Goal: Task Accomplishment & Management: Complete application form

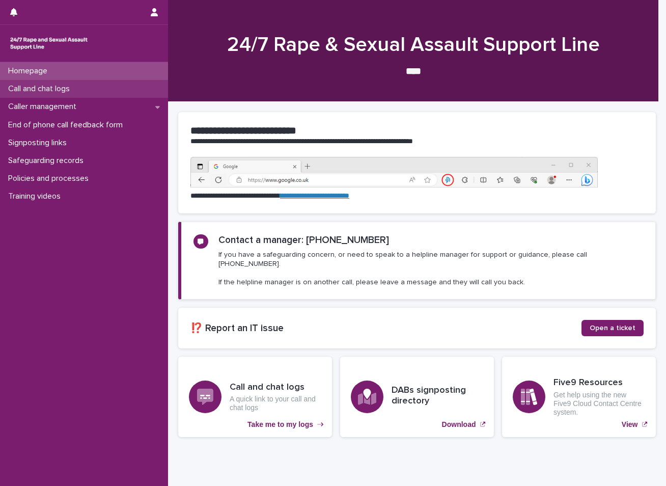
click at [68, 91] on p "Call and chat logs" at bounding box center [41, 89] width 74 height 10
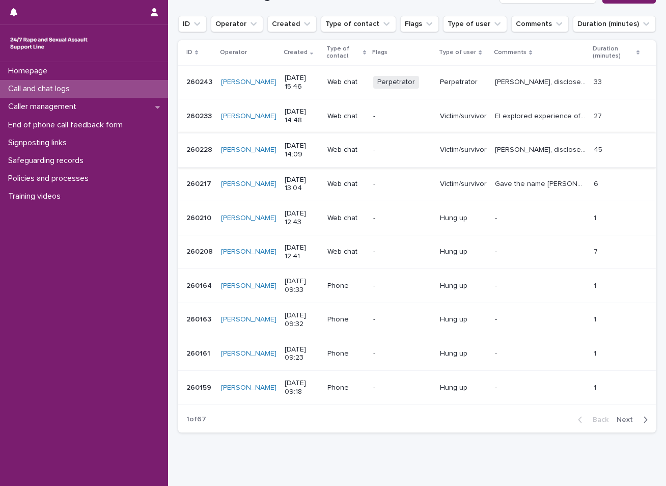
scroll to position [153, 0]
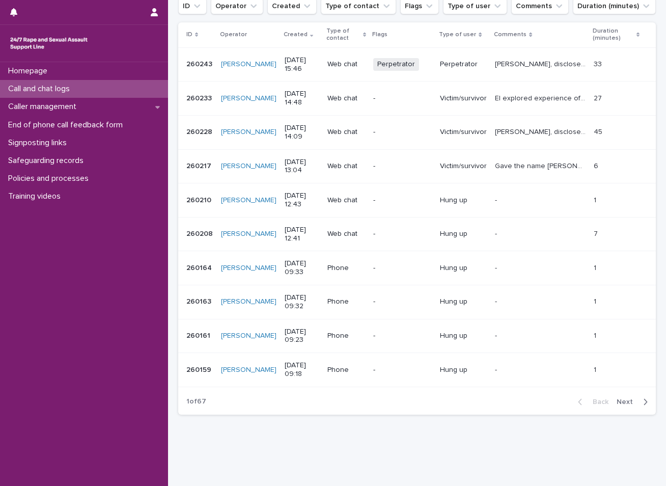
click at [617, 401] on span "Next" at bounding box center [628, 401] width 22 height 7
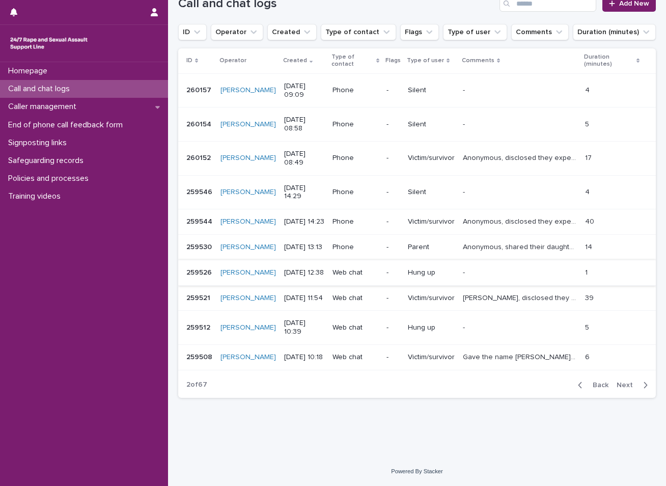
scroll to position [170, 0]
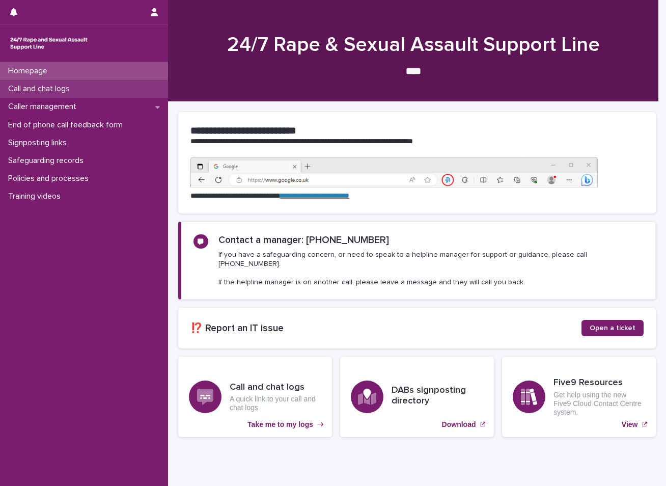
click at [47, 86] on p "Call and chat logs" at bounding box center [41, 89] width 74 height 10
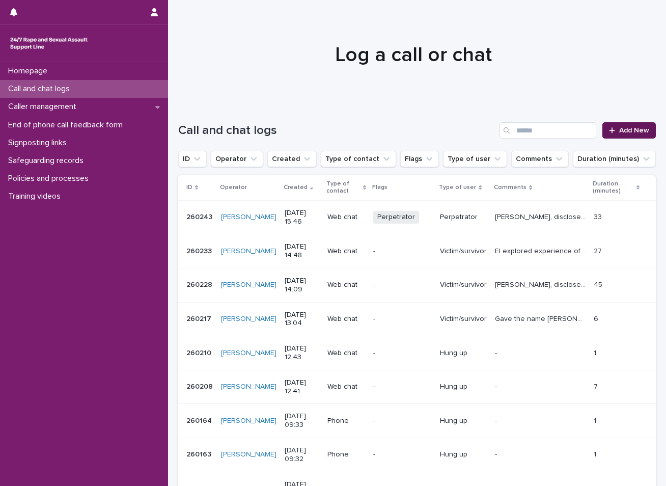
click at [620, 128] on span "Add New" at bounding box center [634, 130] width 30 height 7
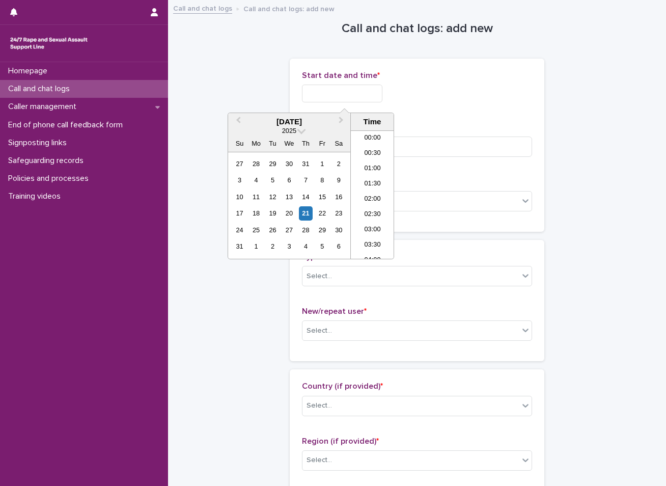
click at [333, 95] on input "text" at bounding box center [342, 94] width 80 height 18
click at [307, 213] on div "21" at bounding box center [306, 213] width 14 height 14
click at [370, 176] on li "08:00" at bounding box center [372, 179] width 43 height 15
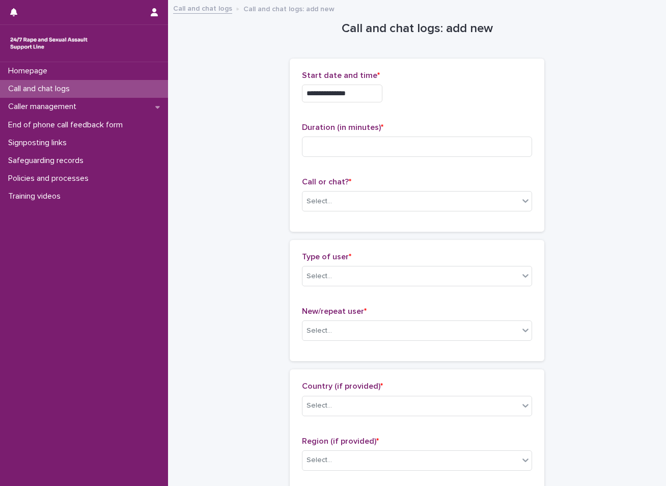
click at [359, 96] on input "**********" at bounding box center [342, 94] width 80 height 18
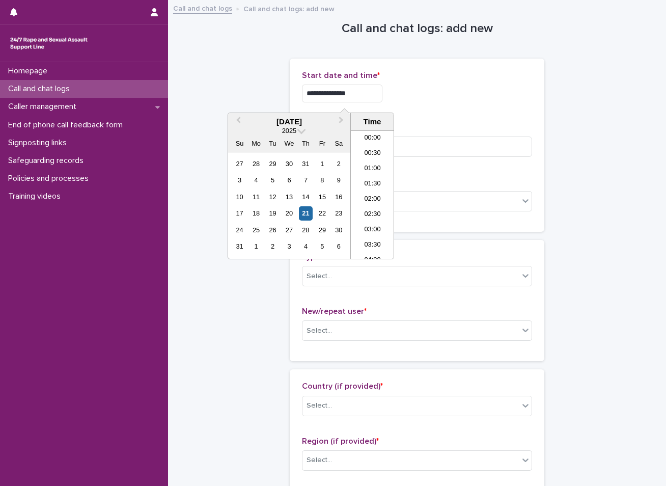
scroll to position [188, 0]
type input "**********"
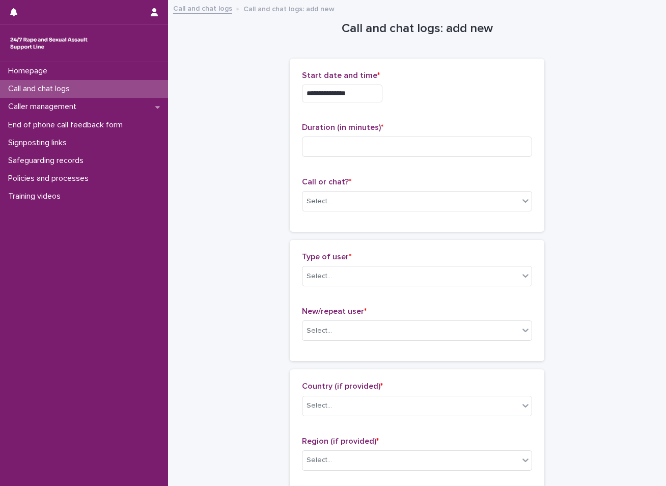
drag, startPoint x: 322, startPoint y: 142, endPoint x: 324, endPoint y: 150, distance: 8.9
click at [324, 150] on input at bounding box center [417, 146] width 230 height 20
type input "**"
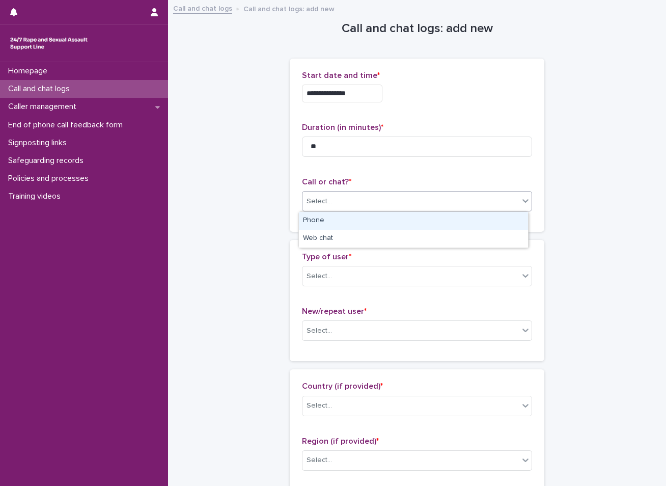
click at [333, 196] on div at bounding box center [333, 201] width 1 height 11
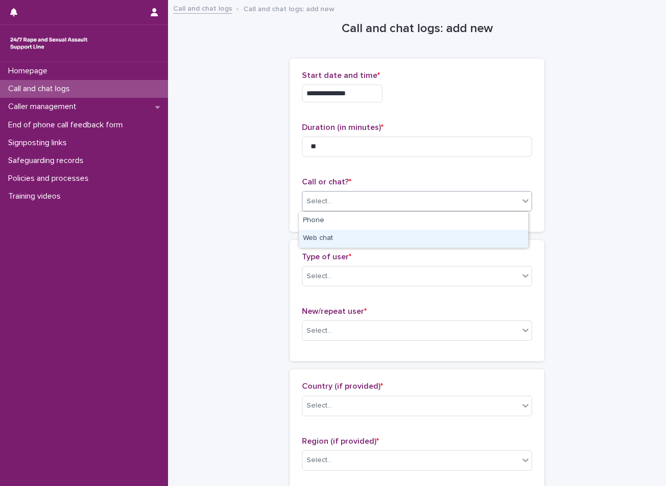
click at [318, 233] on div "Web chat" at bounding box center [413, 239] width 229 height 18
click at [331, 273] on div "Select..." at bounding box center [411, 276] width 216 height 17
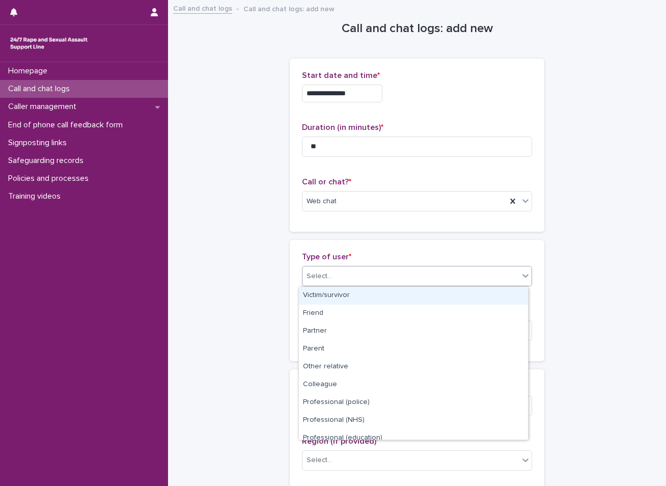
click at [363, 300] on div "Victim/survivor" at bounding box center [413, 296] width 229 height 18
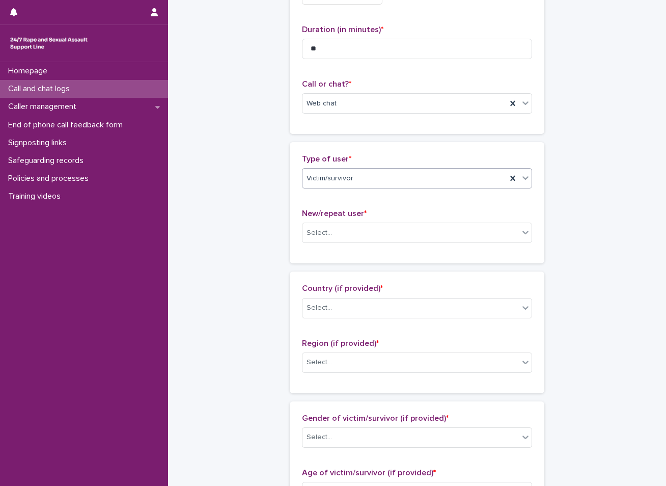
scroll to position [102, 0]
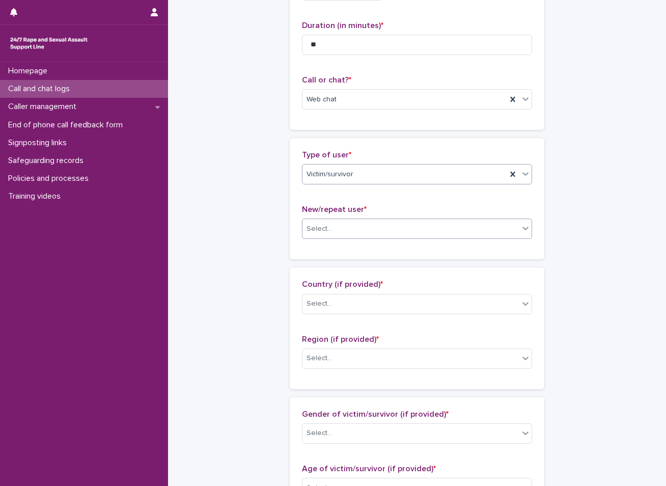
drag, startPoint x: 362, startPoint y: 223, endPoint x: 350, endPoint y: 235, distance: 17.3
click at [356, 232] on div "Select..." at bounding box center [411, 229] width 216 height 17
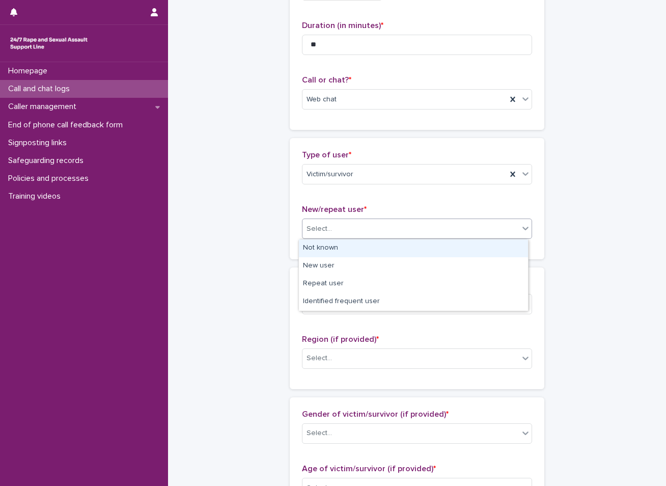
click at [323, 250] on div "Not known" at bounding box center [413, 248] width 229 height 18
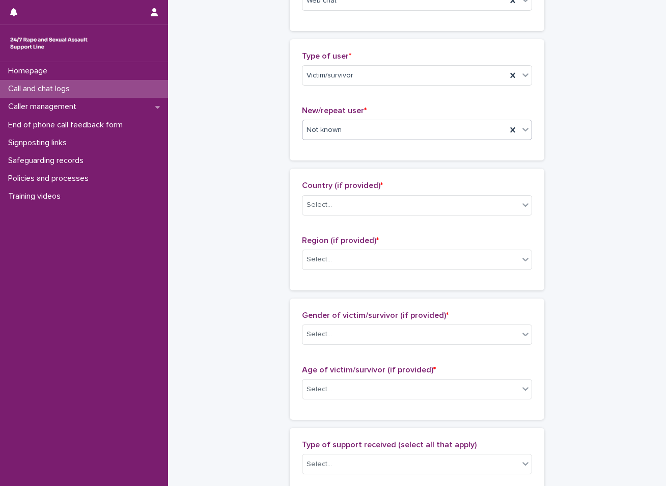
scroll to position [204, 0]
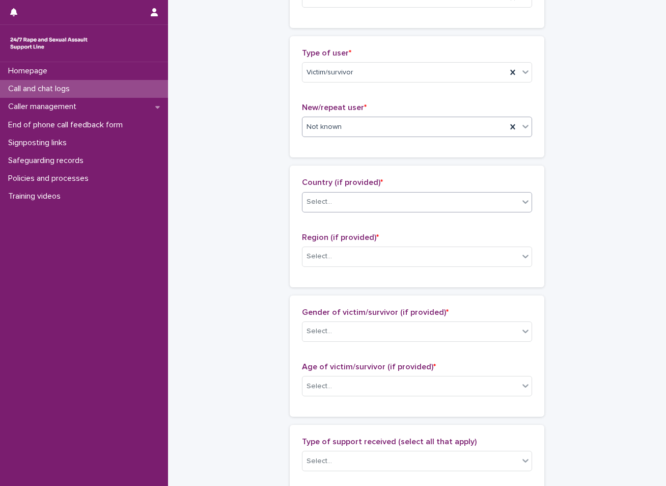
click at [338, 200] on div "Select..." at bounding box center [411, 202] width 216 height 17
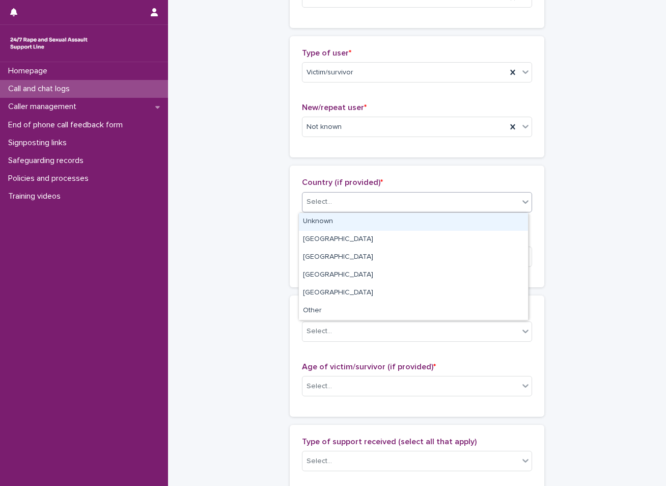
click at [333, 218] on div "Unknown" at bounding box center [413, 222] width 229 height 18
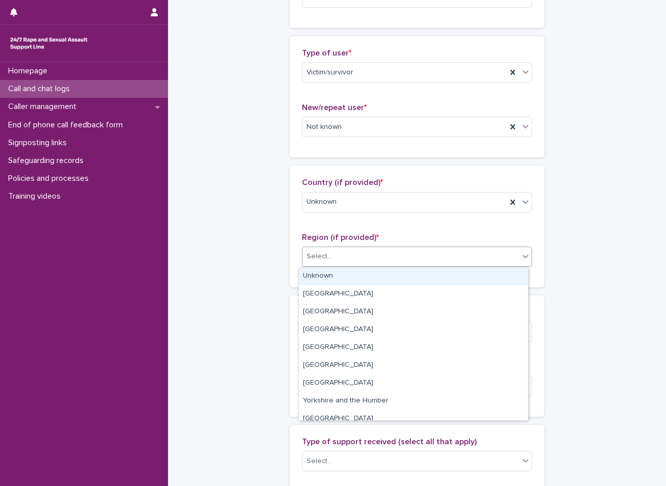
click at [324, 256] on div "Select..." at bounding box center [319, 256] width 25 height 11
click at [321, 275] on div "Unknown" at bounding box center [413, 276] width 229 height 18
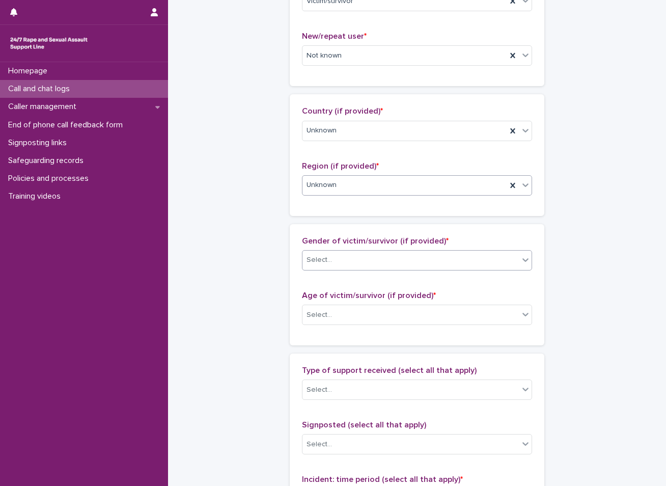
scroll to position [306, 0]
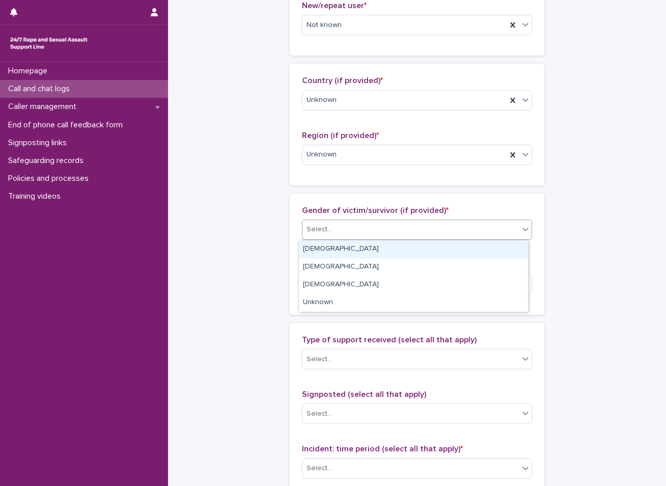
click at [319, 228] on div "Select..." at bounding box center [319, 229] width 25 height 11
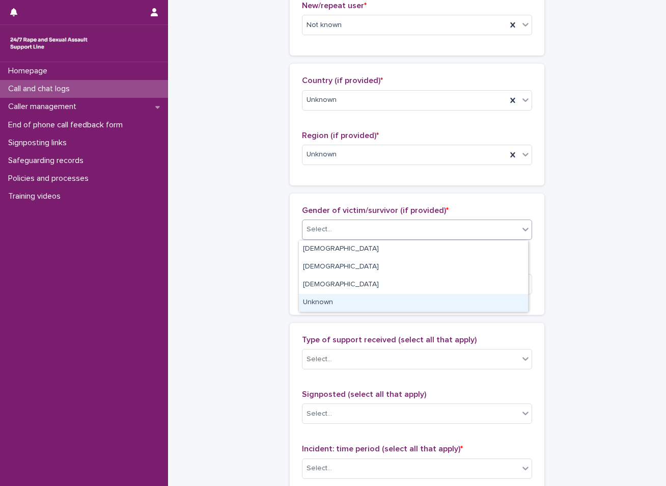
click at [319, 298] on div "Unknown" at bounding box center [413, 303] width 229 height 18
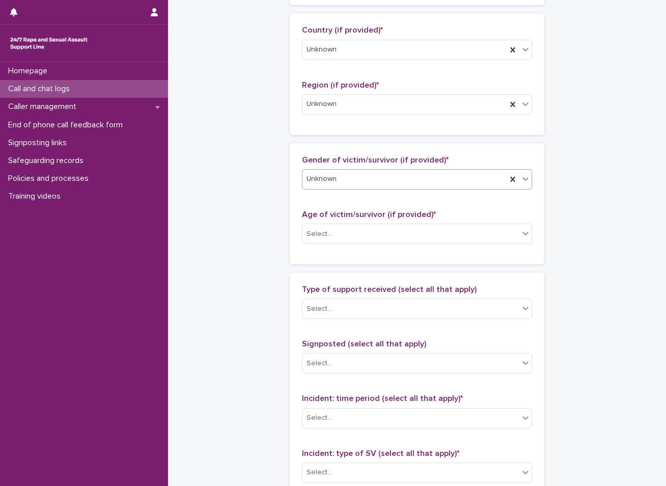
scroll to position [357, 0]
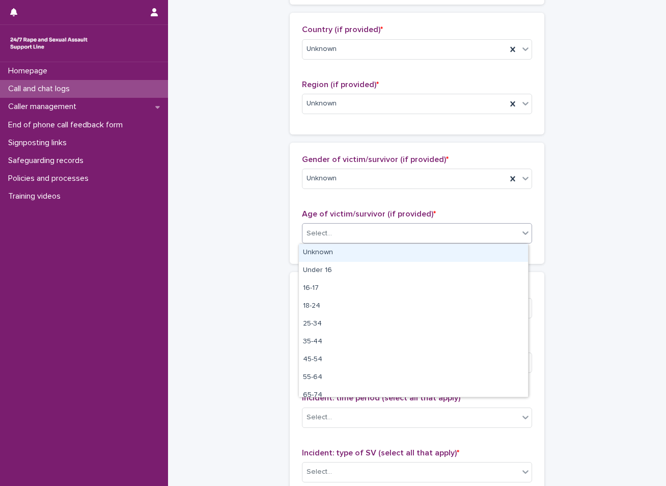
click at [318, 230] on div "Select..." at bounding box center [319, 233] width 25 height 11
click at [315, 254] on div "Unknown" at bounding box center [413, 253] width 229 height 18
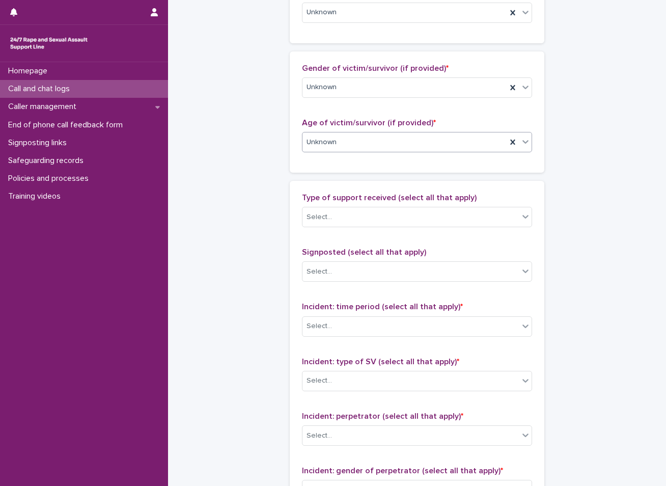
scroll to position [458, 0]
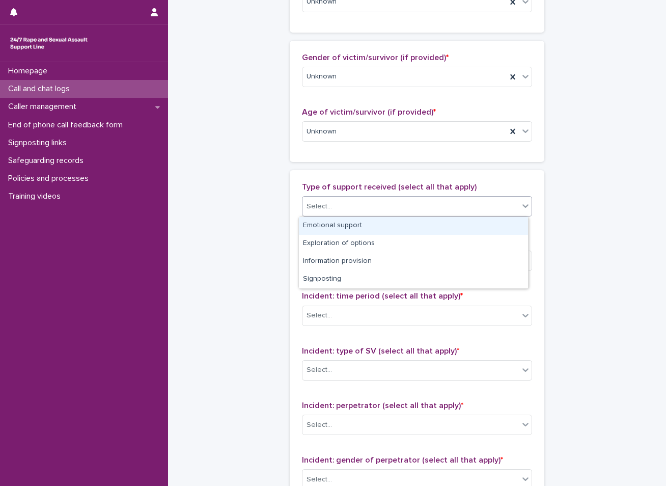
click at [344, 201] on div "Select..." at bounding box center [411, 206] width 216 height 17
click at [317, 225] on div "Emotional support" at bounding box center [413, 226] width 229 height 18
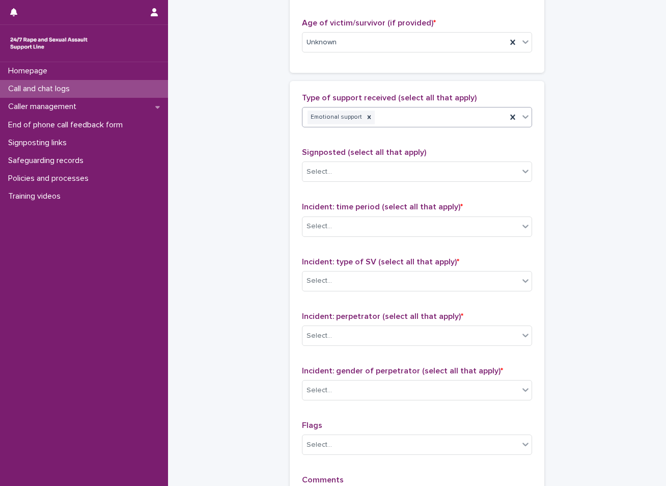
scroll to position [560, 0]
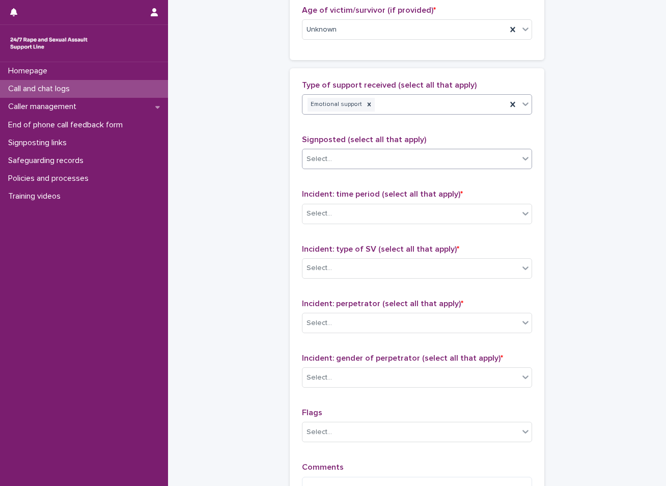
click at [360, 156] on div "Select..." at bounding box center [411, 159] width 216 height 17
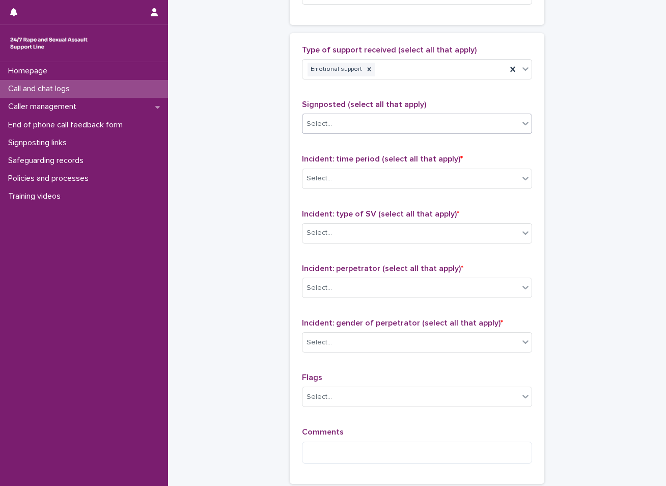
scroll to position [611, 0]
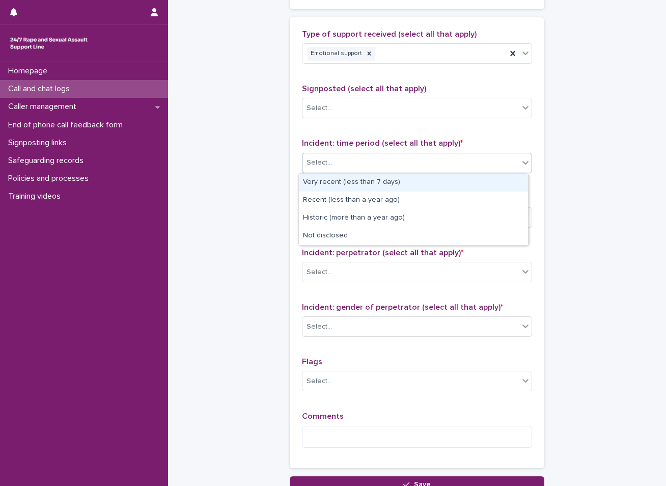
click at [345, 163] on div "Select..." at bounding box center [411, 162] width 216 height 17
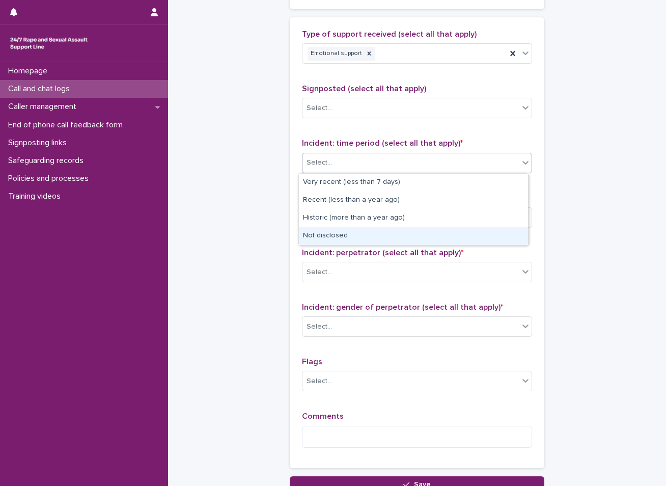
click at [315, 233] on div "Not disclosed" at bounding box center [413, 236] width 229 height 18
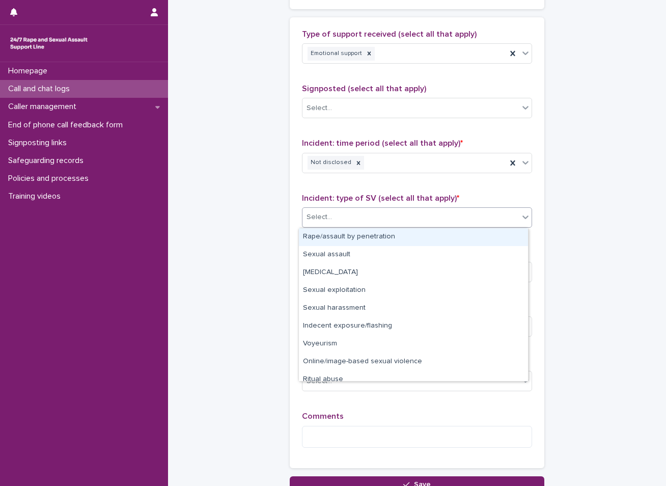
click at [336, 216] on div "Select..." at bounding box center [411, 217] width 216 height 17
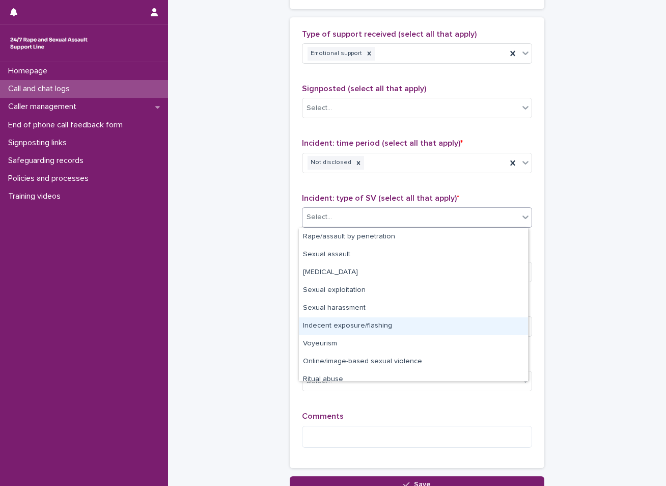
scroll to position [25, 0]
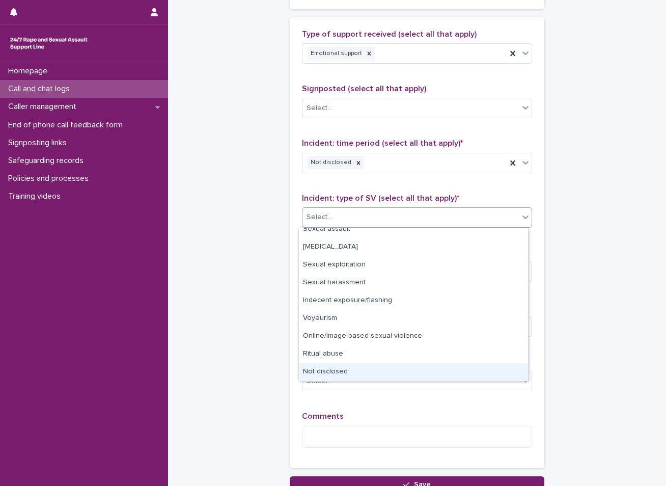
click at [342, 375] on div "Not disclosed" at bounding box center [413, 372] width 229 height 18
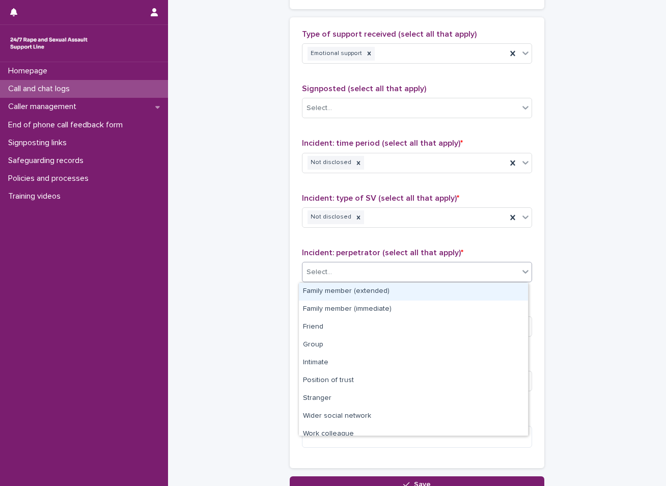
click at [339, 268] on div "Select..." at bounding box center [411, 272] width 216 height 17
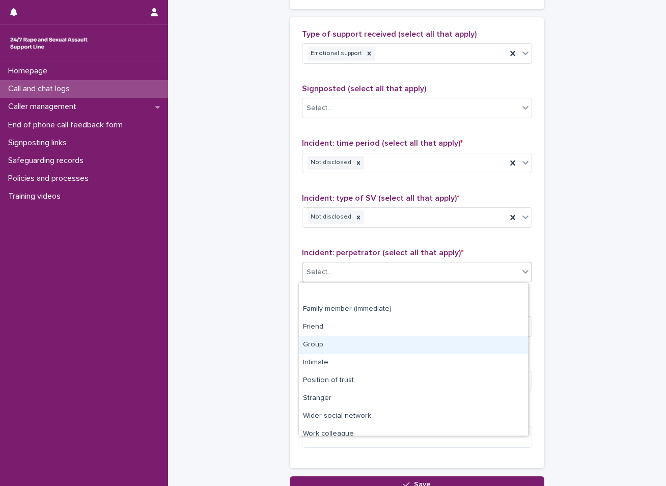
scroll to position [43, 0]
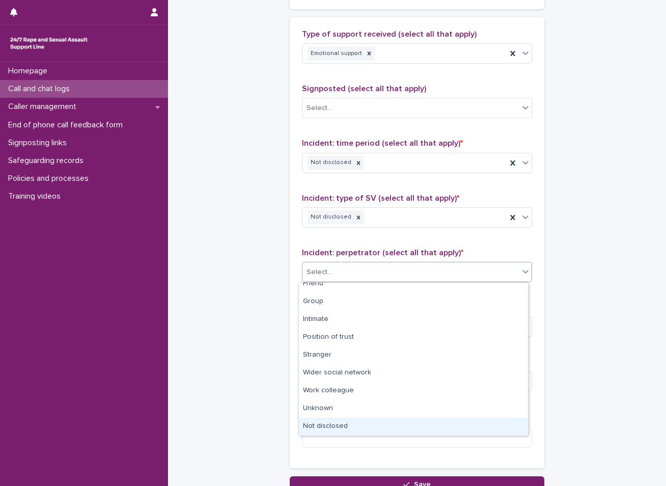
click at [325, 430] on div "Not disclosed" at bounding box center [413, 427] width 229 height 18
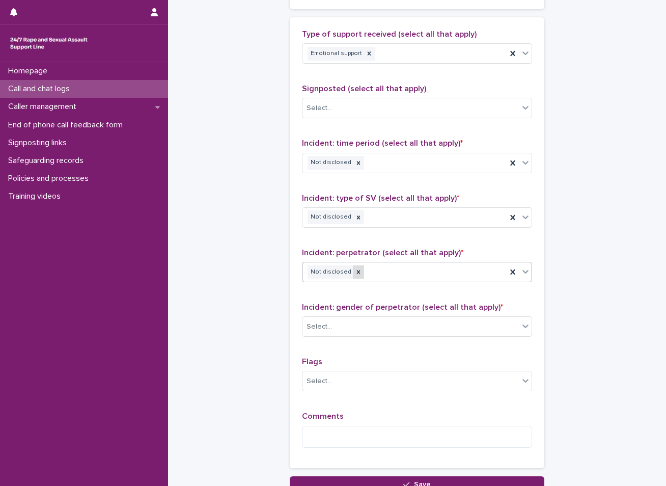
click at [353, 276] on div at bounding box center [358, 272] width 11 height 14
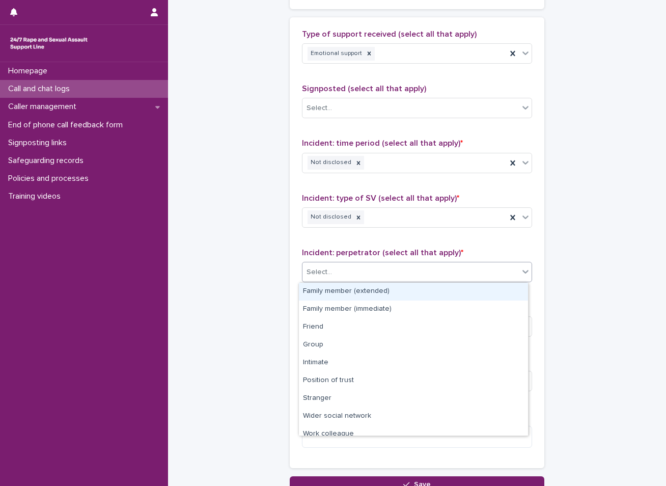
click at [358, 266] on div "Select..." at bounding box center [411, 272] width 216 height 17
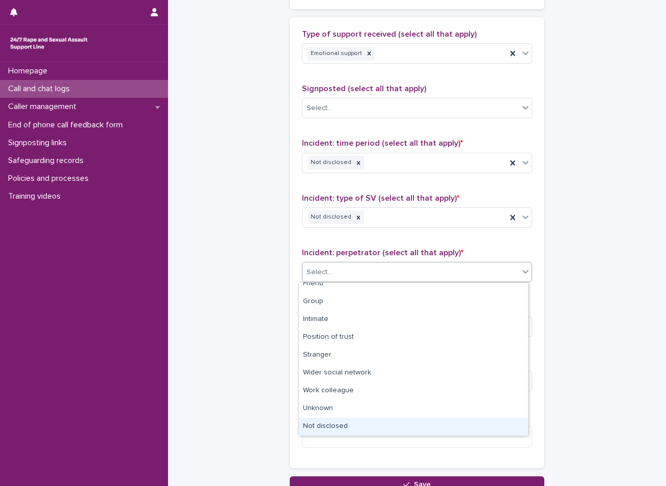
click at [337, 425] on div "Not disclosed" at bounding box center [413, 427] width 229 height 18
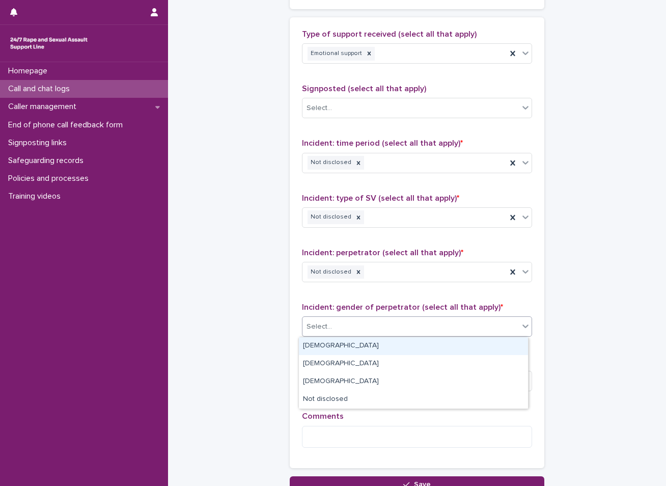
click at [336, 324] on div "Select..." at bounding box center [411, 326] width 216 height 17
click at [316, 344] on div "Male" at bounding box center [413, 346] width 229 height 18
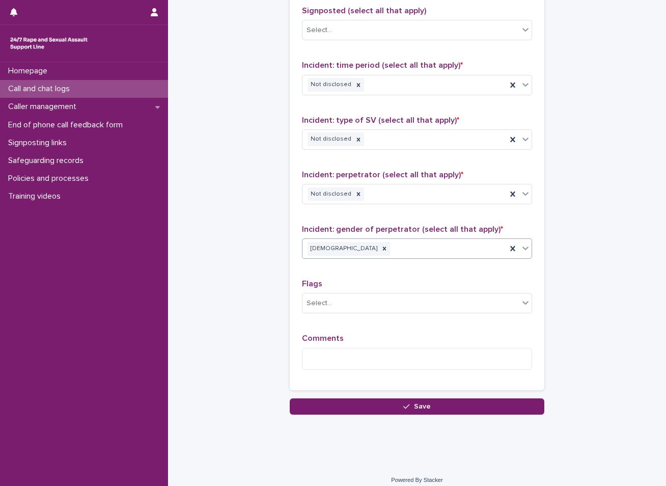
scroll to position [697, 0]
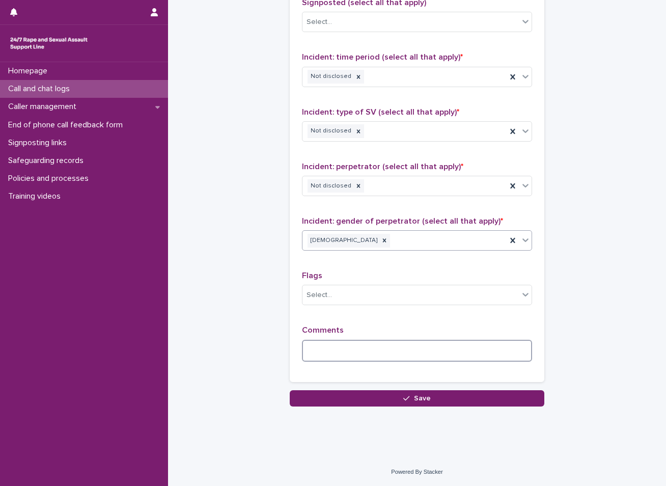
click at [346, 346] on textarea at bounding box center [417, 351] width 230 height 22
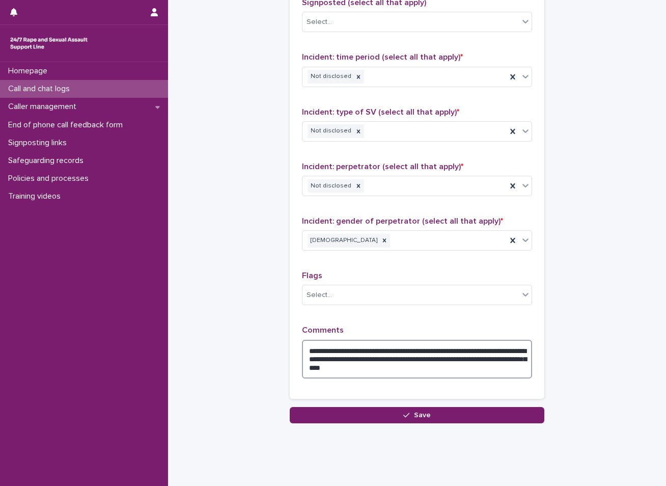
click at [329, 359] on textarea "**********" at bounding box center [417, 359] width 230 height 39
click at [452, 352] on textarea "**********" at bounding box center [417, 359] width 230 height 39
click at [402, 362] on textarea "**********" at bounding box center [417, 359] width 230 height 39
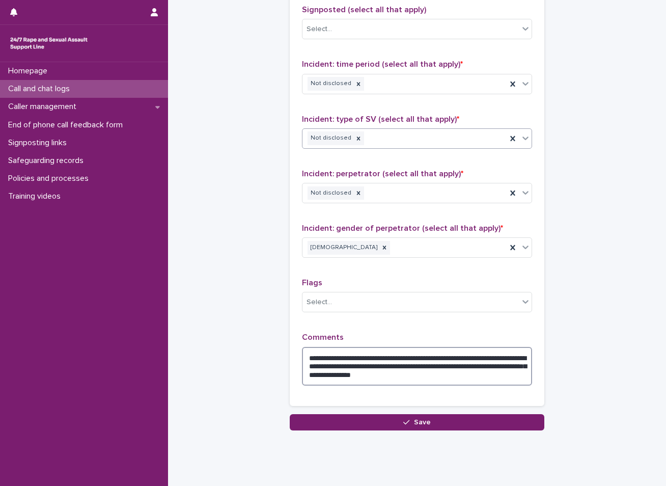
scroll to position [714, 0]
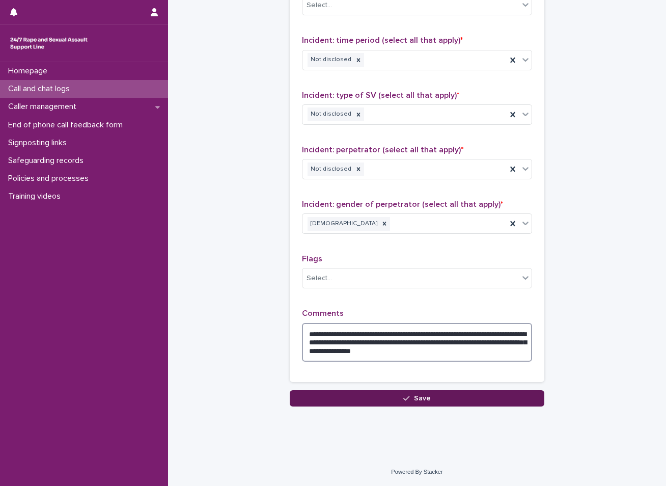
type textarea "**********"
click at [368, 401] on button "Save" at bounding box center [417, 398] width 255 height 16
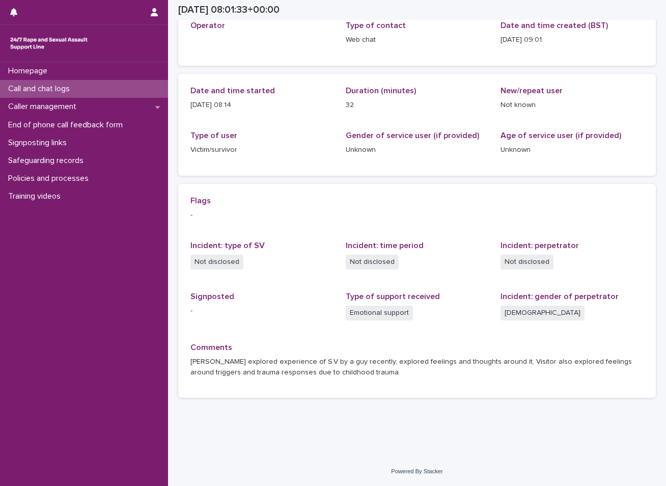
scroll to position [66, 0]
click at [115, 90] on div "Call and chat logs" at bounding box center [84, 89] width 168 height 18
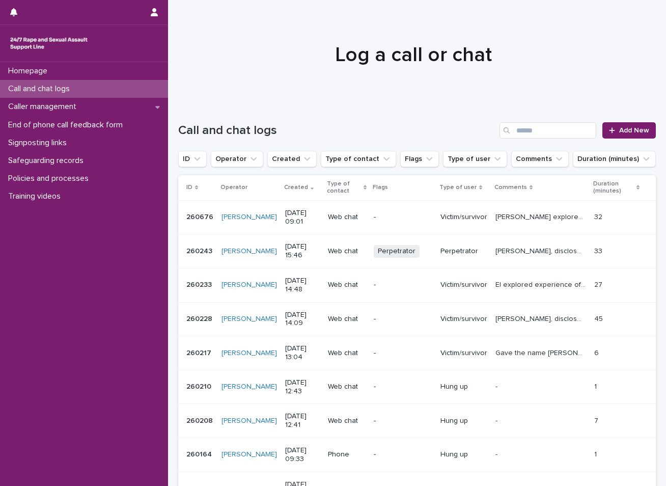
click at [69, 84] on p "Call and chat logs" at bounding box center [41, 89] width 74 height 10
click at [507, 252] on p "[PERSON_NAME], disclosed their partner experienced S.V by Ex partner in the pas…" at bounding box center [542, 250] width 93 height 11
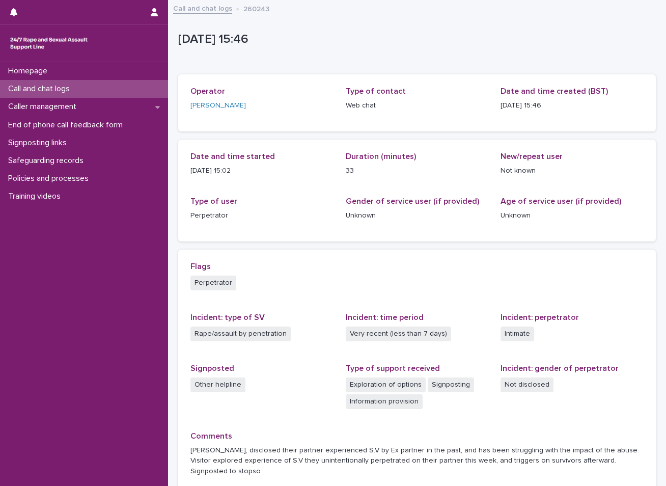
click at [91, 88] on div "Call and chat logs" at bounding box center [84, 89] width 168 height 18
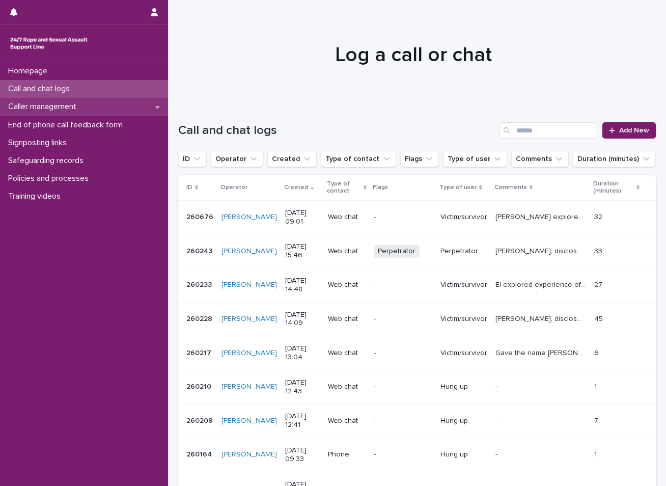
click at [80, 110] on p "Caller management" at bounding box center [44, 107] width 80 height 10
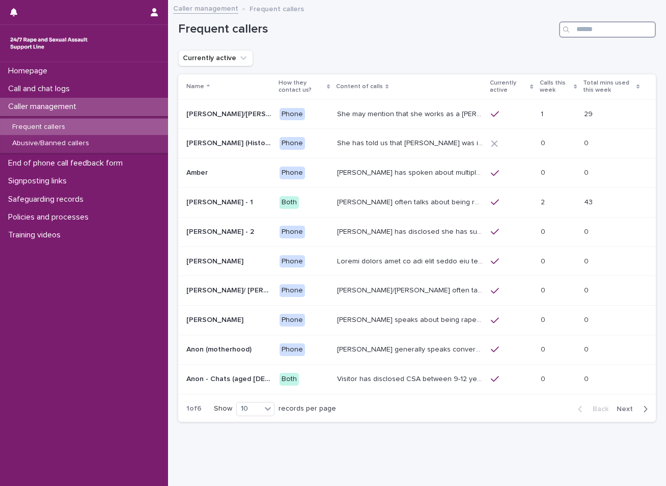
click at [614, 33] on input "Search" at bounding box center [607, 29] width 97 height 16
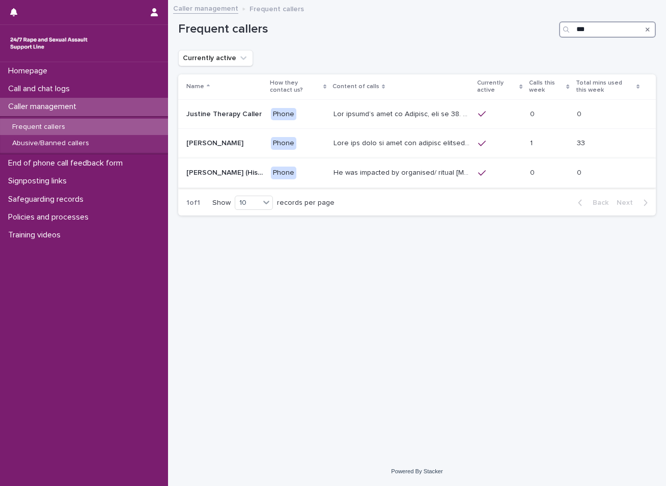
type input "***"
click at [351, 169] on p "He was impacted by organised/ ritual child sexual abuse and was sexually abused…" at bounding box center [403, 172] width 138 height 11
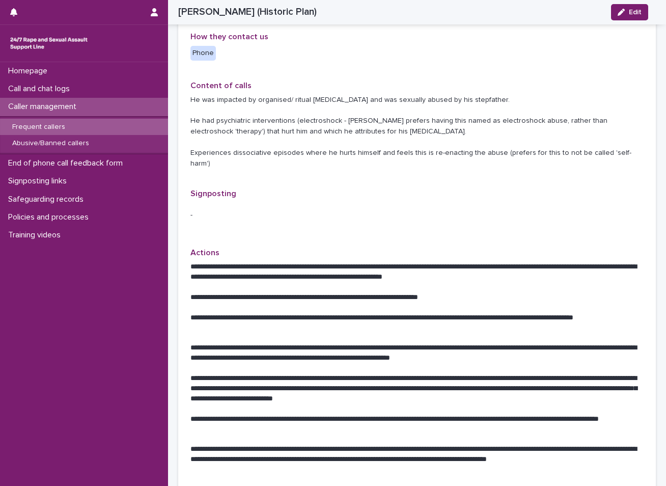
scroll to position [458, 0]
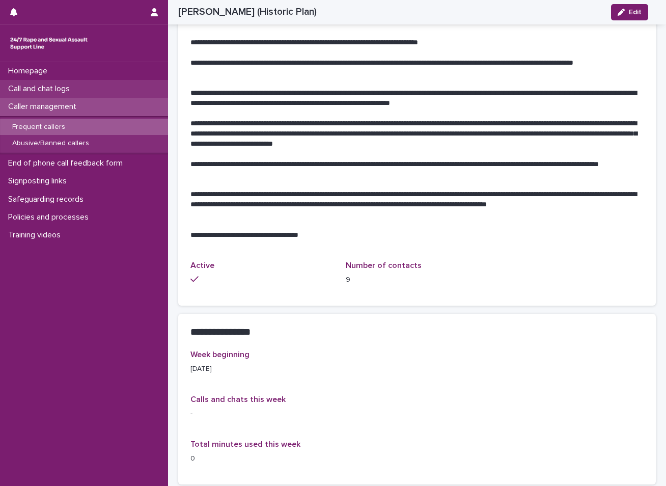
click at [83, 87] on div "Call and chat logs" at bounding box center [84, 89] width 168 height 18
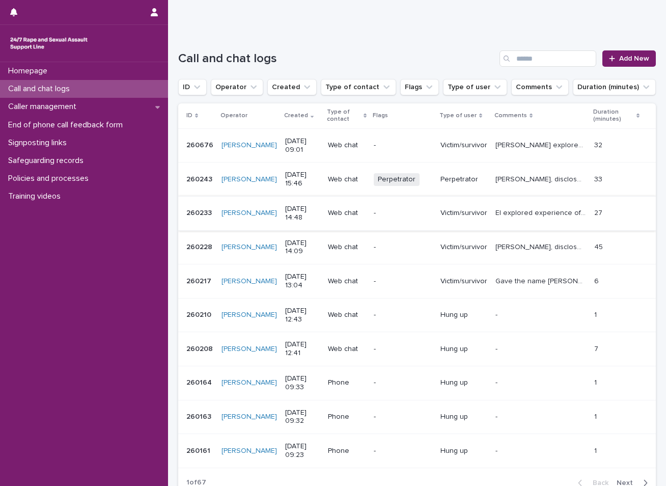
scroll to position [102, 0]
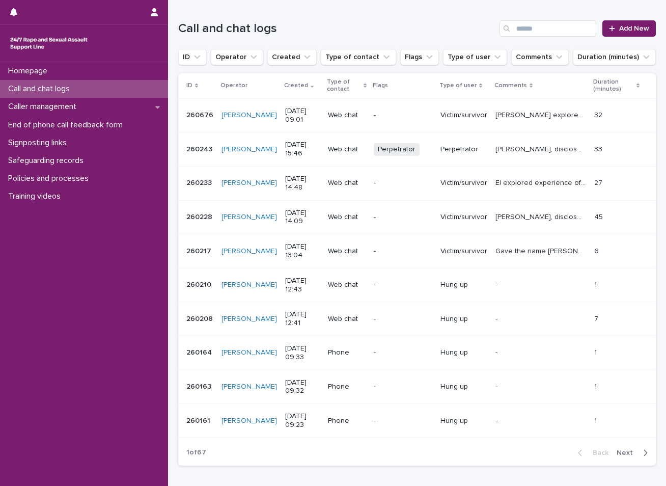
click at [625, 452] on span "Next" at bounding box center [628, 452] width 22 height 7
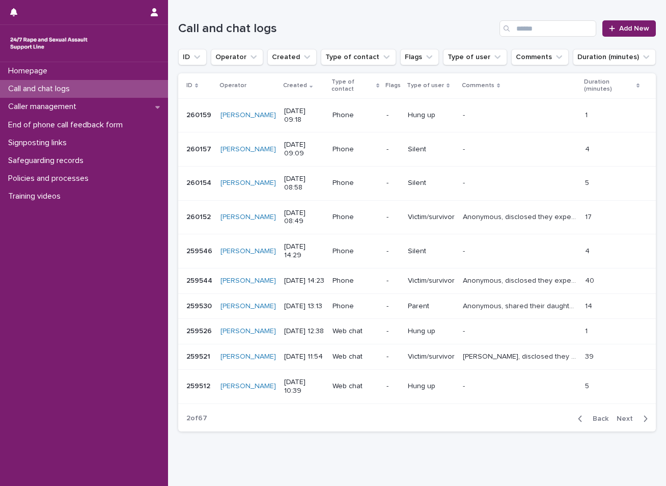
click at [625, 422] on span "Next" at bounding box center [628, 418] width 22 height 7
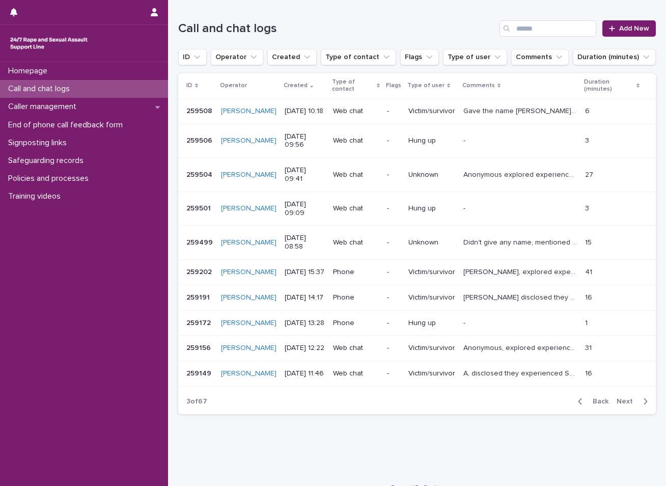
click at [617, 405] on span "Next" at bounding box center [628, 401] width 22 height 7
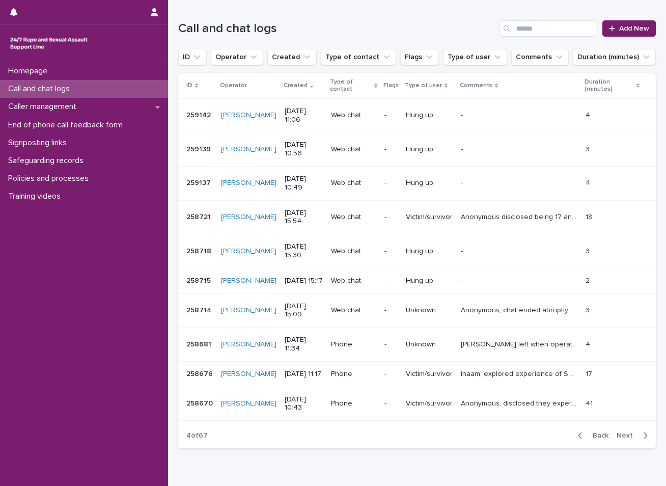
click at [588, 439] on span "Back" at bounding box center [598, 435] width 22 height 7
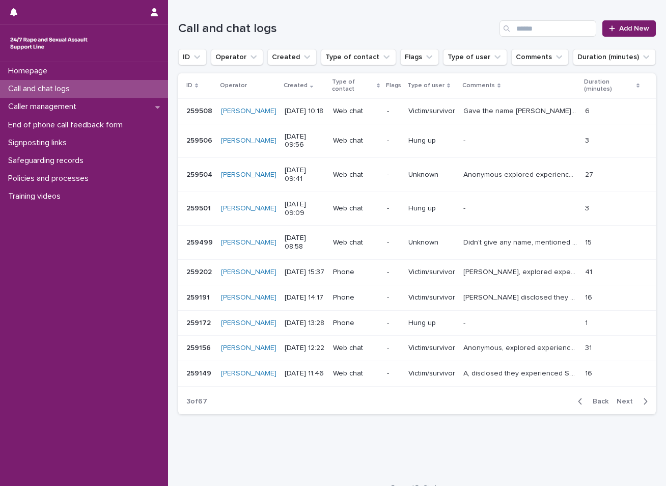
click at [588, 405] on span "Back" at bounding box center [598, 401] width 22 height 7
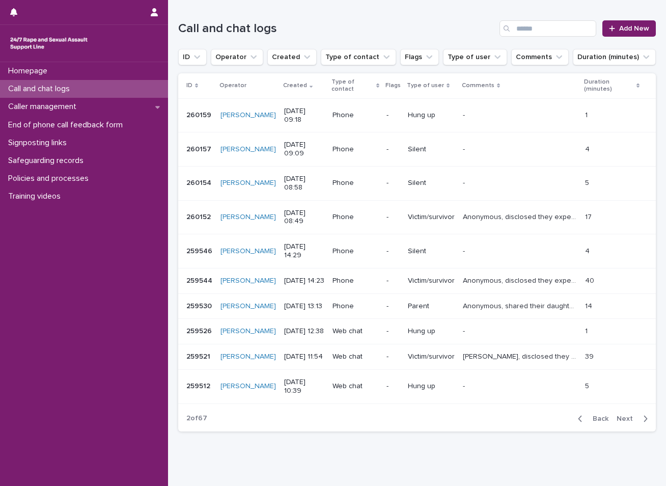
click at [588, 422] on span "Back" at bounding box center [598, 418] width 22 height 7
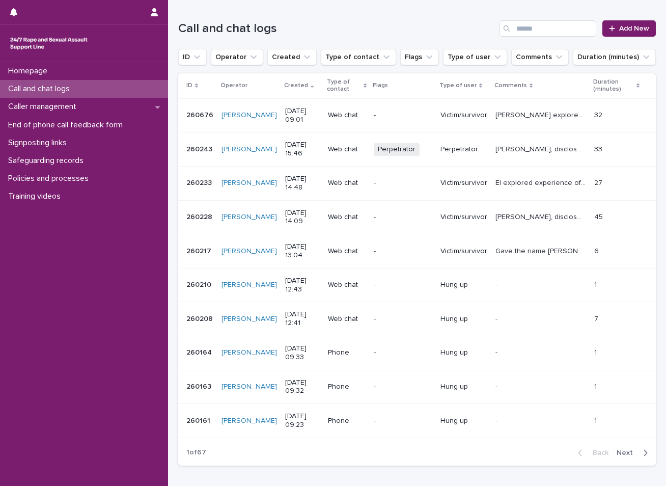
click at [614, 447] on div "Back Next" at bounding box center [613, 452] width 86 height 25
click at [617, 451] on span "Next" at bounding box center [628, 452] width 22 height 7
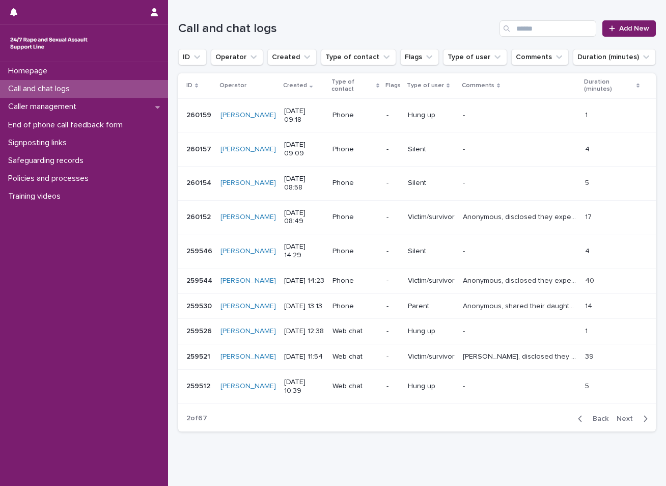
click at [617, 422] on span "Next" at bounding box center [628, 418] width 22 height 7
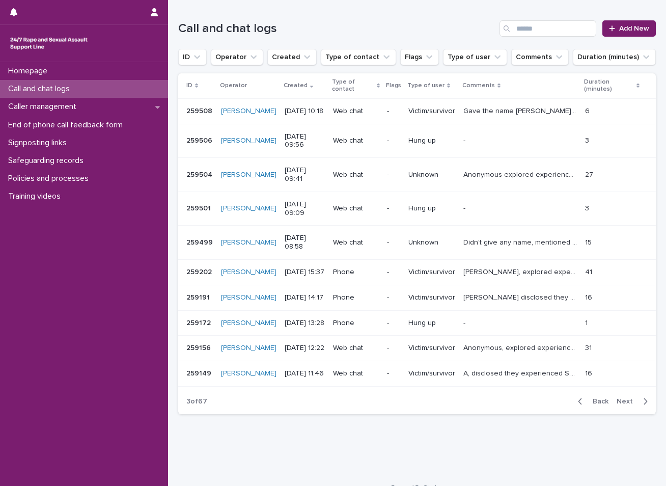
click at [463, 302] on p "Michael disclosed they experienced CSA by stepfather, they explored feelings ar…" at bounding box center [521, 296] width 116 height 11
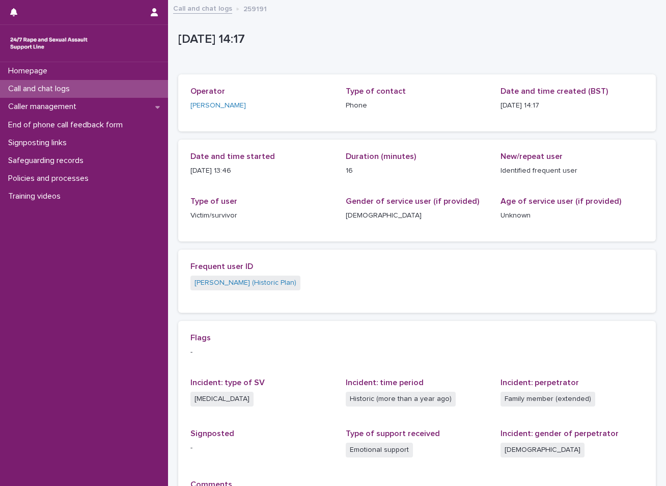
click at [105, 88] on div "Call and chat logs" at bounding box center [84, 89] width 168 height 18
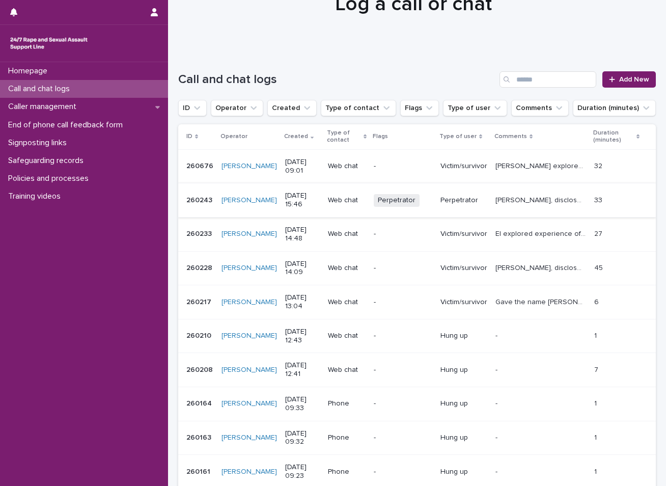
scroll to position [102, 0]
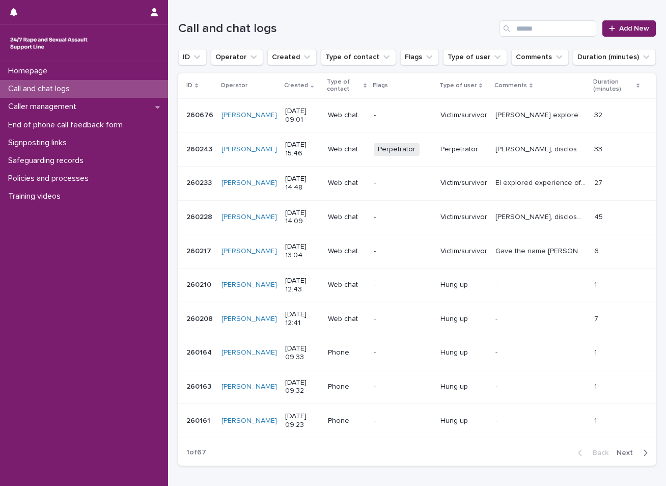
click at [61, 88] on p "Call and chat logs" at bounding box center [41, 89] width 74 height 10
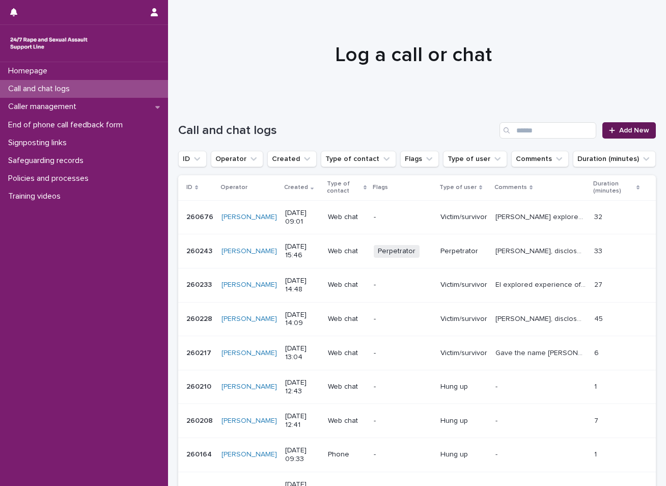
click at [630, 128] on span "Add New" at bounding box center [634, 130] width 30 height 7
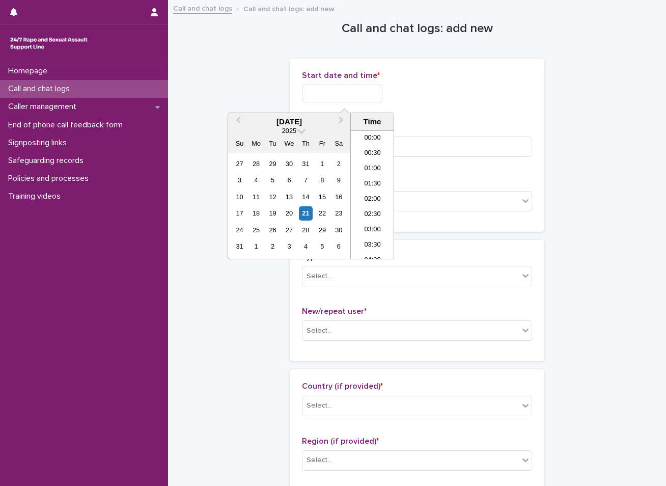
click at [353, 89] on input "text" at bounding box center [342, 94] width 80 height 18
click at [311, 212] on div "21" at bounding box center [306, 213] width 14 height 14
click at [374, 194] on li "09:30" at bounding box center [372, 194] width 43 height 15
click at [364, 99] on input "**********" at bounding box center [342, 94] width 80 height 18
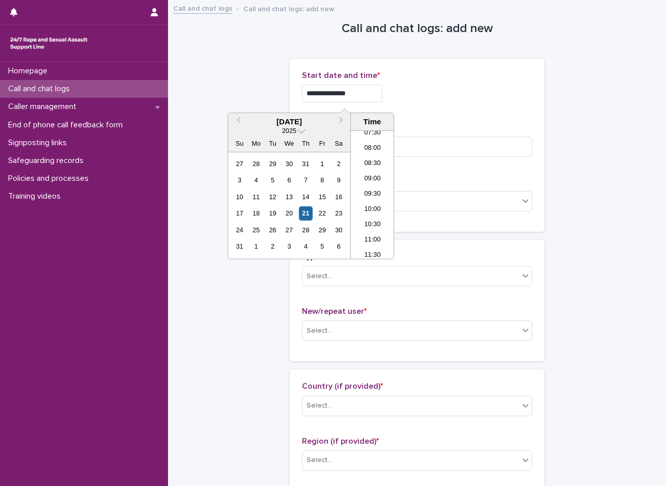
type input "**********"
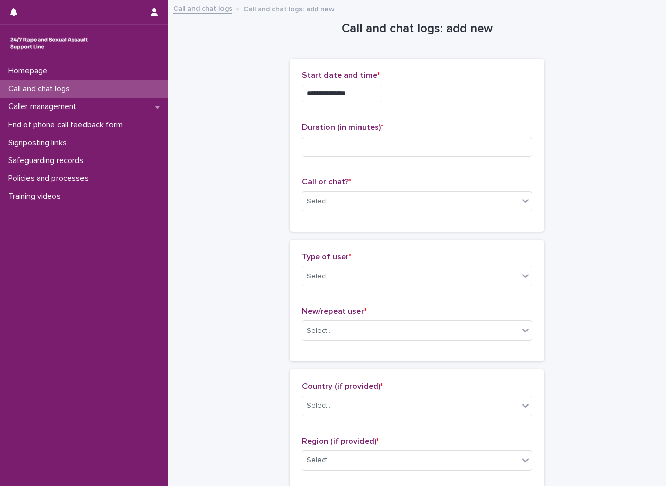
click at [317, 140] on input at bounding box center [417, 146] width 230 height 20
type input "**"
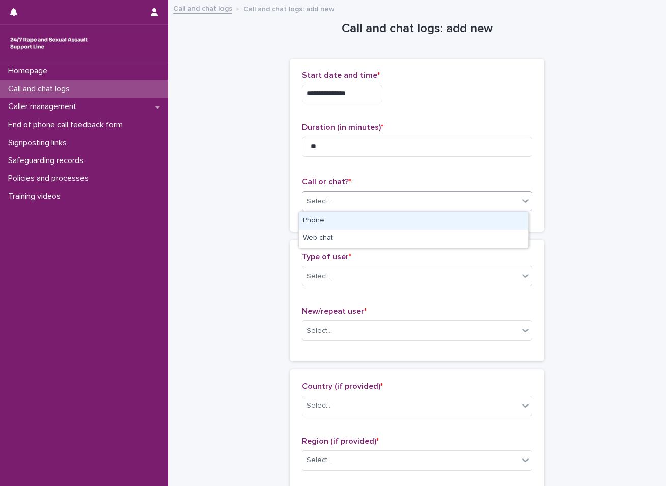
click at [332, 200] on div "Select..." at bounding box center [411, 201] width 216 height 17
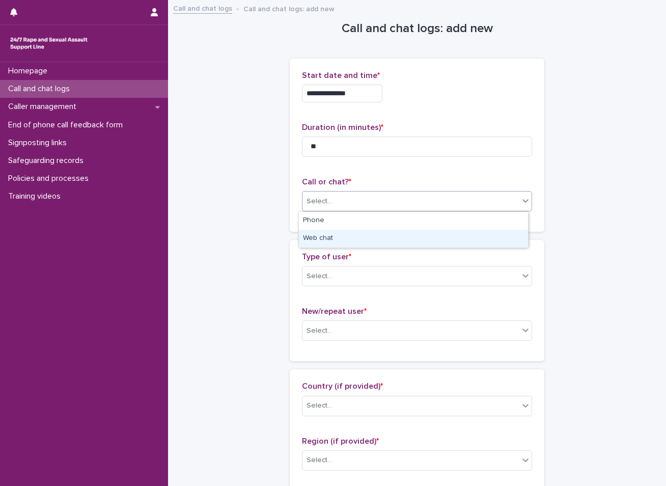
click at [324, 239] on div "Web chat" at bounding box center [413, 239] width 229 height 18
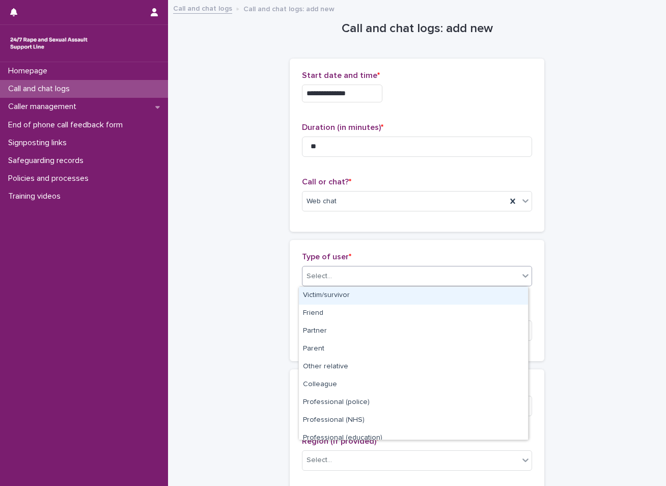
click at [319, 273] on div "Select..." at bounding box center [319, 276] width 25 height 11
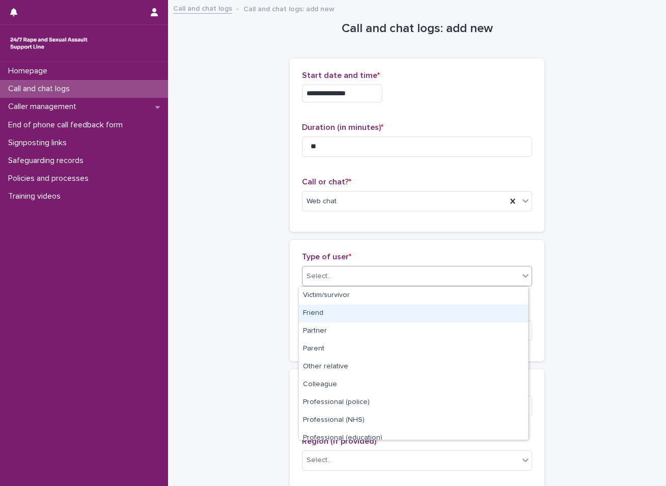
scroll to position [115, 0]
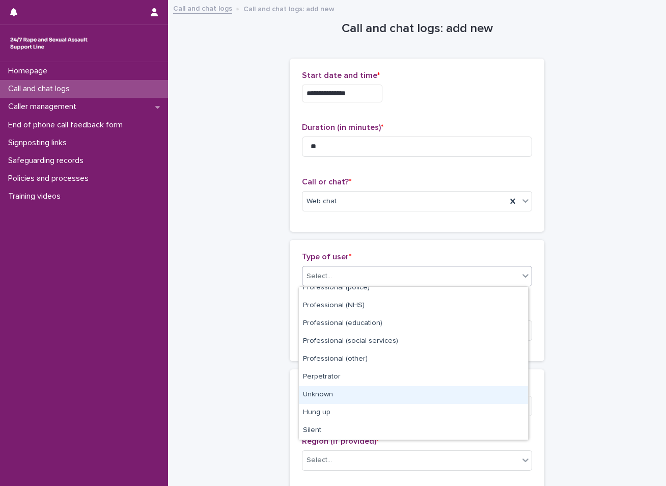
click at [330, 395] on div "Unknown" at bounding box center [413, 395] width 229 height 18
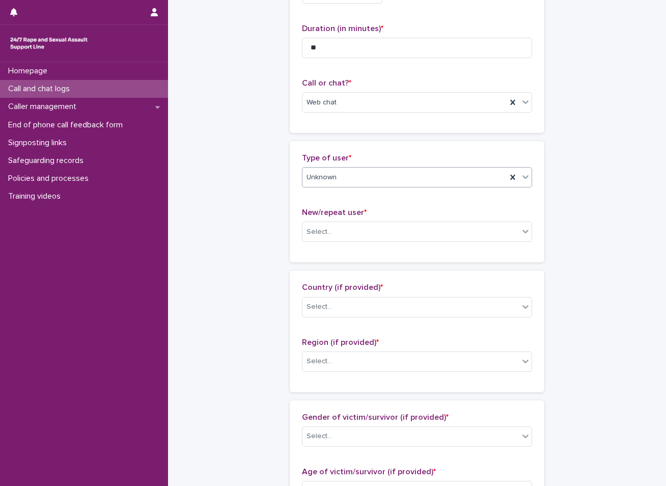
scroll to position [102, 0]
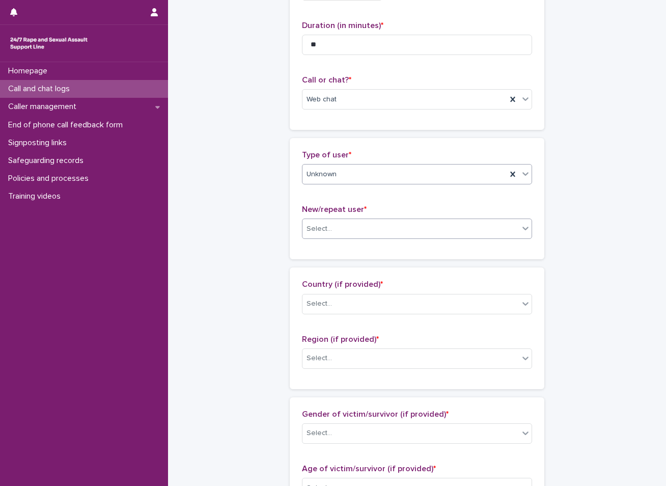
click at [324, 229] on div "Select..." at bounding box center [319, 229] width 25 height 11
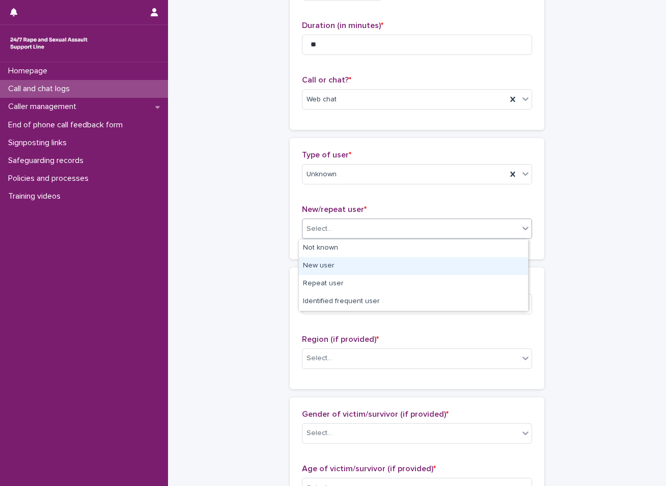
click at [318, 269] on div "New user" at bounding box center [413, 266] width 229 height 18
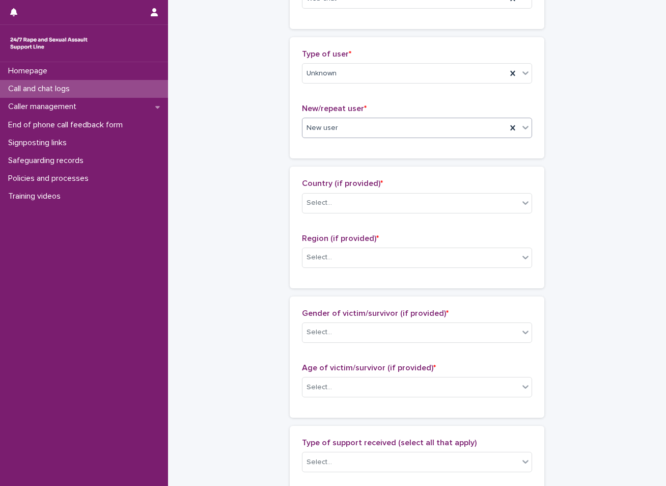
scroll to position [204, 0]
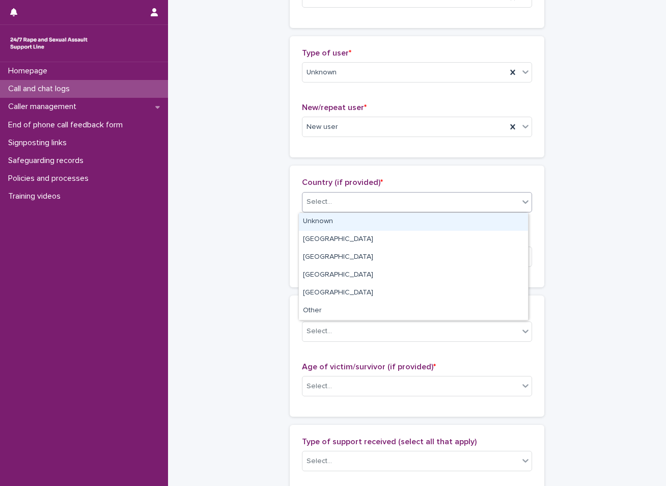
click at [350, 199] on div "Select..." at bounding box center [411, 202] width 216 height 17
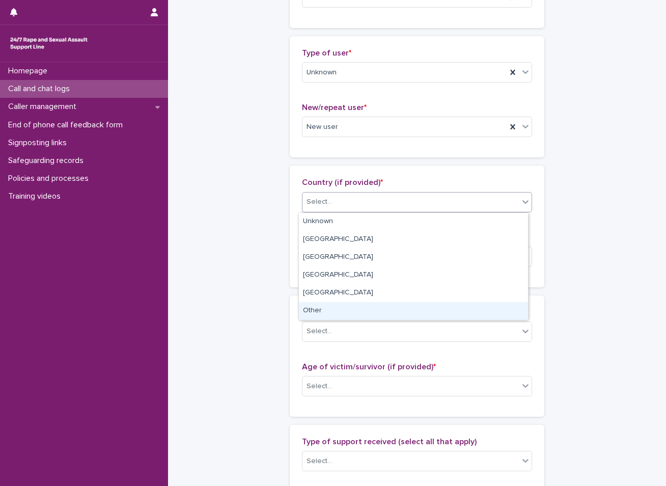
drag, startPoint x: 323, startPoint y: 299, endPoint x: 316, endPoint y: 313, distance: 15.5
click at [316, 313] on div "Other" at bounding box center [413, 311] width 229 height 18
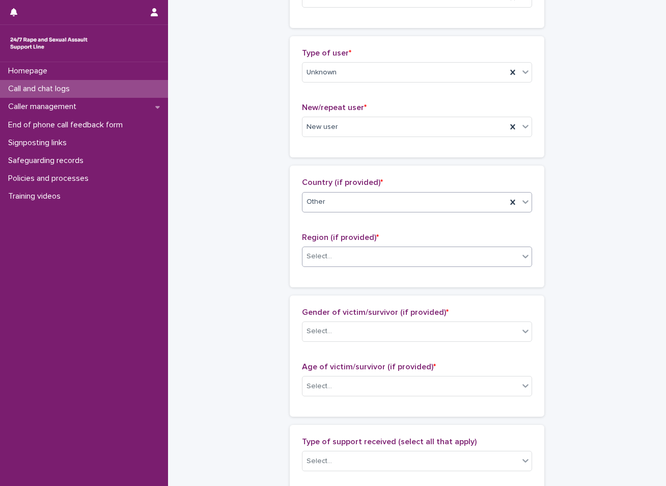
click at [356, 255] on div "Select..." at bounding box center [411, 256] width 216 height 17
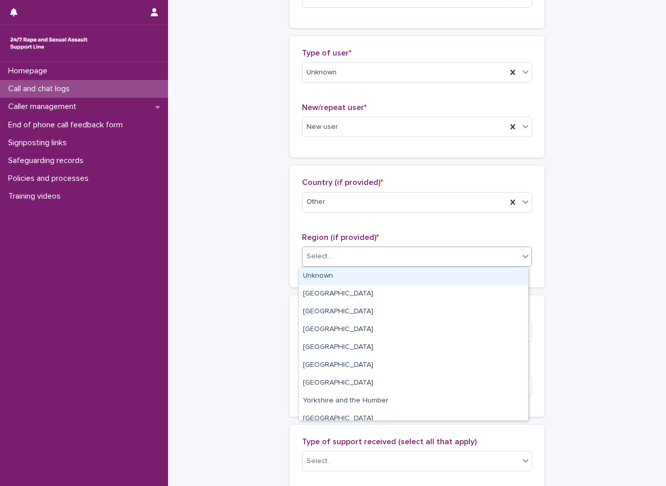
click at [334, 272] on div "Unknown" at bounding box center [413, 276] width 229 height 18
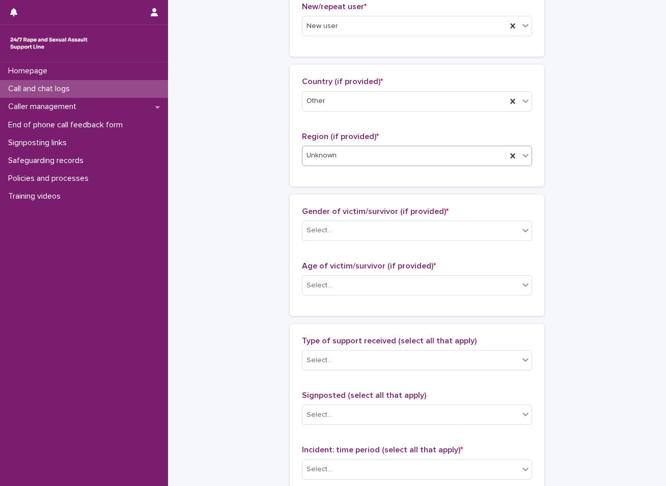
scroll to position [306, 0]
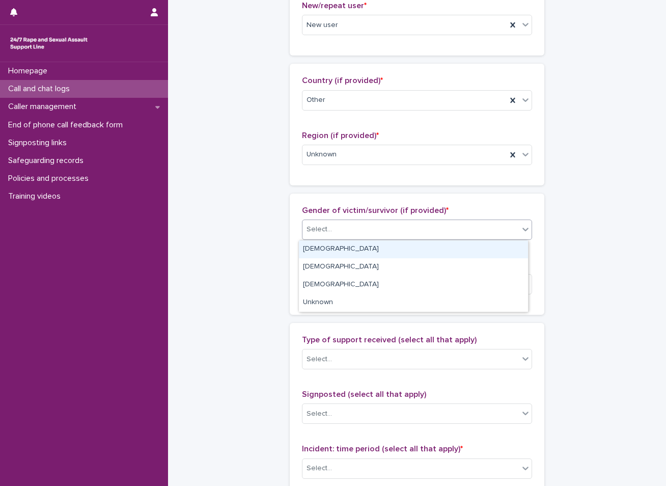
click at [354, 230] on div "Select..." at bounding box center [411, 229] width 216 height 17
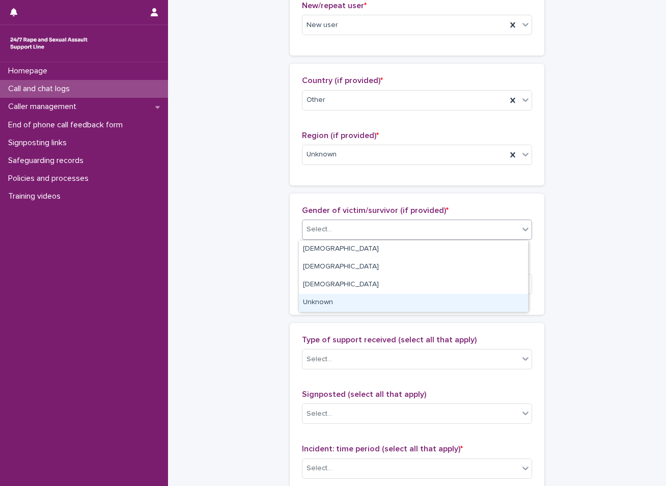
click at [327, 301] on div "Unknown" at bounding box center [413, 303] width 229 height 18
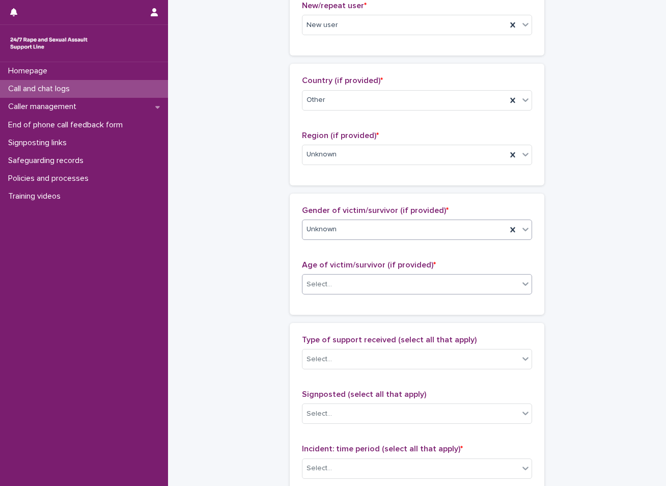
click at [333, 282] on input "text" at bounding box center [333, 284] width 1 height 9
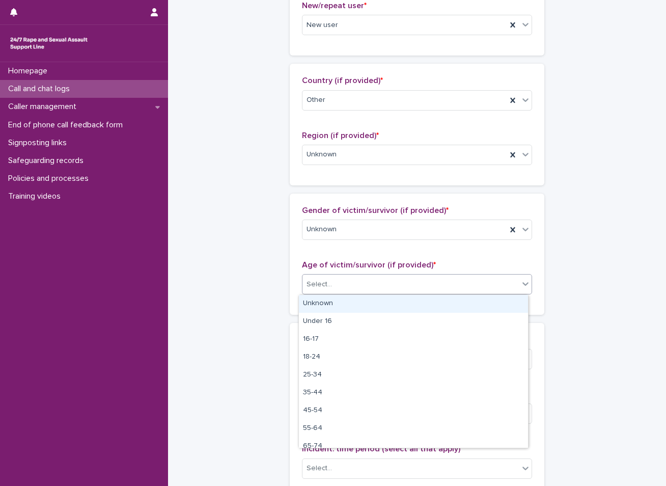
click at [329, 303] on div "Unknown" at bounding box center [413, 304] width 229 height 18
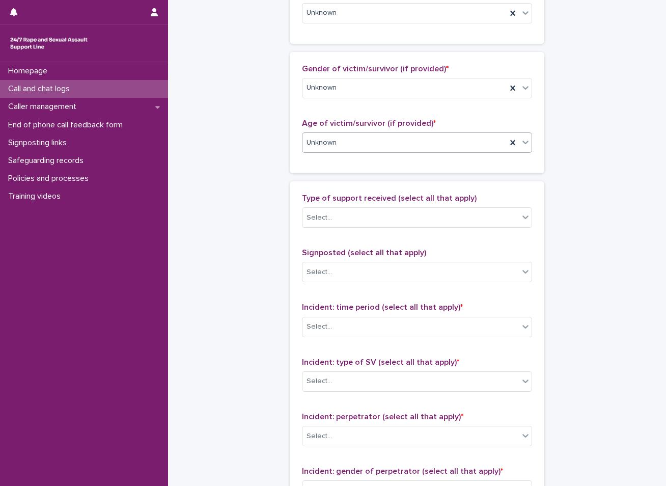
scroll to position [458, 0]
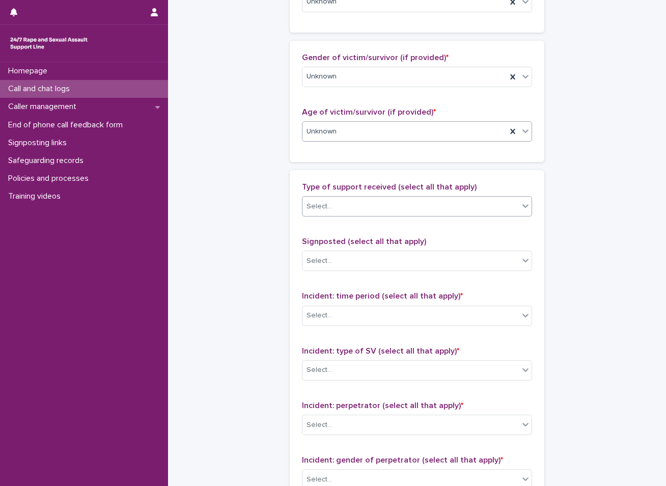
click at [332, 202] on div "Select..." at bounding box center [411, 206] width 216 height 17
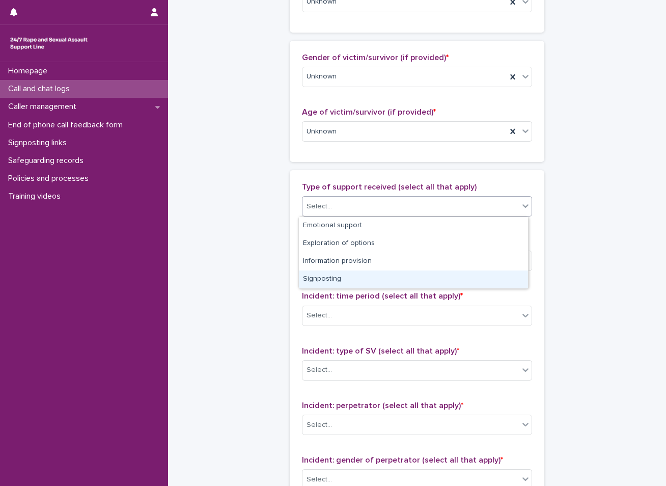
click at [322, 277] on div "Signposting" at bounding box center [413, 279] width 229 height 18
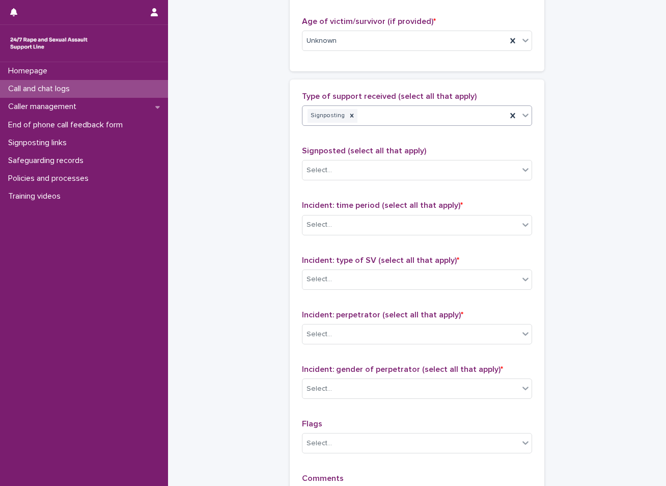
scroll to position [560, 0]
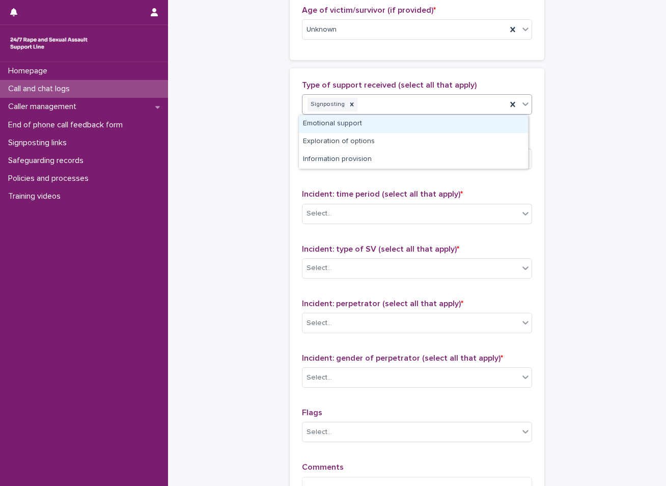
click at [361, 103] on div "Signposting" at bounding box center [405, 105] width 204 height 18
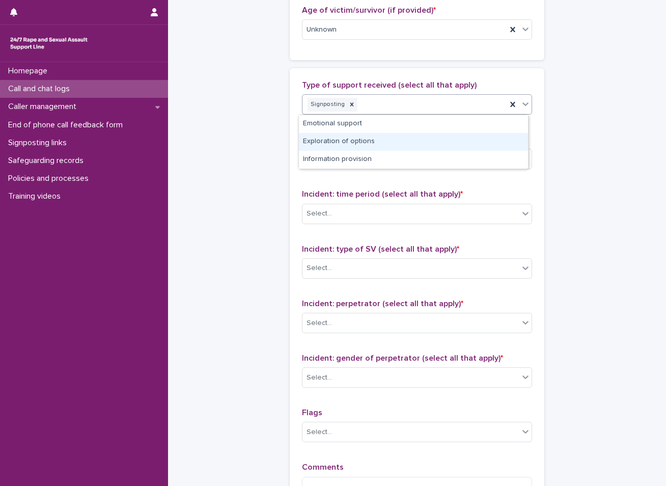
click at [331, 143] on div "Exploration of options" at bounding box center [413, 142] width 229 height 18
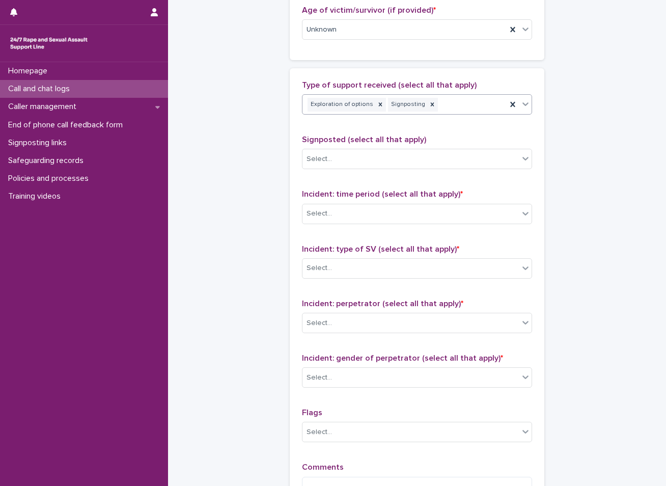
scroll to position [611, 0]
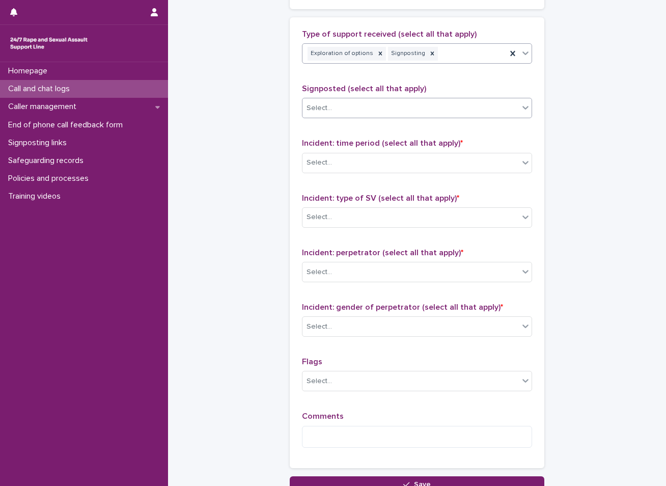
click at [345, 110] on div "Select..." at bounding box center [411, 108] width 216 height 17
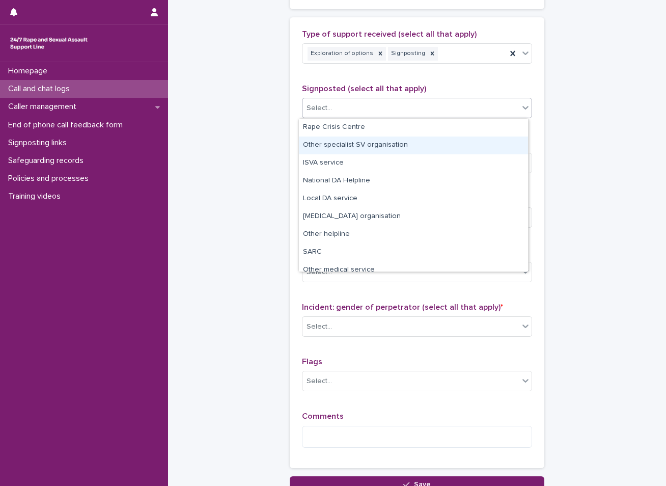
scroll to position [61, 0]
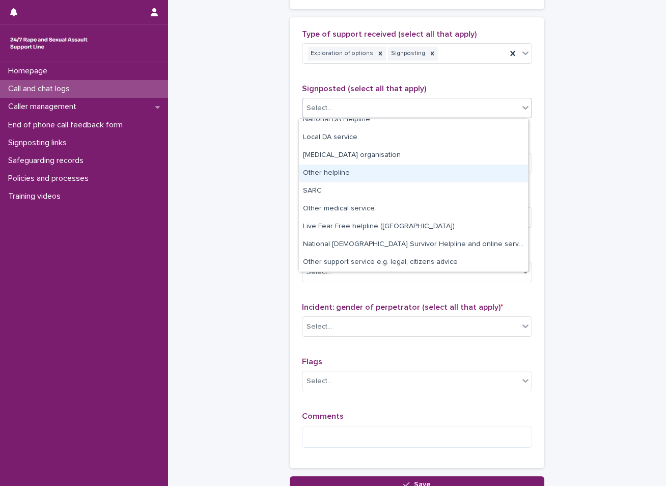
click at [304, 169] on div "Other helpline" at bounding box center [413, 174] width 229 height 18
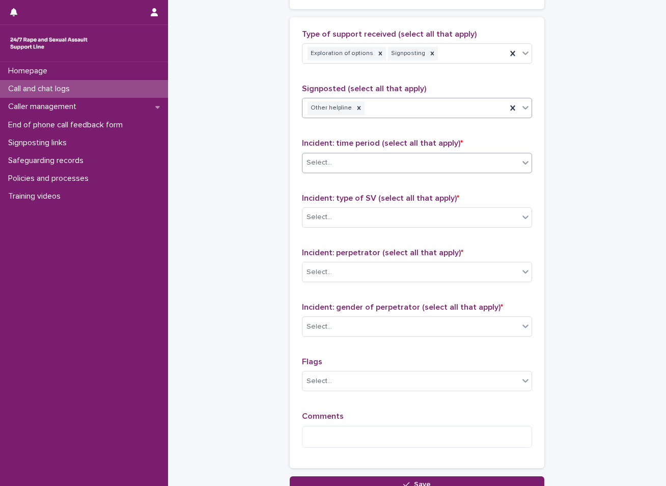
scroll to position [662, 0]
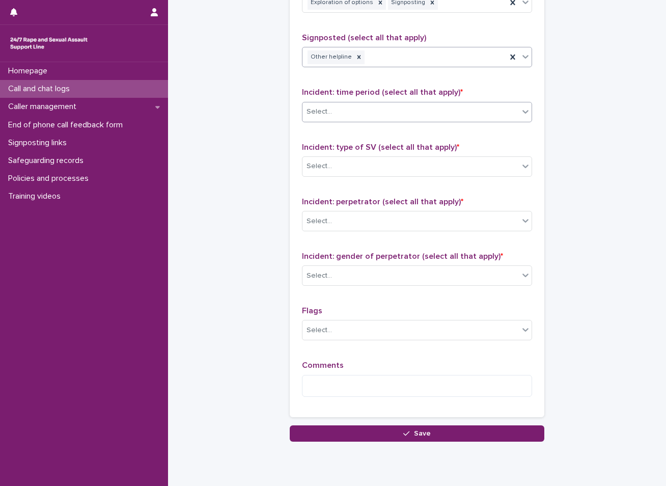
click at [393, 114] on div "Select..." at bounding box center [411, 111] width 216 height 17
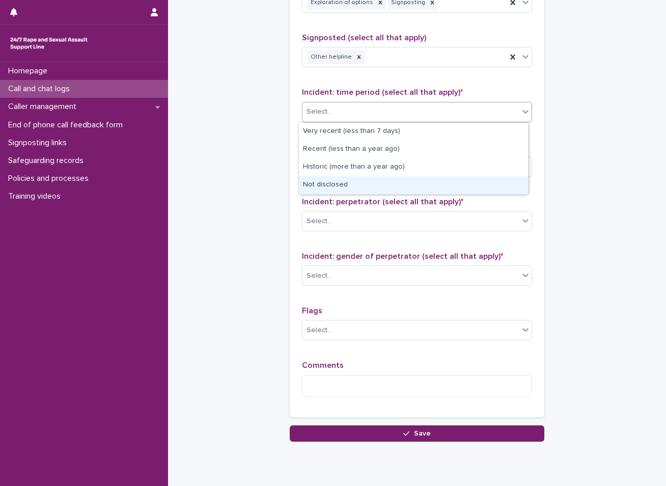
click at [338, 183] on div "Not disclosed" at bounding box center [413, 185] width 229 height 18
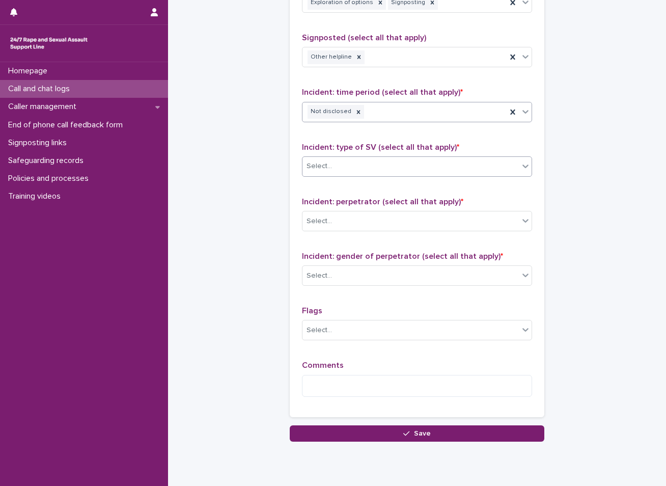
click at [335, 166] on div "Select..." at bounding box center [411, 166] width 216 height 17
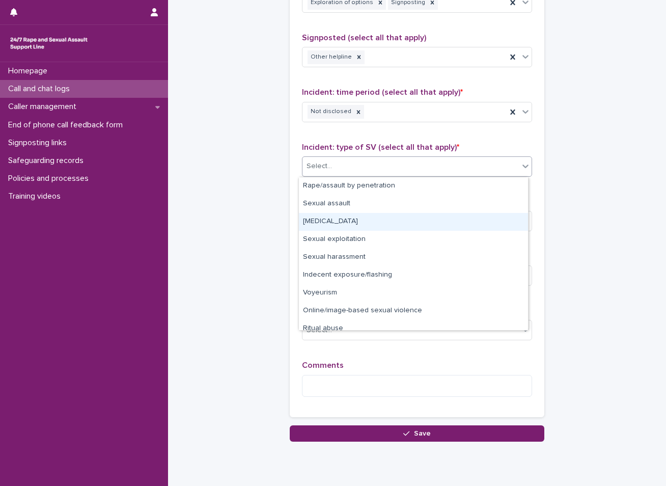
scroll to position [25, 0]
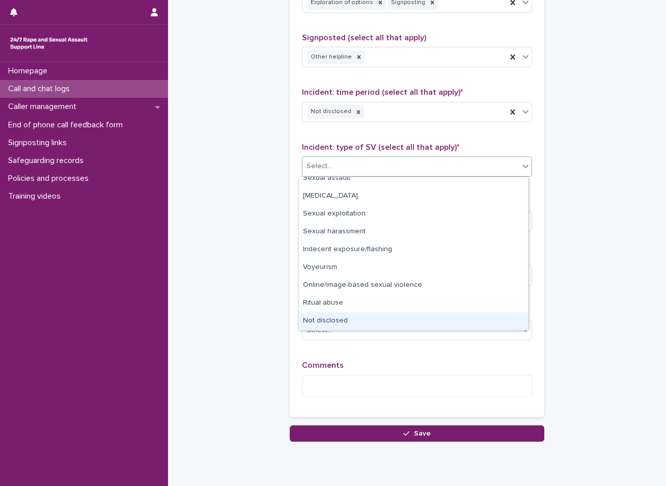
click at [337, 317] on div "Not disclosed" at bounding box center [413, 321] width 229 height 18
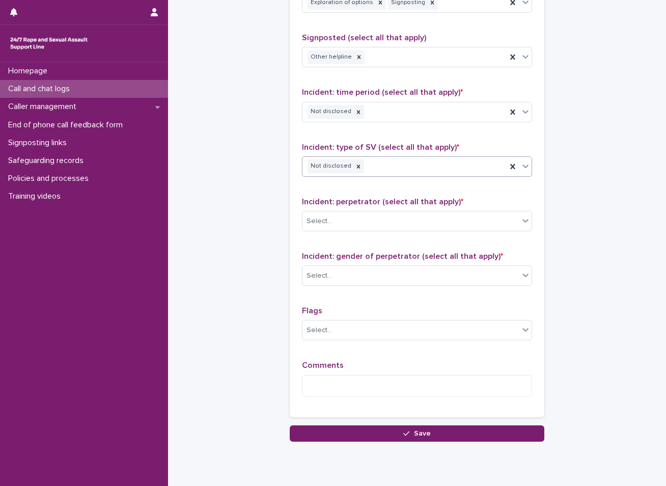
scroll to position [697, 0]
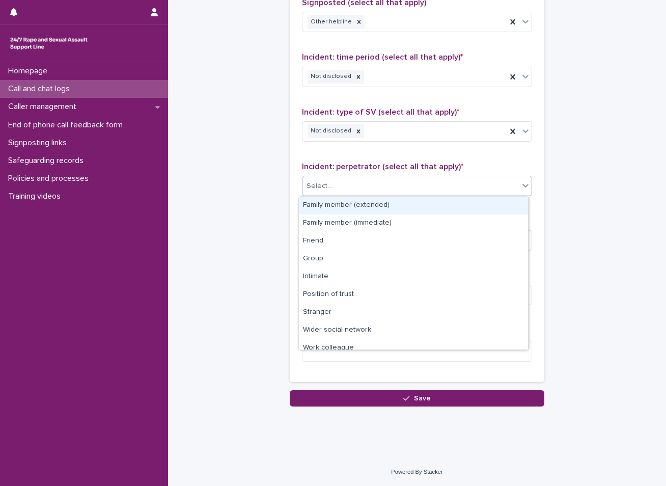
click at [368, 181] on div "Select..." at bounding box center [411, 186] width 216 height 17
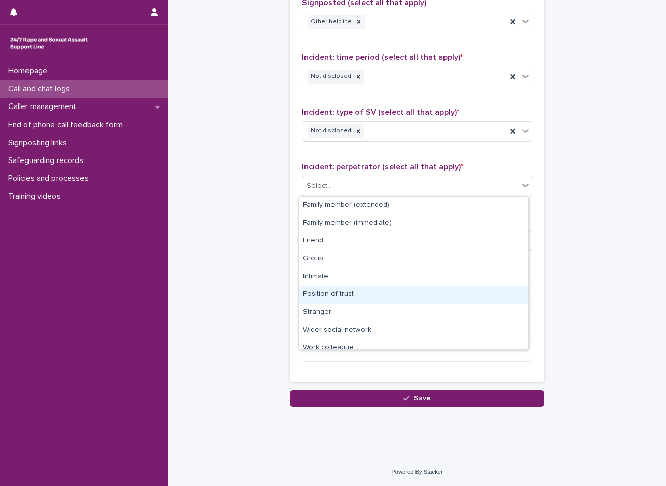
scroll to position [43, 0]
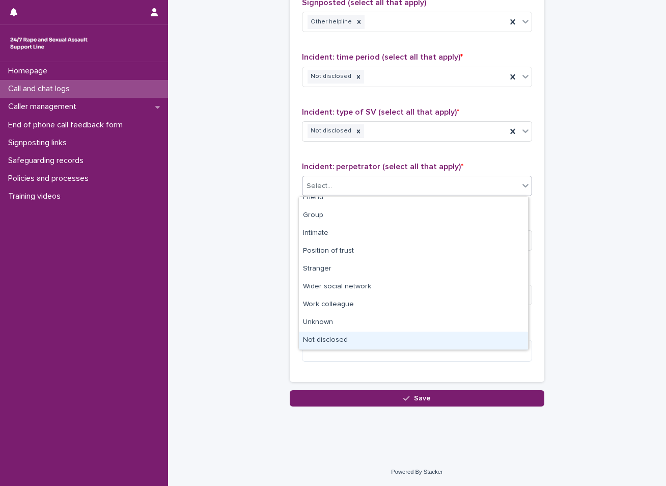
click at [340, 340] on div "Not disclosed" at bounding box center [413, 341] width 229 height 18
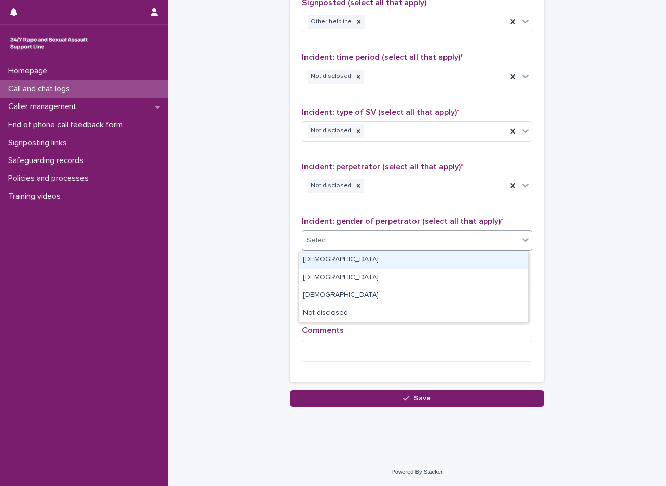
drag, startPoint x: 364, startPoint y: 232, endPoint x: 359, endPoint y: 243, distance: 12.3
click at [363, 235] on div "Select..." at bounding box center [411, 240] width 216 height 17
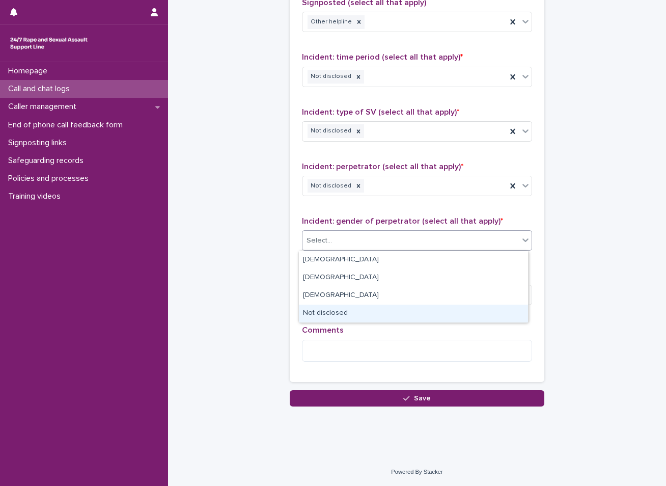
click at [330, 312] on div "Not disclosed" at bounding box center [413, 314] width 229 height 18
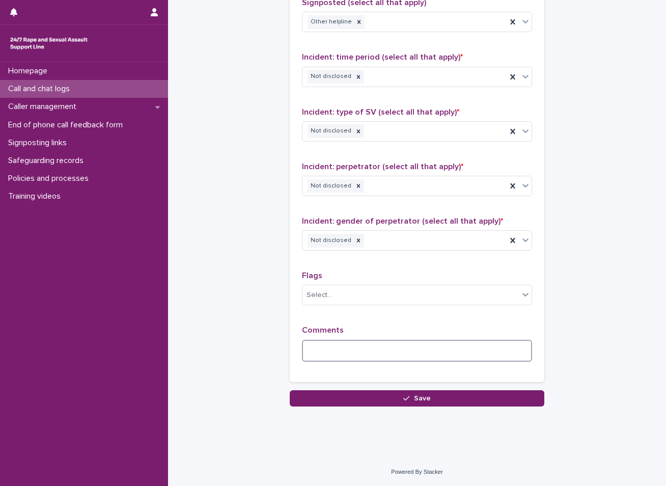
click at [341, 359] on textarea at bounding box center [417, 351] width 230 height 22
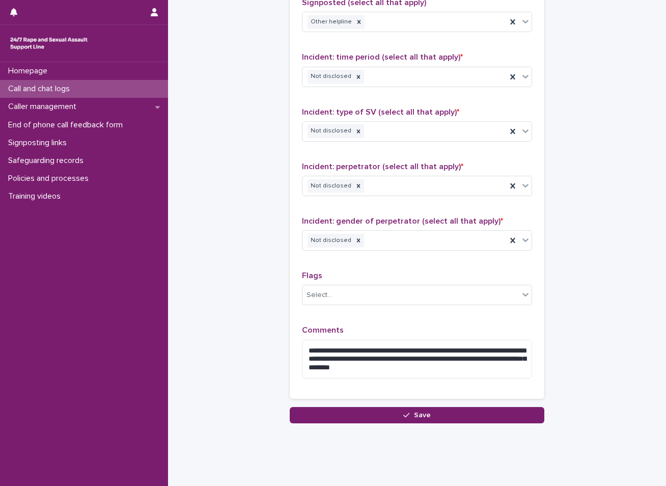
click at [405, 351] on textarea "**********" at bounding box center [417, 359] width 230 height 39
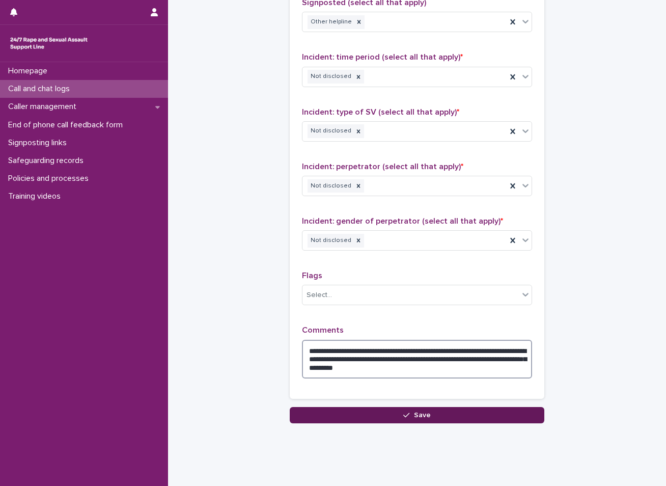
type textarea "**********"
click at [408, 414] on div "button" at bounding box center [408, 415] width 10 height 7
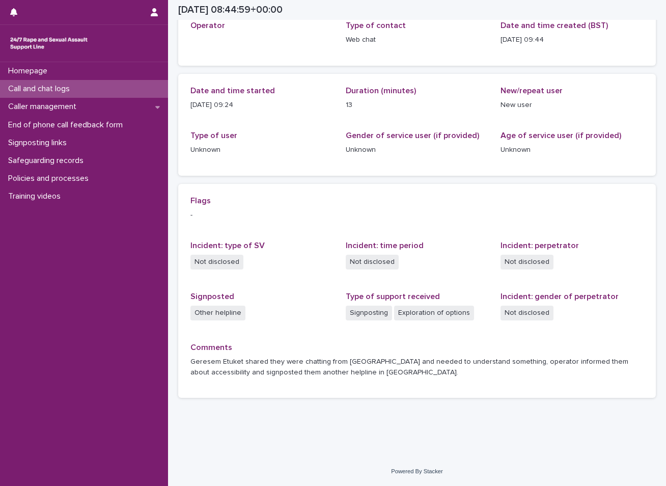
scroll to position [66, 0]
click at [106, 86] on div "Call and chat logs" at bounding box center [84, 89] width 168 height 18
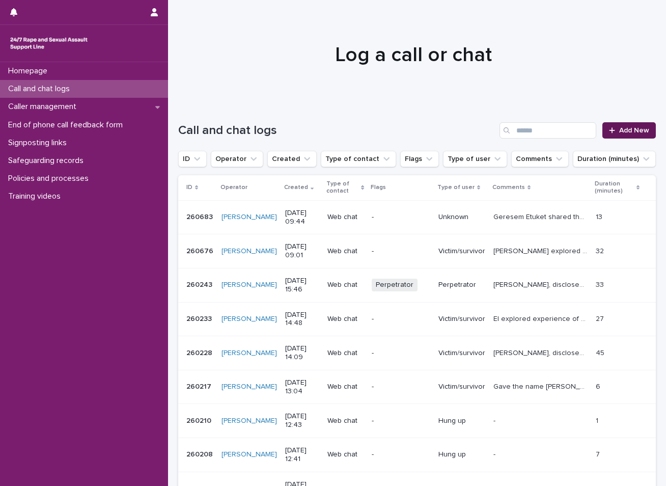
click at [619, 127] on span "Add New" at bounding box center [634, 130] width 30 height 7
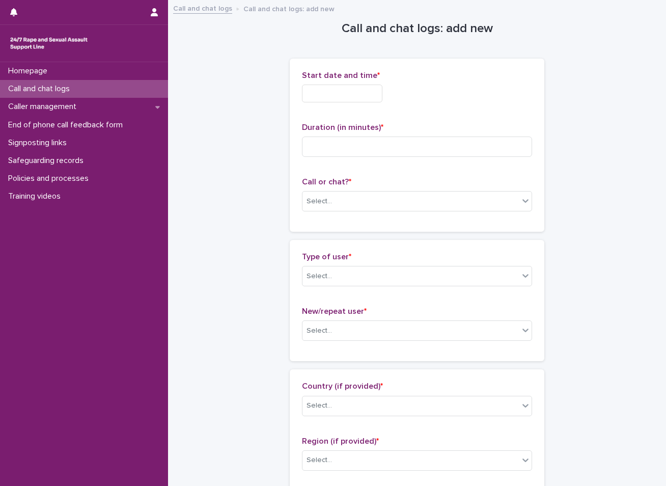
click at [375, 86] on input "text" at bounding box center [342, 94] width 80 height 18
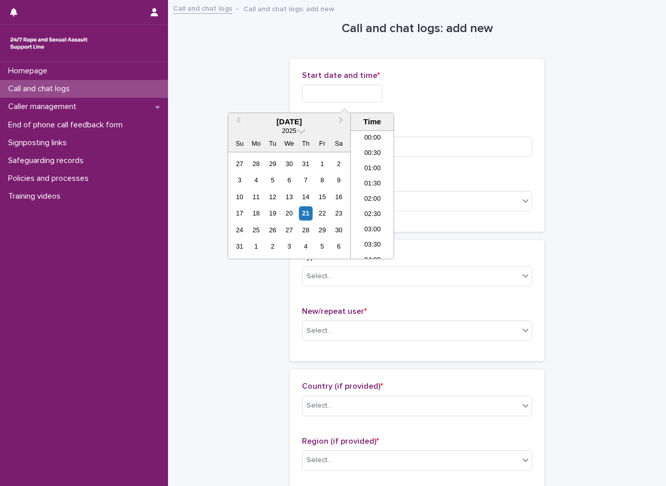
scroll to position [234, 0]
click at [310, 213] on div "21" at bounding box center [306, 213] width 14 height 14
click at [368, 193] on li "09:30" at bounding box center [372, 194] width 43 height 15
click at [360, 93] on input "**********" at bounding box center [342, 94] width 80 height 18
type input "**********"
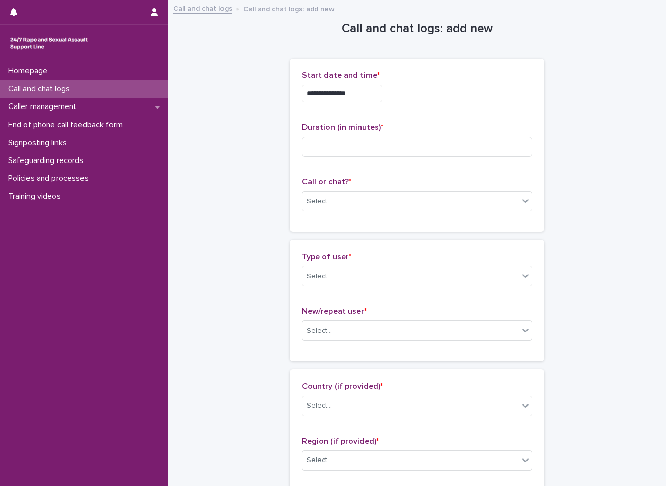
drag, startPoint x: 251, startPoint y: 76, endPoint x: 253, endPoint y: 94, distance: 18.0
click at [327, 147] on input at bounding box center [417, 146] width 230 height 20
type input "*"
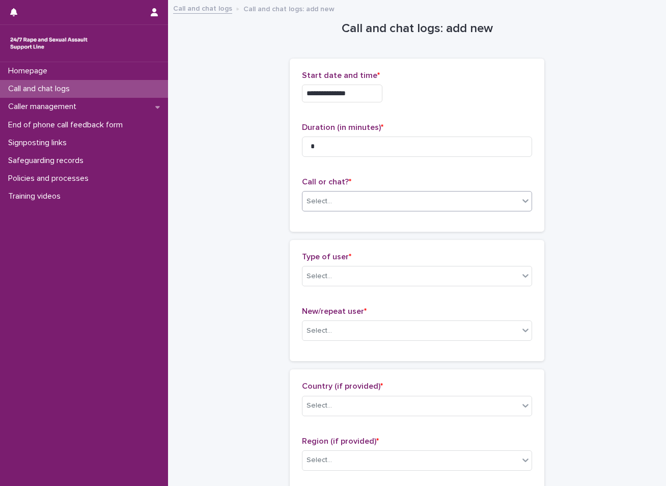
click at [333, 201] on input "text" at bounding box center [333, 201] width 1 height 9
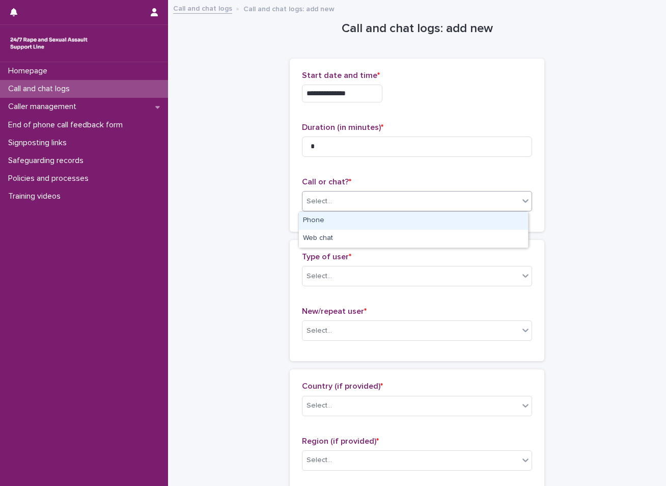
click at [322, 219] on div "Phone" at bounding box center [413, 221] width 229 height 18
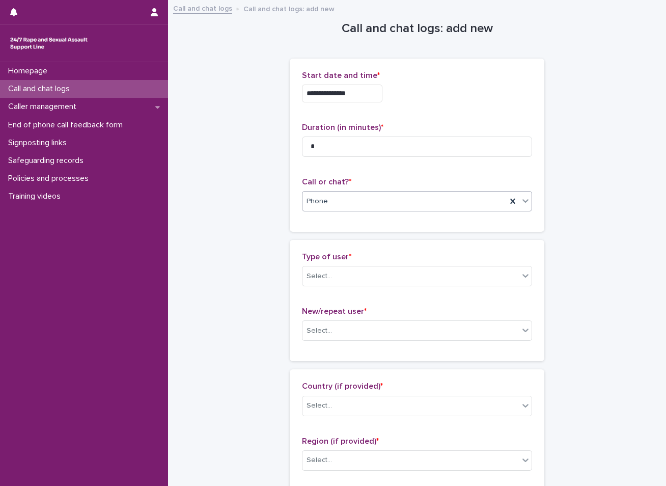
click at [323, 206] on div "Phone" at bounding box center [405, 201] width 204 height 17
click at [316, 234] on div "Web chat" at bounding box center [413, 239] width 229 height 18
click at [310, 271] on div "Select..." at bounding box center [319, 276] width 25 height 11
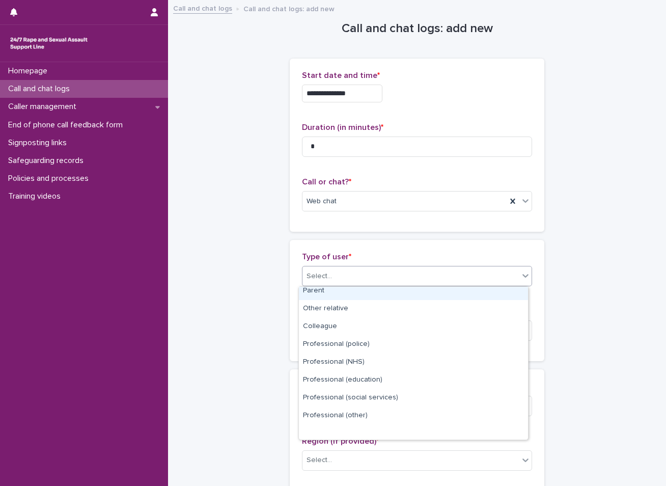
scroll to position [115, 0]
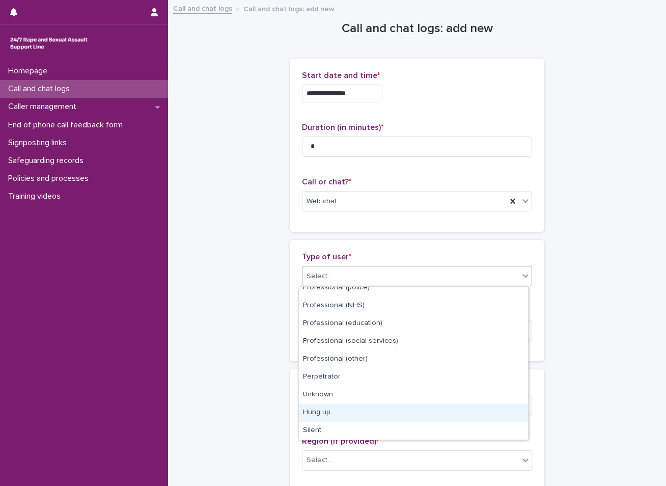
click at [319, 407] on div "Hung up" at bounding box center [413, 413] width 229 height 18
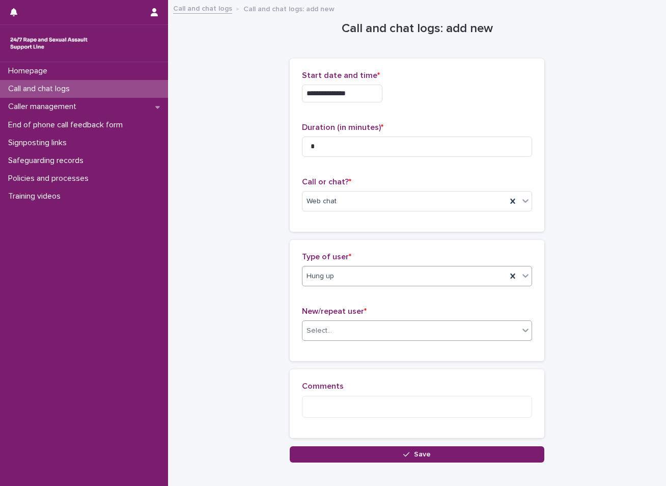
click at [333, 326] on div "Select..." at bounding box center [411, 330] width 216 height 17
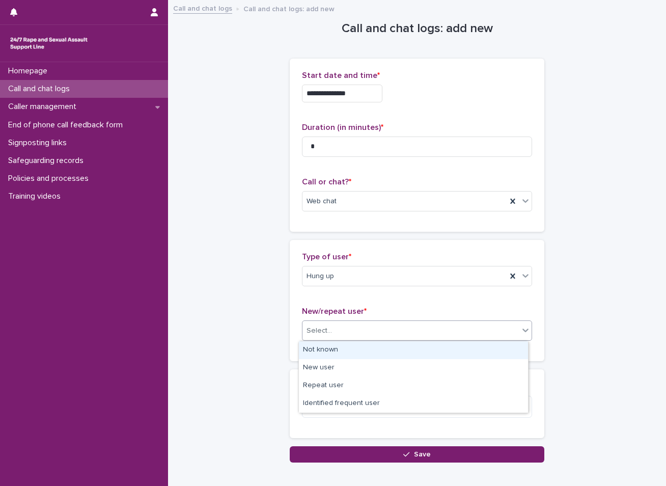
click at [327, 349] on div "Not known" at bounding box center [413, 350] width 229 height 18
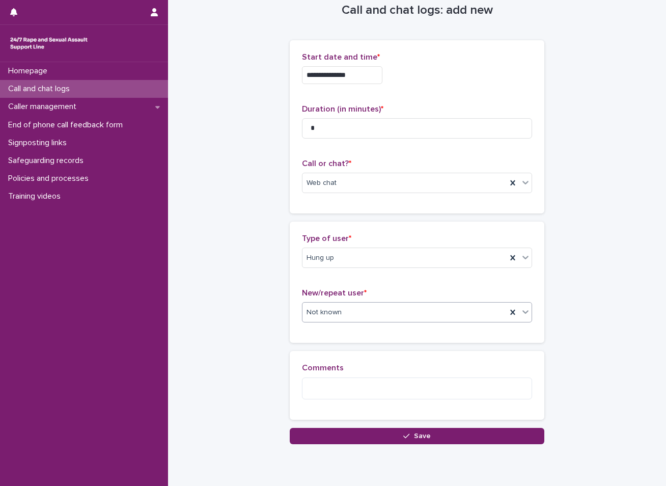
scroll to position [51, 0]
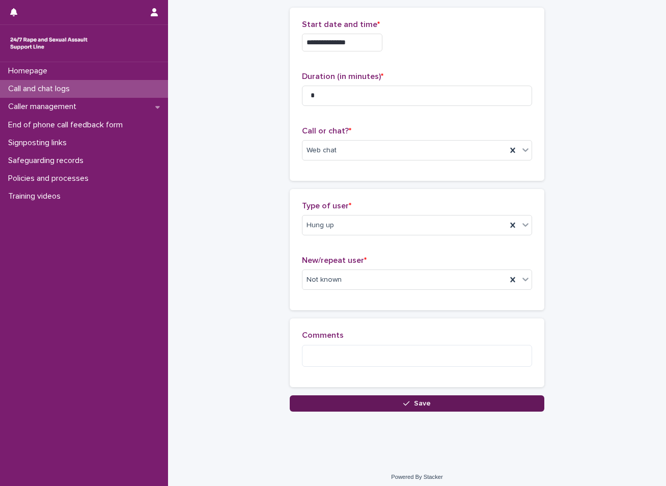
click at [343, 405] on button "Save" at bounding box center [417, 403] width 255 height 16
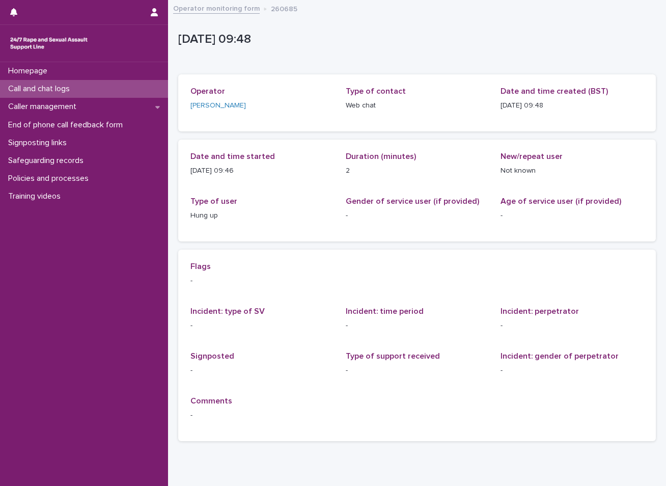
click at [95, 92] on div "Call and chat logs" at bounding box center [84, 89] width 168 height 18
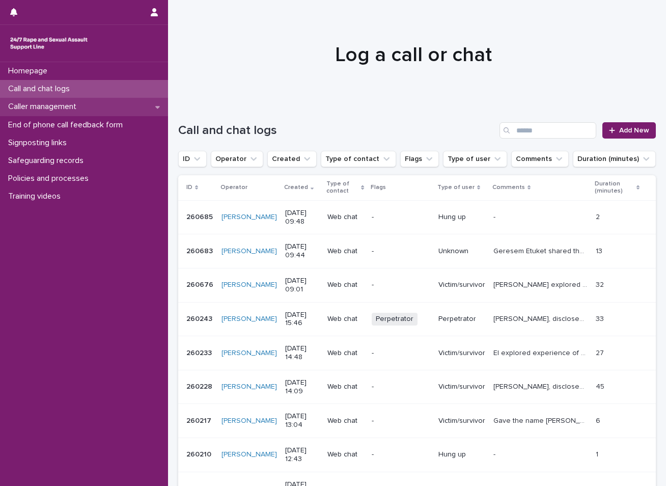
click at [79, 103] on p "Caller management" at bounding box center [44, 107] width 80 height 10
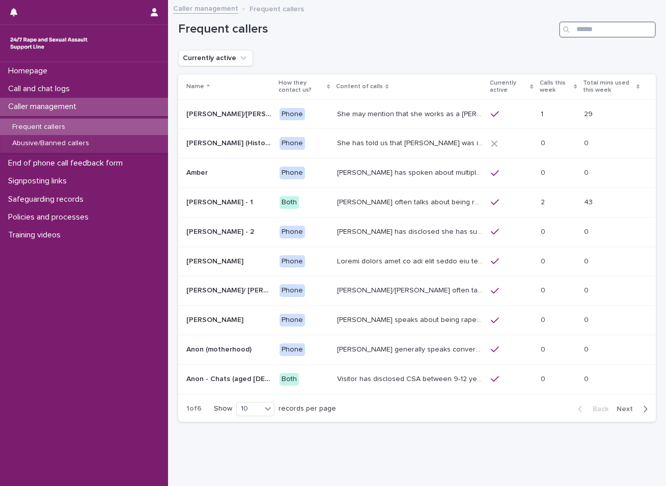
click at [603, 32] on input "Search" at bounding box center [607, 29] width 97 height 16
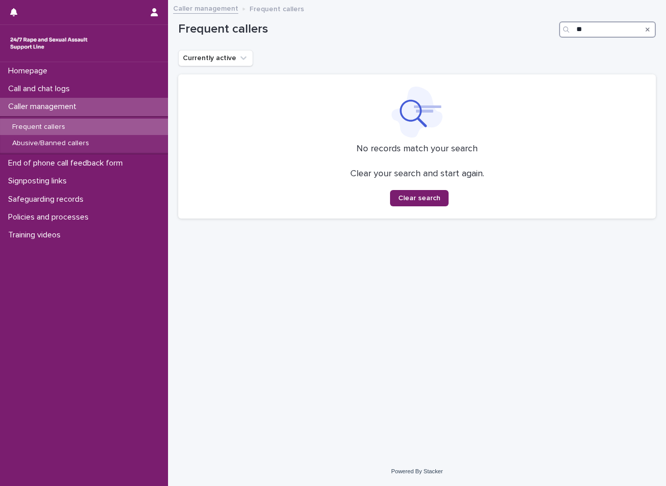
type input "*"
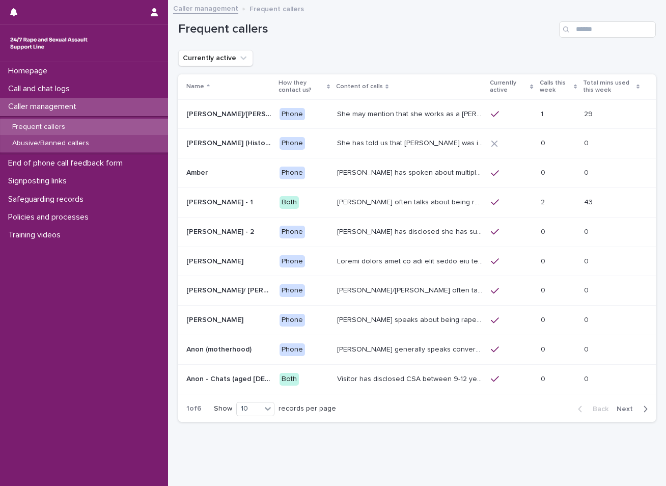
click at [74, 140] on p "Abusive/Banned callers" at bounding box center [50, 143] width 93 height 9
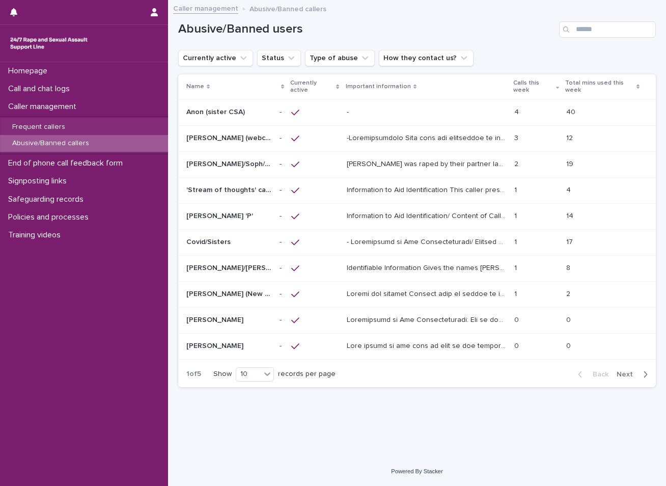
click at [575, 23] on div "Search" at bounding box center [567, 29] width 16 height 16
click at [608, 33] on input "Search" at bounding box center [607, 29] width 97 height 16
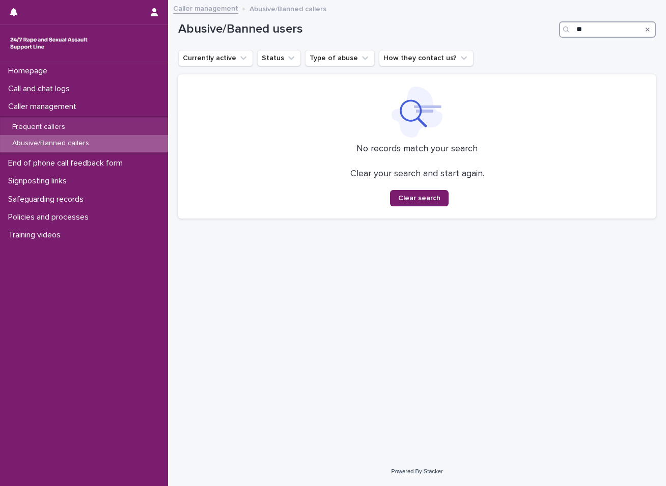
type input "*"
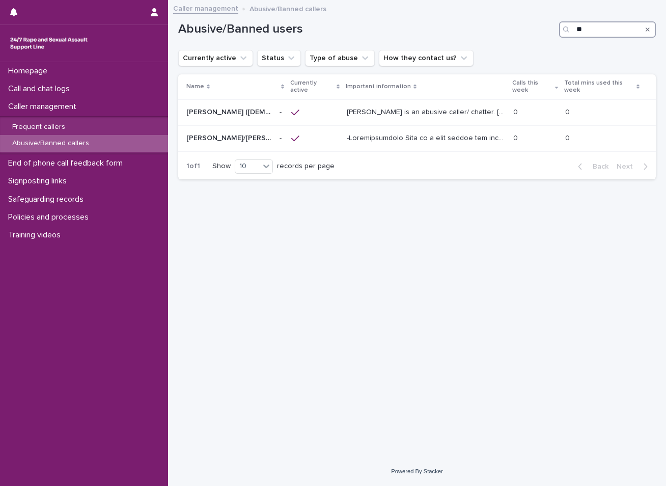
type input "*"
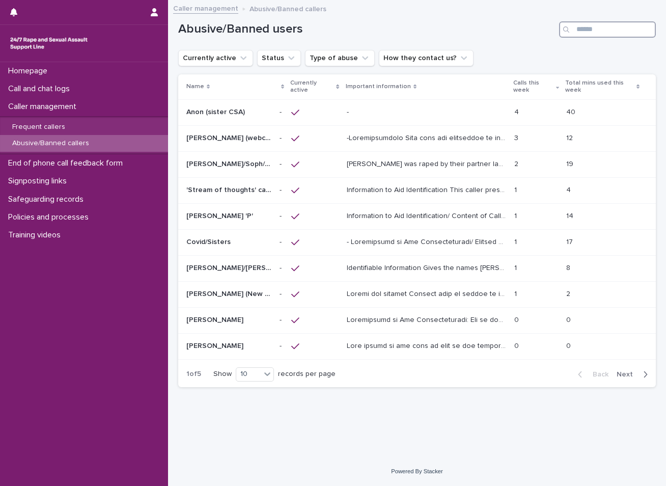
click at [585, 29] on input "Search" at bounding box center [607, 29] width 97 height 16
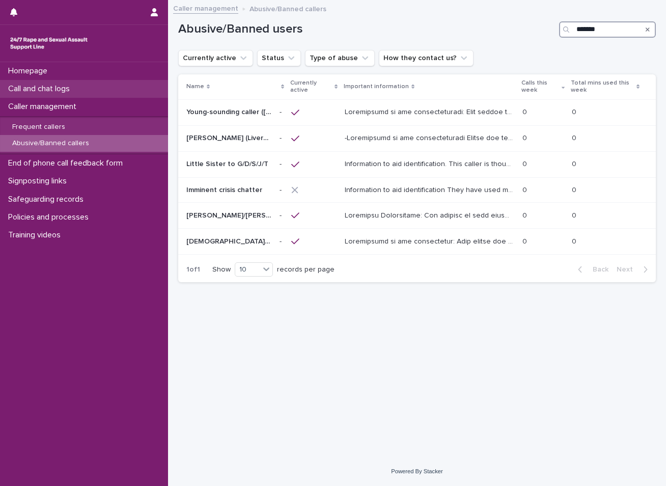
type input "*******"
click at [75, 94] on div "Call and chat logs" at bounding box center [84, 89] width 168 height 18
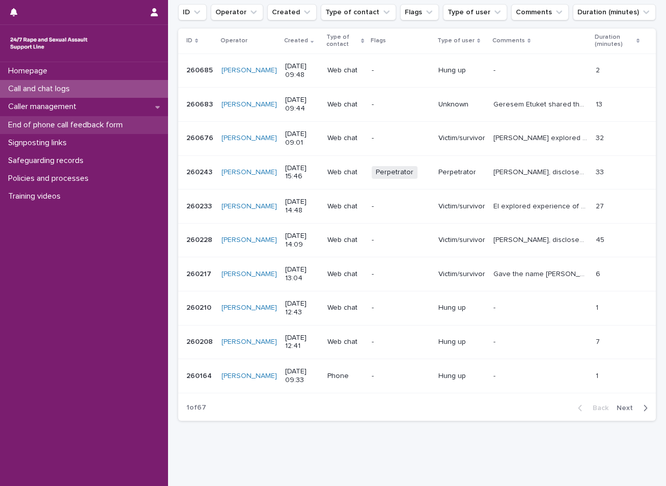
scroll to position [153, 0]
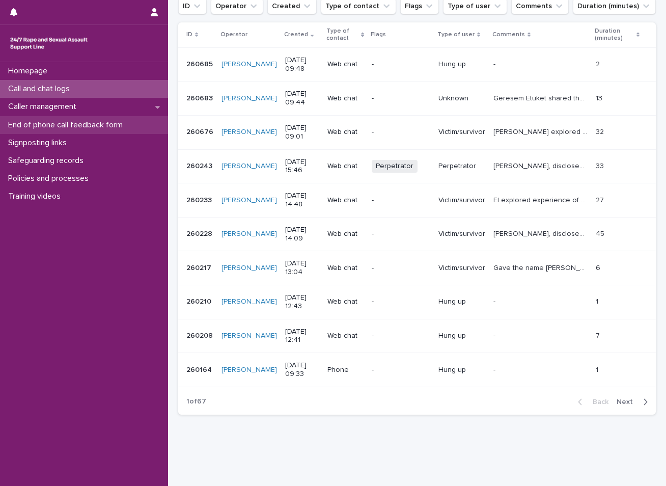
click at [65, 121] on p "End of phone call feedback form" at bounding box center [67, 125] width 127 height 10
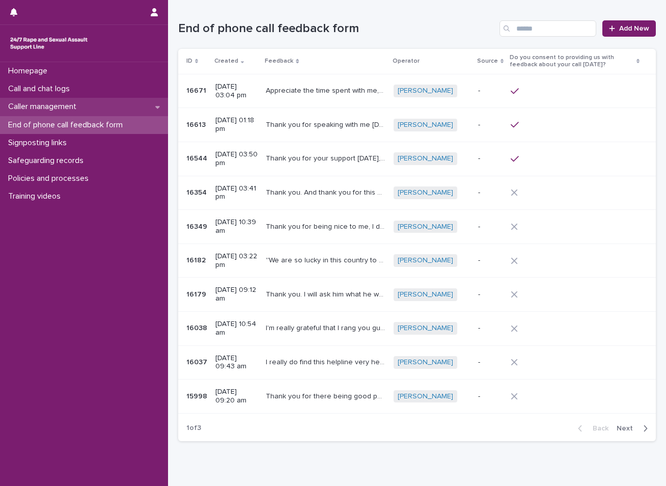
click at [92, 109] on div "Caller management" at bounding box center [84, 107] width 168 height 18
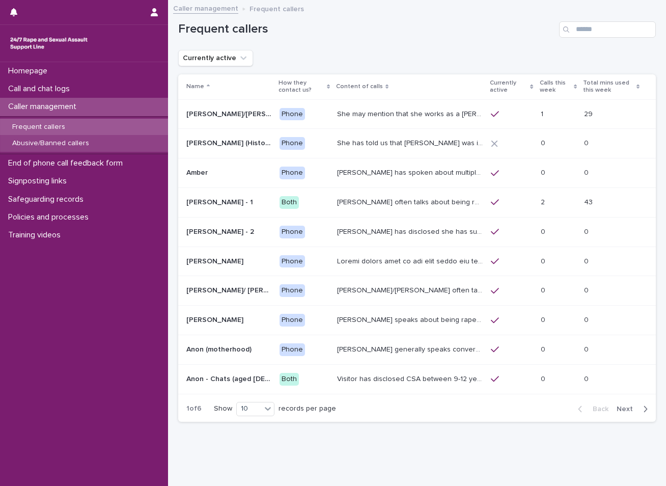
click at [37, 143] on p "Abusive/Banned callers" at bounding box center [50, 143] width 93 height 9
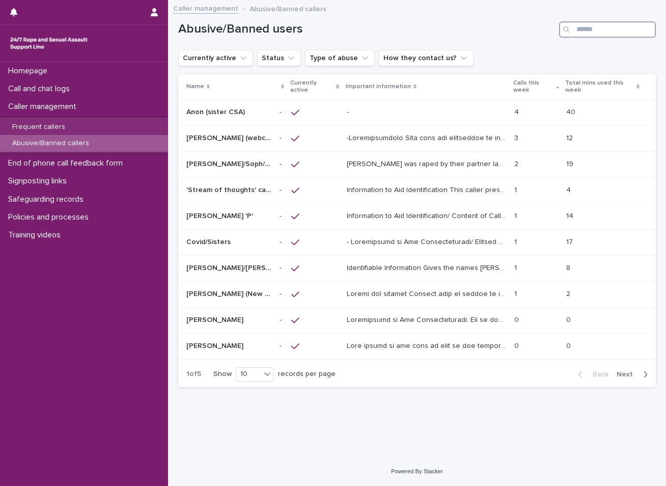
click at [596, 31] on input "Search" at bounding box center [607, 29] width 97 height 16
click at [602, 31] on input "Search" at bounding box center [607, 29] width 97 height 16
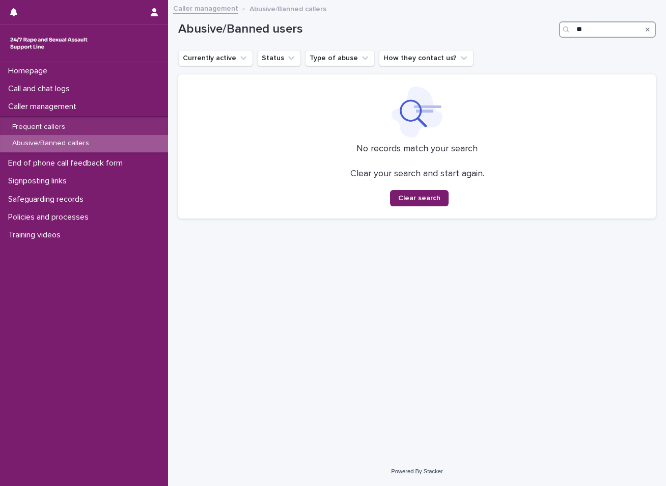
type input "*"
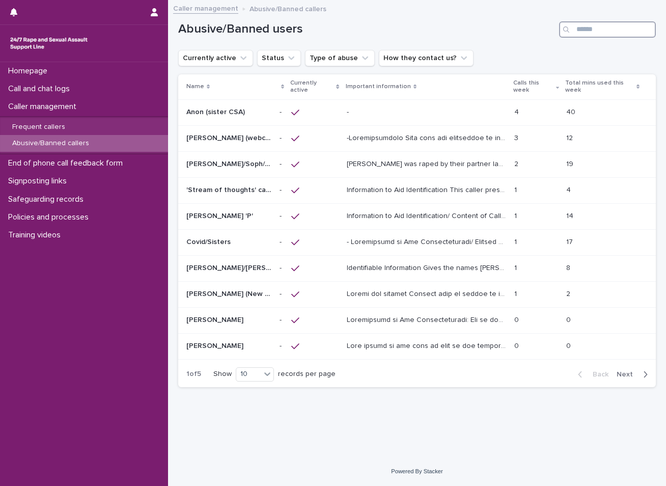
click at [595, 32] on input "Search" at bounding box center [607, 29] width 97 height 16
click at [57, 92] on p "Call and chat logs" at bounding box center [41, 89] width 74 height 10
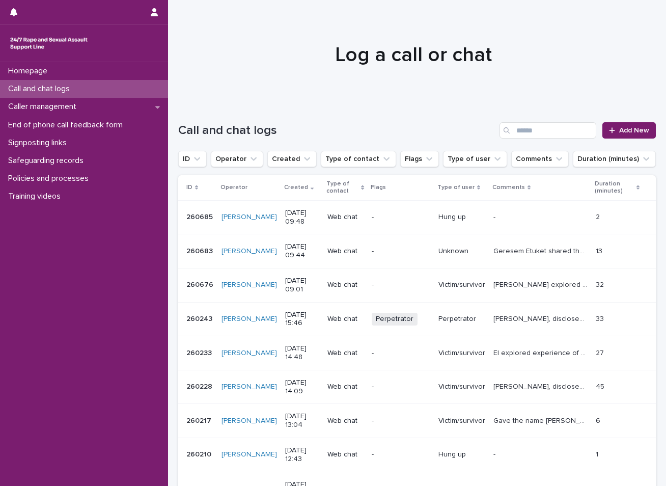
click at [95, 89] on div "Call and chat logs" at bounding box center [84, 89] width 168 height 18
click at [62, 111] on p "Caller management" at bounding box center [44, 107] width 80 height 10
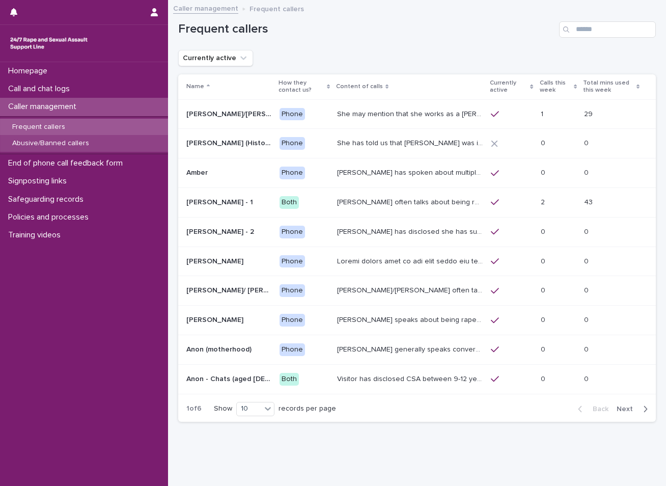
click at [75, 144] on p "Abusive/Banned callers" at bounding box center [50, 143] width 93 height 9
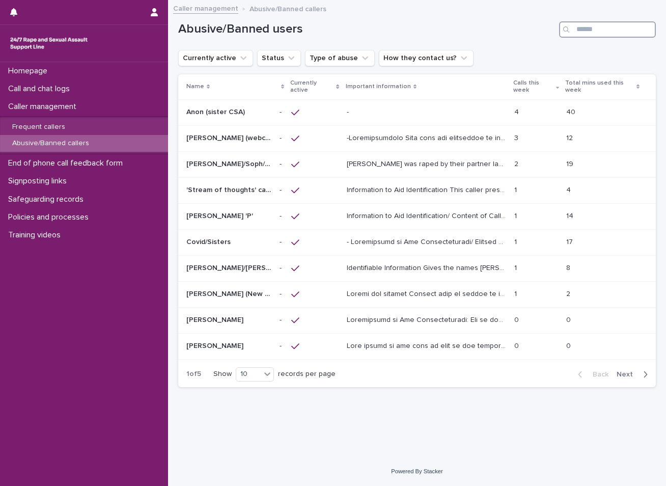
click at [592, 26] on input "Search" at bounding box center [607, 29] width 97 height 16
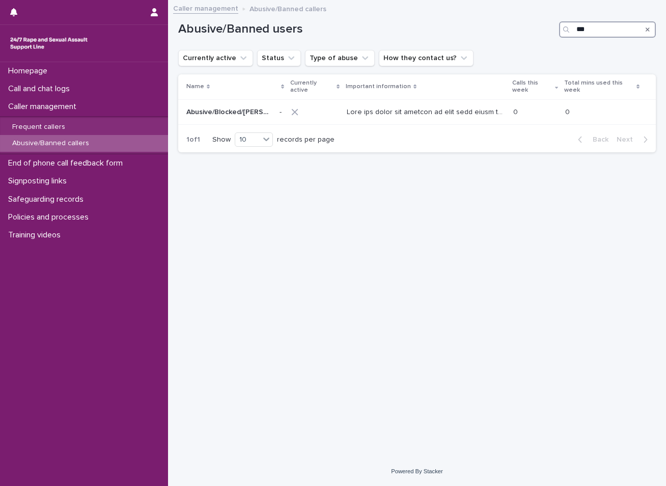
type input "***"
click at [648, 31] on icon "Search" at bounding box center [648, 29] width 4 height 6
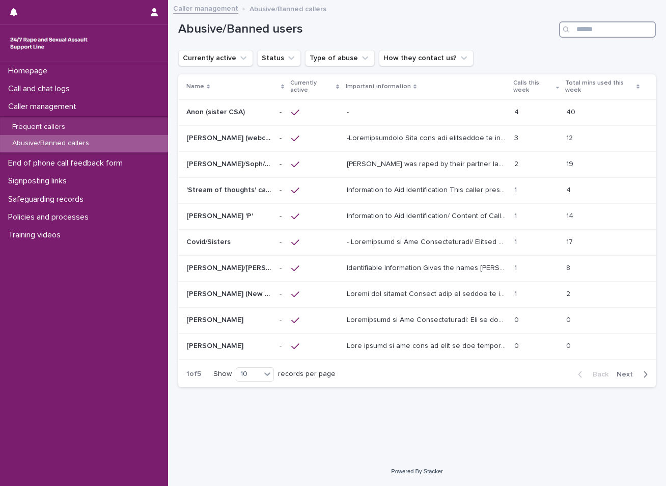
click at [593, 28] on input "Search" at bounding box center [607, 29] width 97 height 16
type input "****"
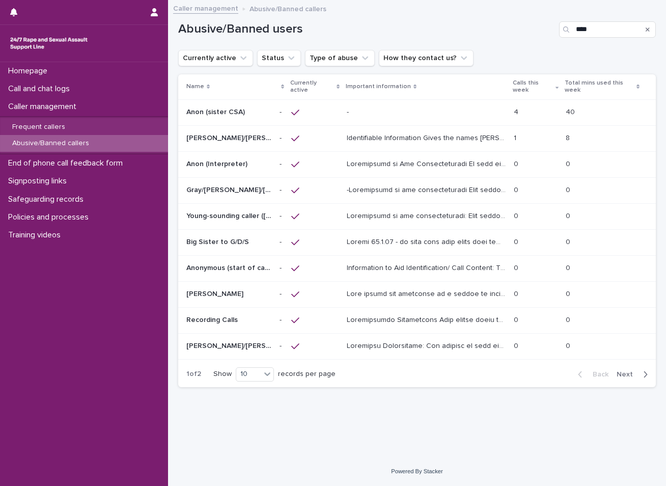
click at [210, 113] on p "Anon (sister CSA)" at bounding box center [216, 111] width 61 height 11
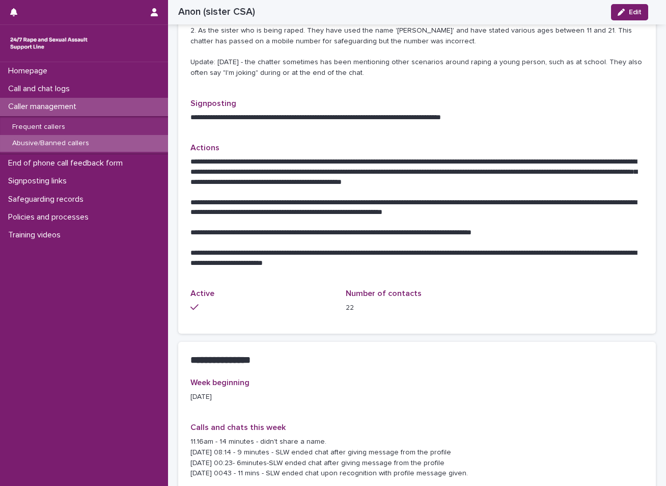
scroll to position [458, 0]
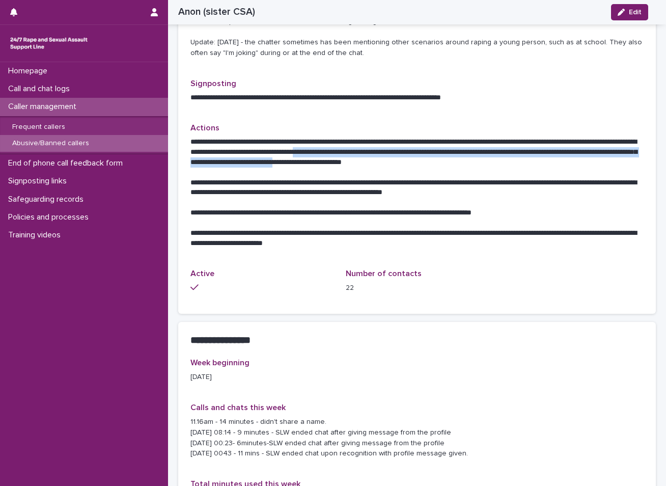
drag, startPoint x: 418, startPoint y: 152, endPoint x: 511, endPoint y: 165, distance: 94.1
click at [511, 165] on p "**********" at bounding box center [413, 152] width 446 height 31
copy p "**********"
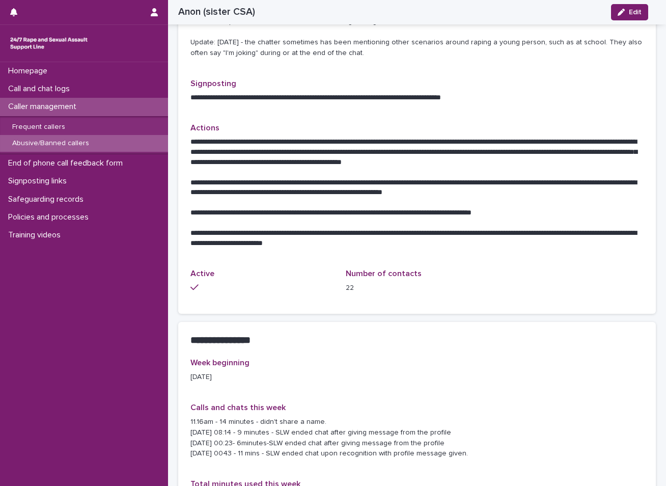
click at [476, 289] on p "22" at bounding box center [417, 288] width 143 height 11
click at [91, 89] on div "Call and chat logs" at bounding box center [84, 89] width 168 height 18
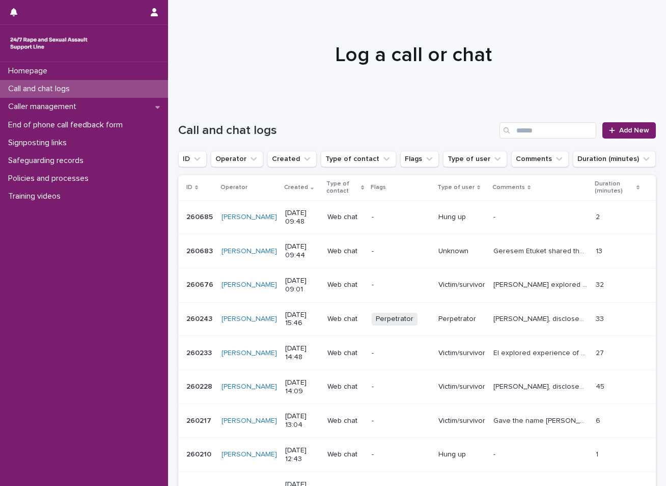
click at [103, 89] on div "Call and chat logs" at bounding box center [84, 89] width 168 height 18
click at [619, 128] on span "Add New" at bounding box center [634, 130] width 30 height 7
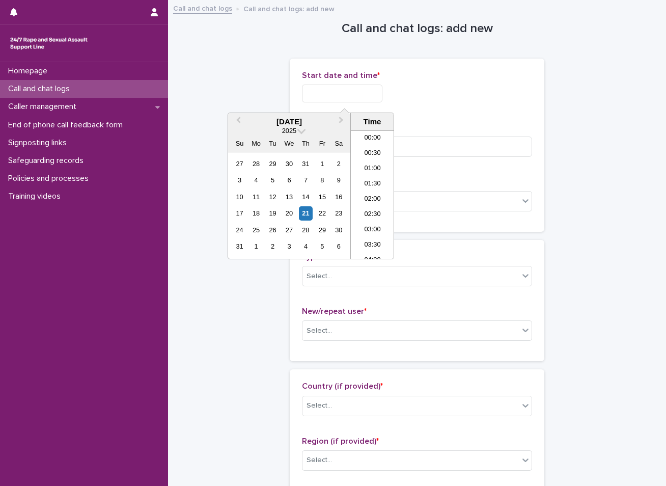
click at [352, 91] on input "text" at bounding box center [342, 94] width 80 height 18
click at [308, 216] on div "21" at bounding box center [306, 213] width 14 height 14
click at [371, 180] on li "09:30" at bounding box center [372, 179] width 43 height 15
click at [356, 90] on input "**********" at bounding box center [342, 94] width 80 height 18
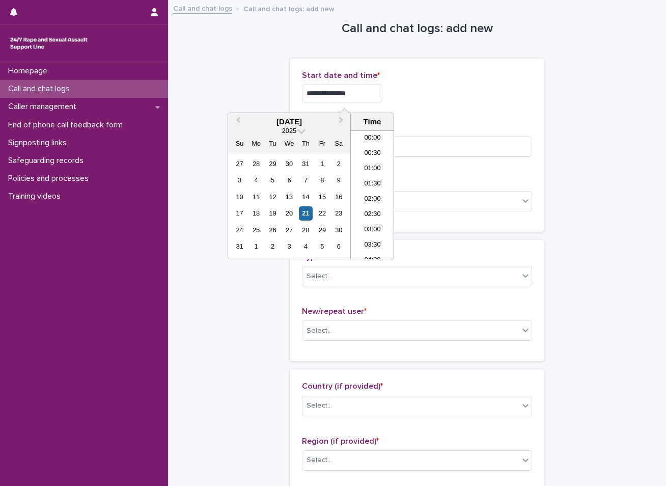
scroll to position [234, 0]
type input "**********"
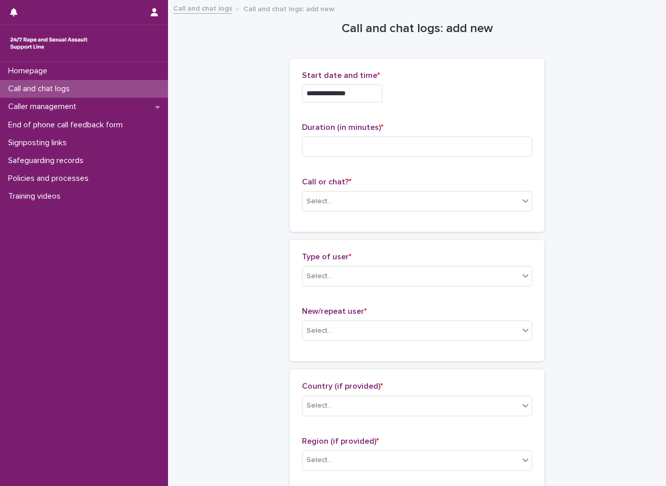
click at [363, 143] on input at bounding box center [417, 146] width 230 height 20
type input "**"
click at [372, 202] on div "Select..." at bounding box center [411, 201] width 216 height 17
click at [317, 241] on div "Web chat" at bounding box center [413, 239] width 229 height 18
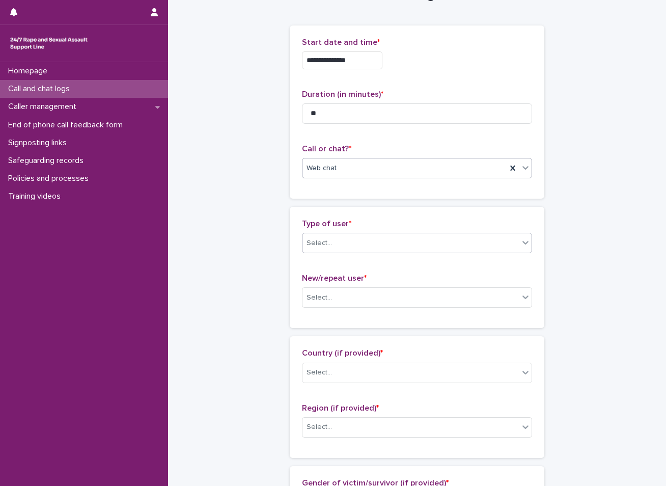
scroll to position [51, 0]
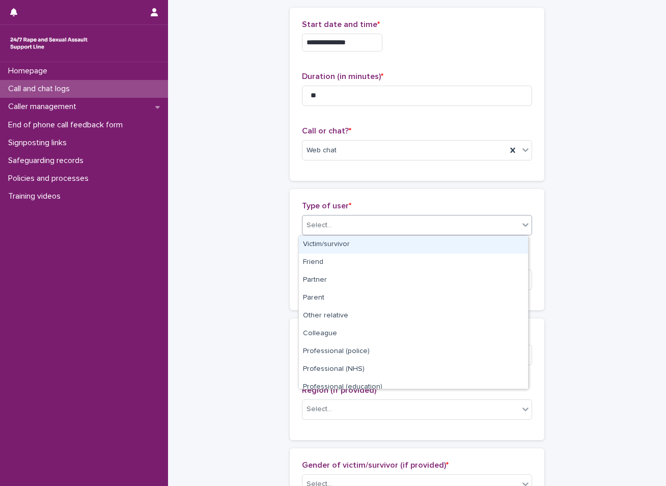
click at [334, 225] on div "Select..." at bounding box center [411, 225] width 216 height 17
click at [315, 245] on div "Victim/survivor" at bounding box center [413, 245] width 229 height 18
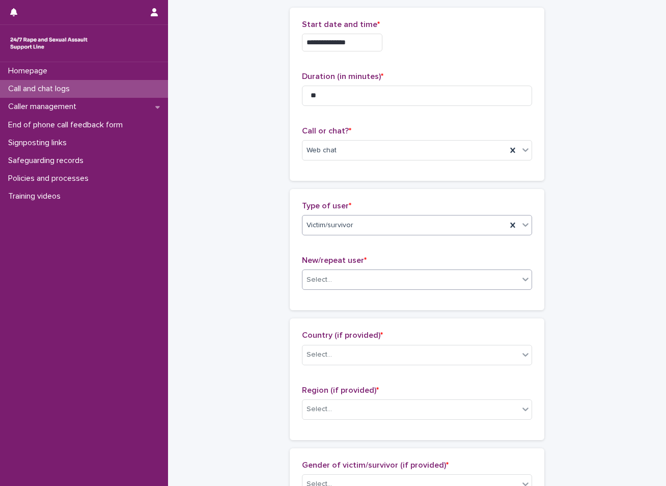
click at [303, 279] on div "Select..." at bounding box center [411, 279] width 216 height 17
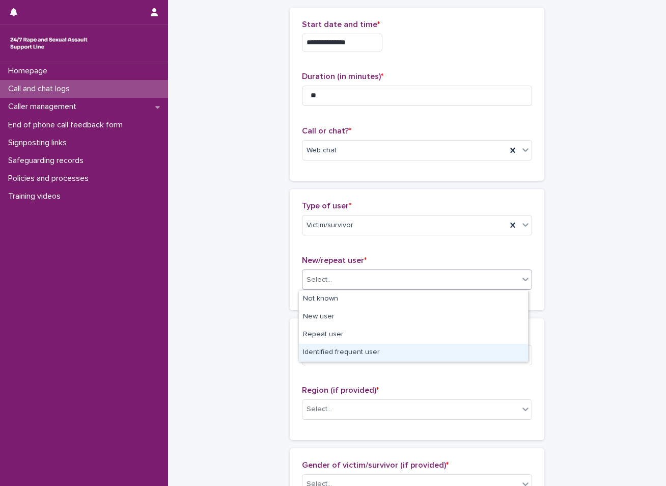
click at [310, 356] on div "Identified frequent user" at bounding box center [413, 353] width 229 height 18
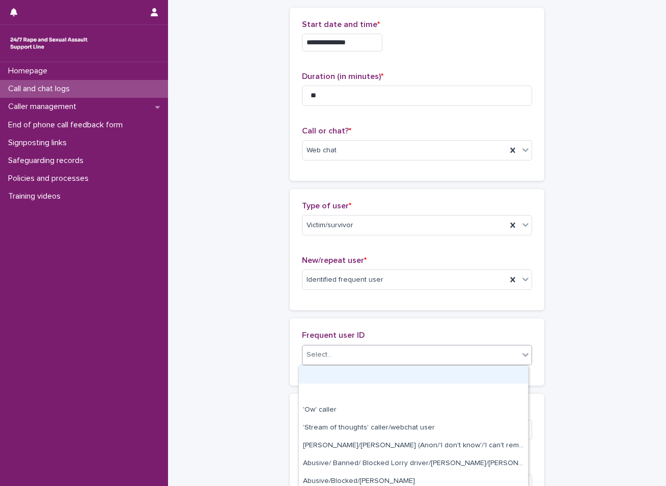
click at [315, 349] on div "Select..." at bounding box center [411, 354] width 216 height 17
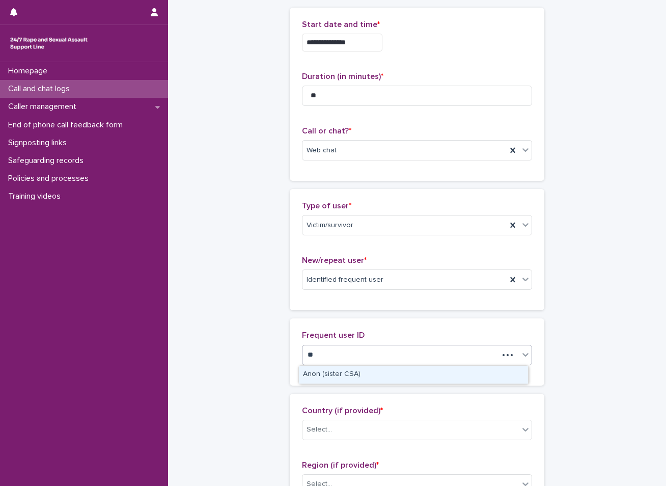
type input "***"
click at [325, 380] on div "Anon (sister CSA)" at bounding box center [413, 375] width 229 height 18
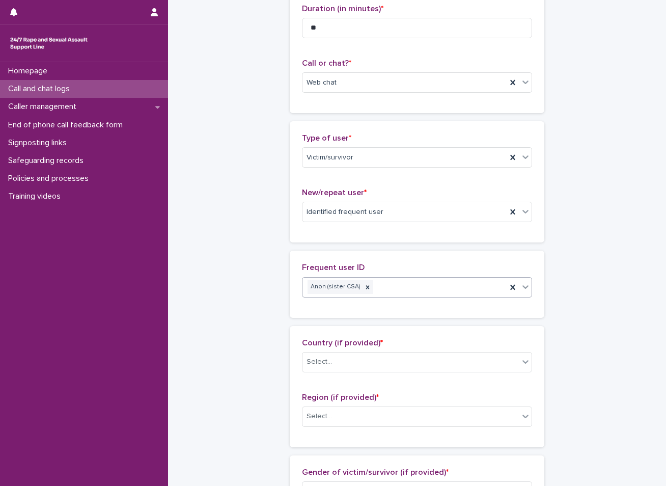
scroll to position [153, 0]
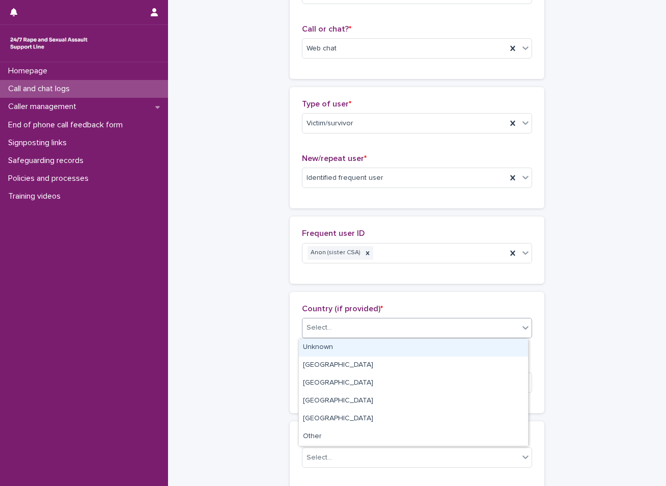
click at [393, 330] on div "Select..." at bounding box center [411, 327] width 216 height 17
click at [317, 350] on div "Unknown" at bounding box center [413, 348] width 229 height 18
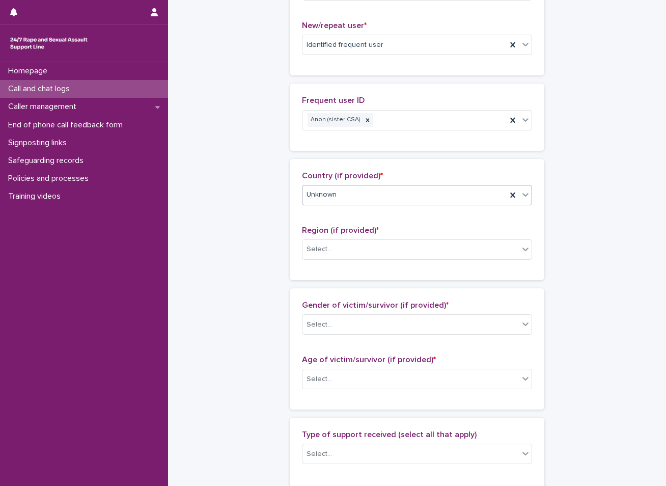
scroll to position [306, 0]
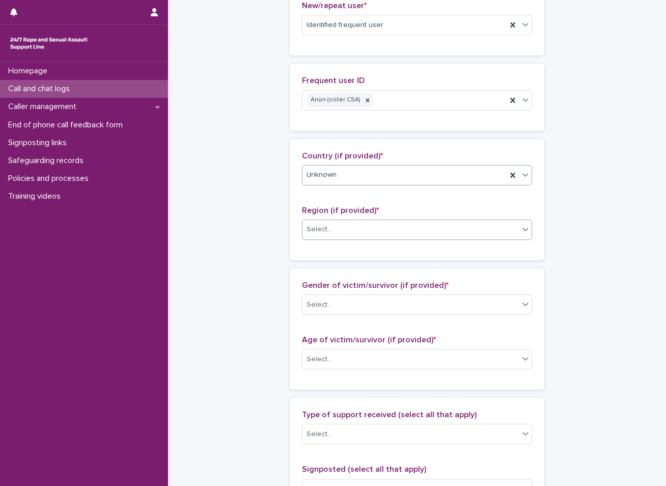
click at [349, 227] on div "Select..." at bounding box center [411, 229] width 216 height 17
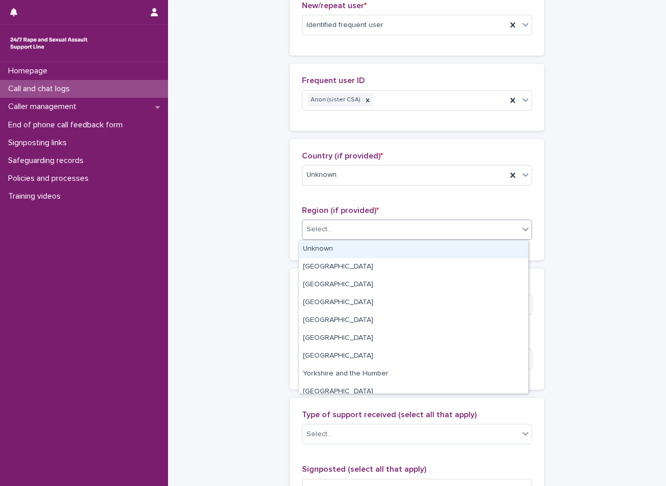
click at [334, 244] on div "Unknown" at bounding box center [413, 249] width 229 height 18
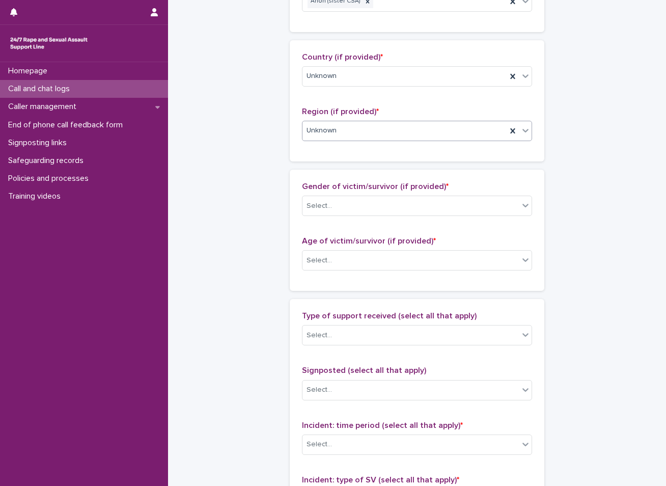
scroll to position [407, 0]
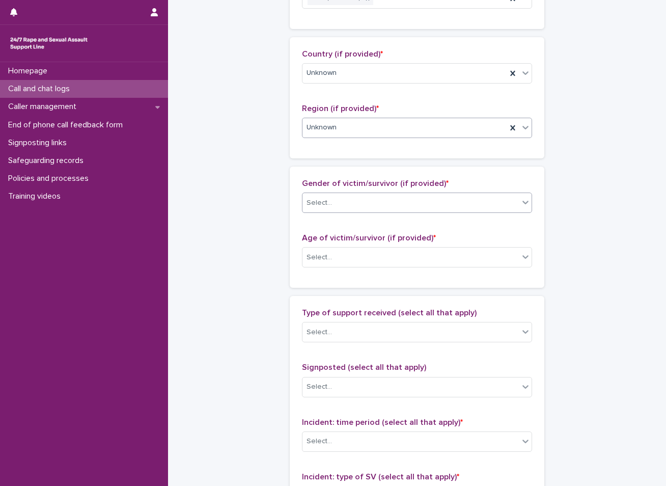
click at [336, 205] on div "Select..." at bounding box center [411, 203] width 216 height 17
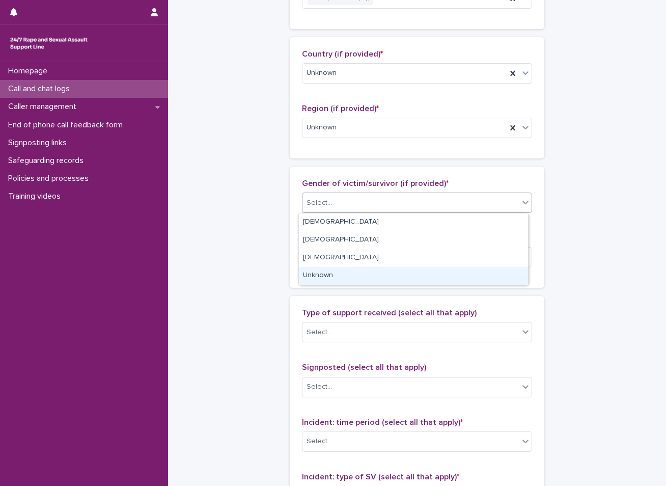
click at [321, 274] on div "Unknown" at bounding box center [413, 276] width 229 height 18
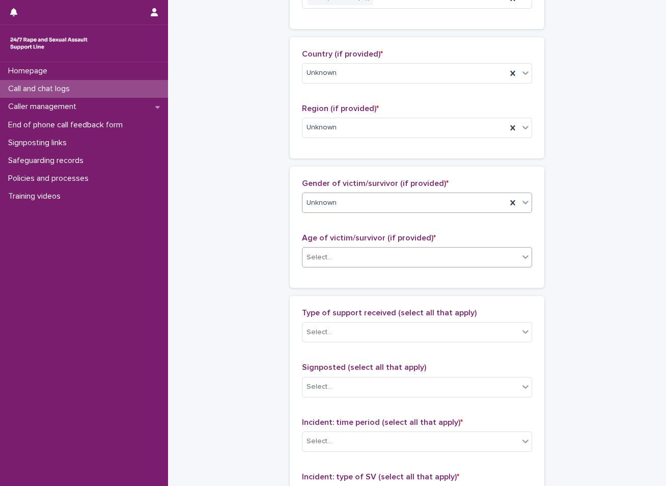
click at [333, 259] on input "text" at bounding box center [333, 257] width 1 height 9
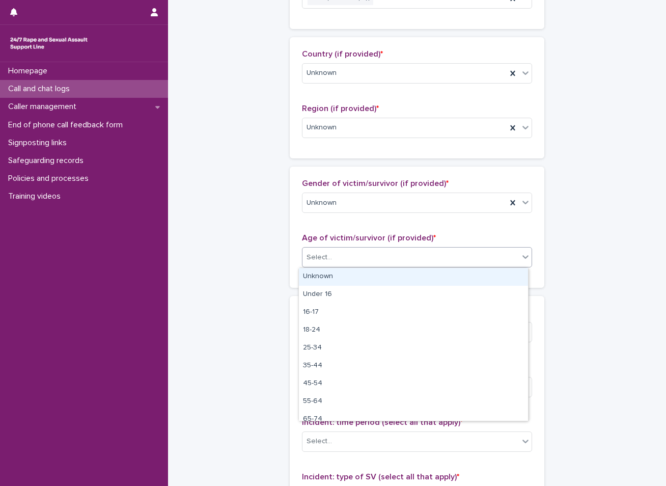
click at [313, 275] on div "Unknown" at bounding box center [413, 277] width 229 height 18
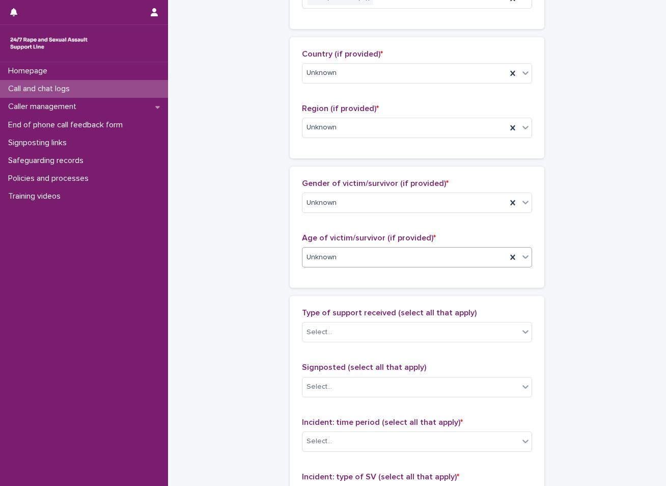
scroll to position [509, 0]
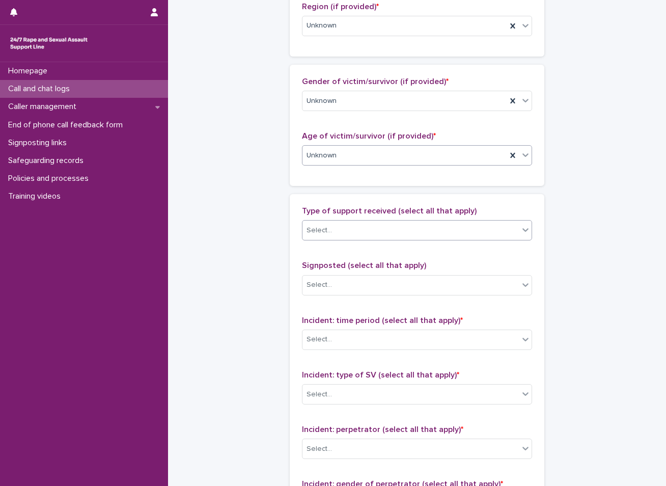
click at [339, 230] on div "Select..." at bounding box center [411, 230] width 216 height 17
click at [262, 284] on div "**********" at bounding box center [417, 81] width 478 height 1178
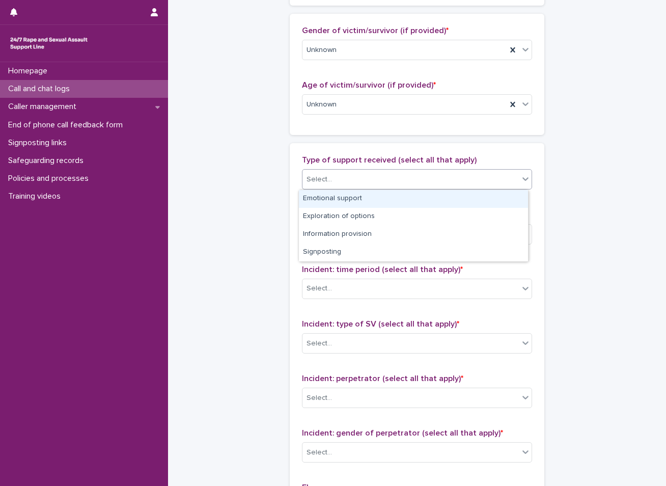
click at [360, 181] on div "Select..." at bounding box center [411, 179] width 216 height 17
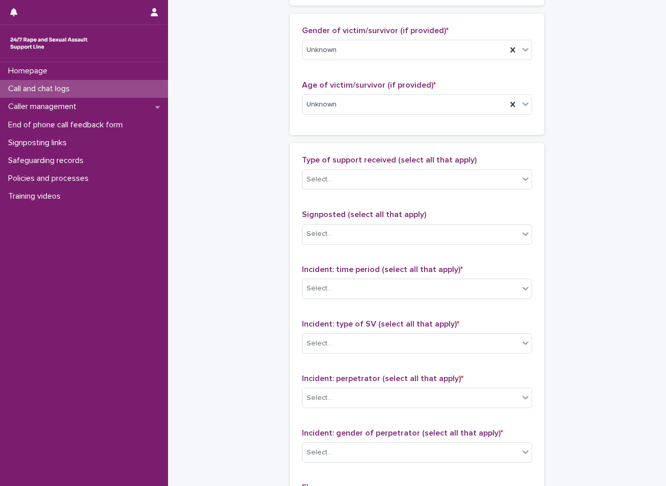
click at [250, 231] on div "**********" at bounding box center [417, 30] width 478 height 1178
click at [327, 283] on div "Select..." at bounding box center [411, 288] width 216 height 17
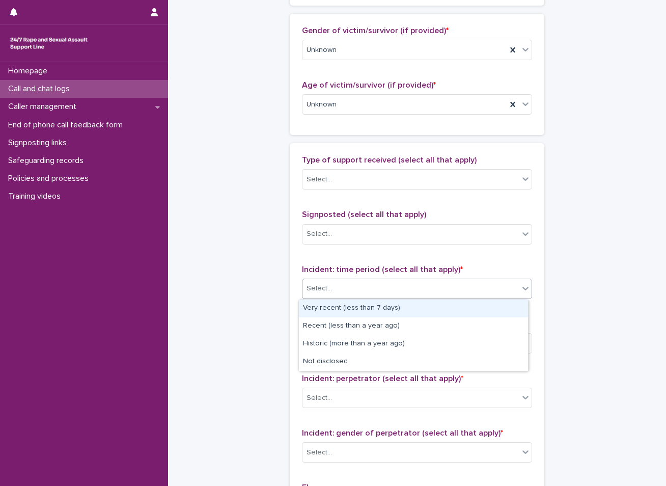
drag, startPoint x: 332, startPoint y: 317, endPoint x: 335, endPoint y: 312, distance: 6.6
click at [335, 312] on div "Very recent (less than 7 days)" at bounding box center [413, 308] width 229 height 18
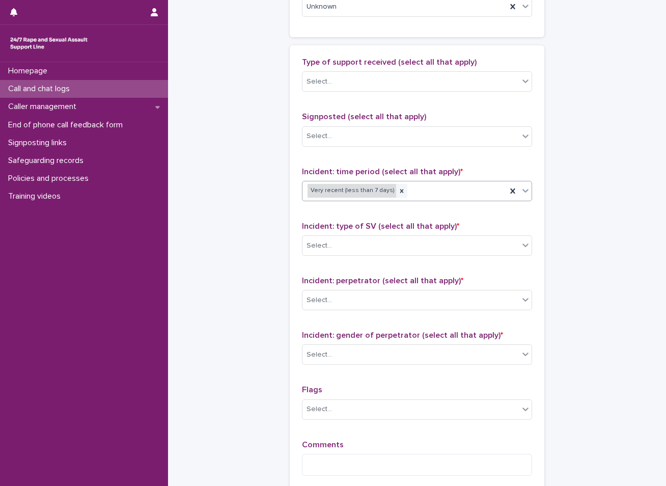
scroll to position [662, 0]
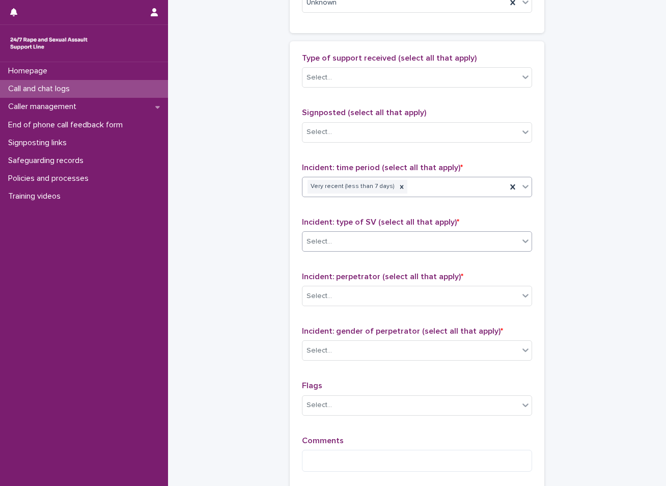
drag, startPoint x: 350, startPoint y: 232, endPoint x: 343, endPoint y: 240, distance: 10.8
click at [349, 234] on div "Select..." at bounding box center [417, 241] width 230 height 20
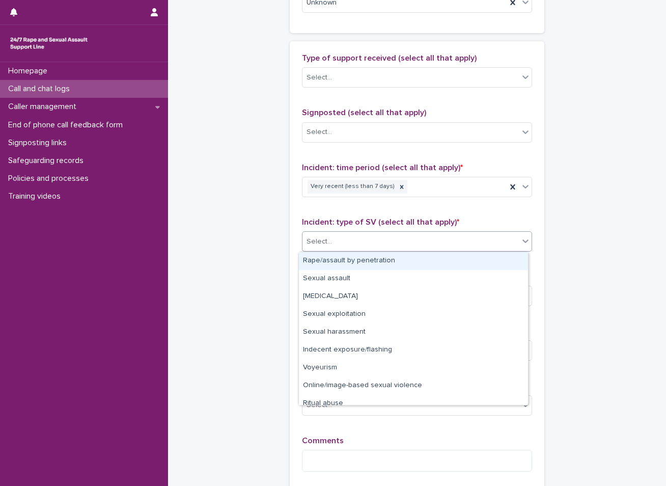
click at [333, 259] on div "Rape/assault by penetration" at bounding box center [413, 261] width 229 height 18
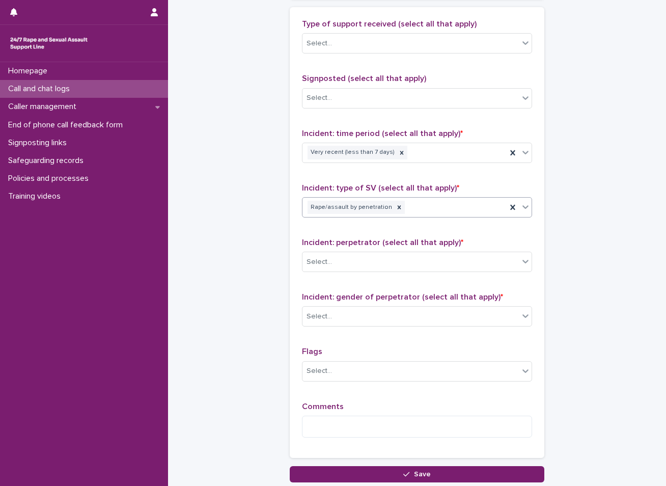
scroll to position [713, 0]
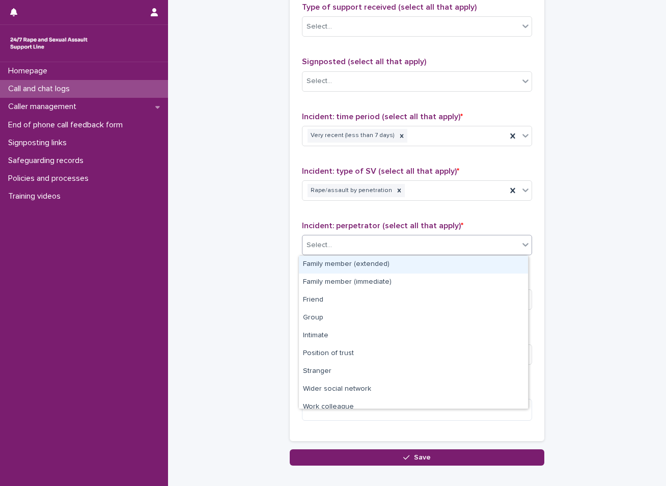
click at [362, 245] on div "Select..." at bounding box center [411, 245] width 216 height 17
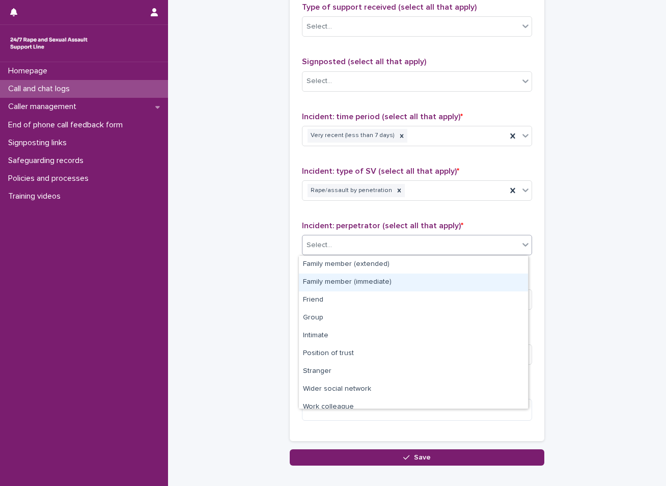
click at [338, 282] on div "Family member (immediate)" at bounding box center [413, 283] width 229 height 18
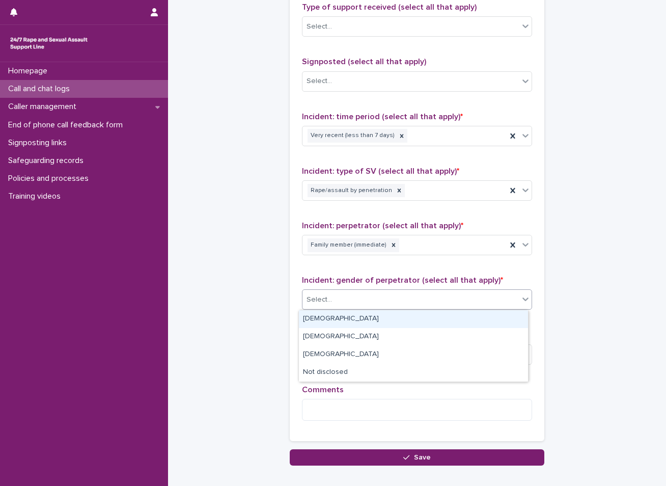
click at [333, 299] on input "text" at bounding box center [333, 299] width 1 height 9
click at [323, 319] on div "Male" at bounding box center [413, 319] width 229 height 18
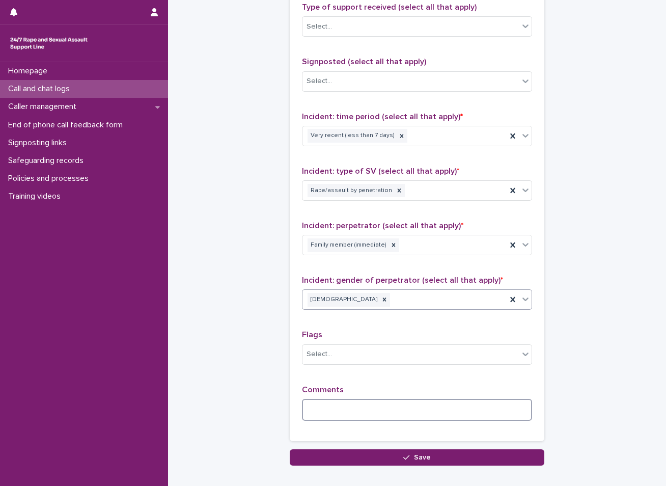
click at [329, 409] on textarea at bounding box center [417, 410] width 230 height 22
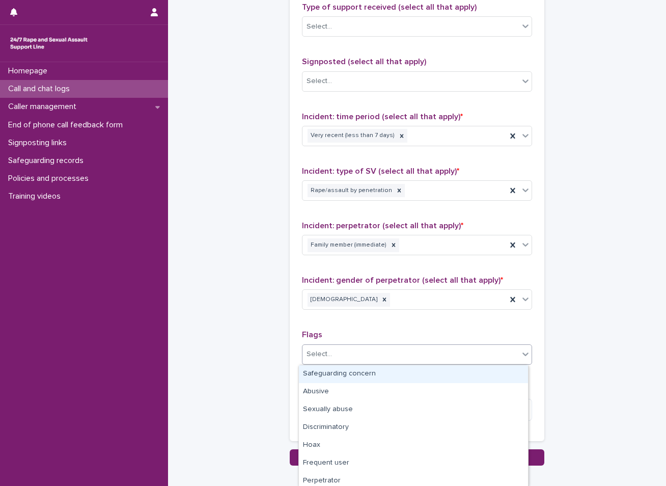
click at [339, 353] on div "Select..." at bounding box center [411, 354] width 216 height 17
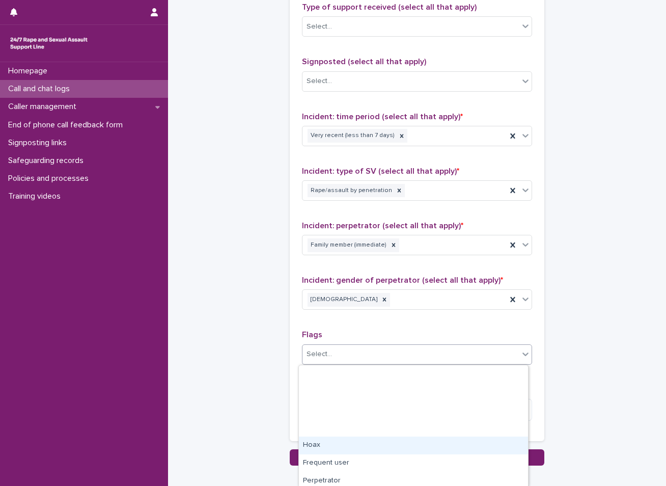
scroll to position [93, 0]
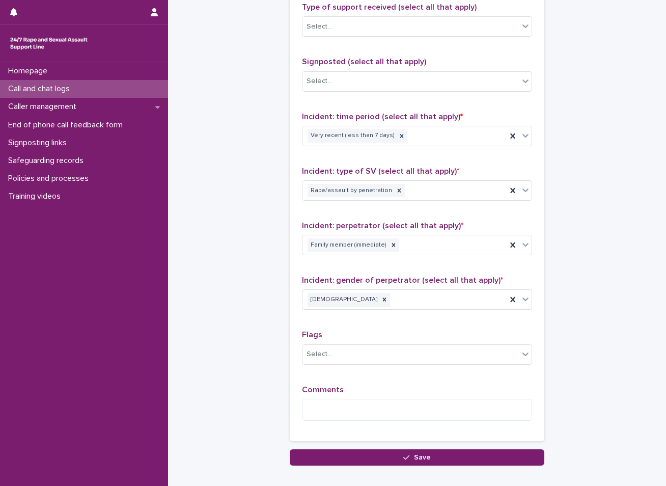
click at [324, 408] on textarea at bounding box center [417, 410] width 230 height 22
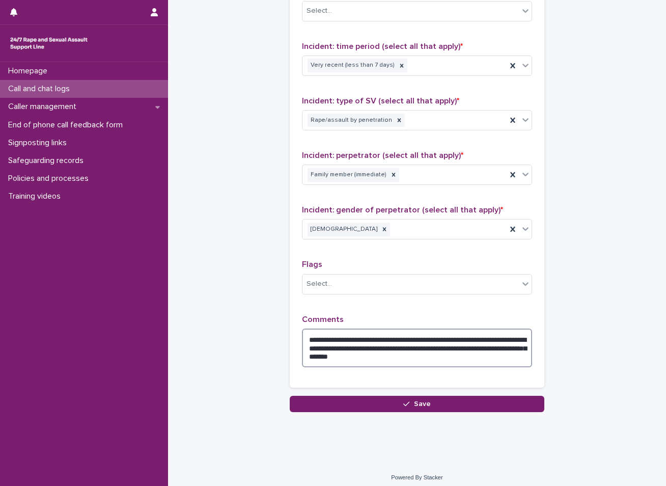
scroll to position [789, 0]
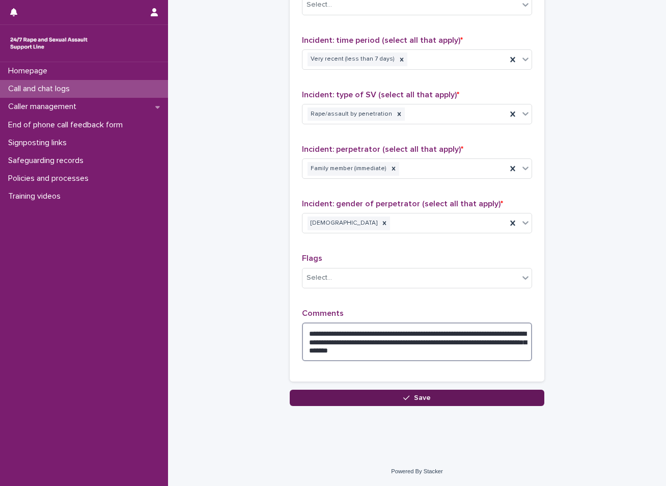
type textarea "**********"
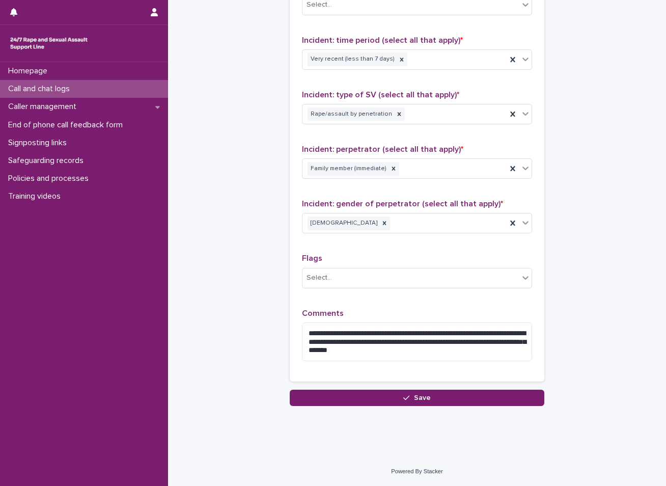
click at [365, 397] on button "Save" at bounding box center [417, 398] width 255 height 16
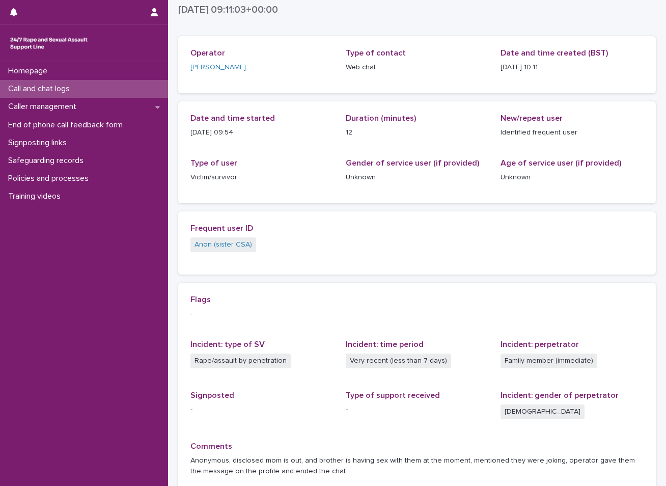
scroll to position [35, 0]
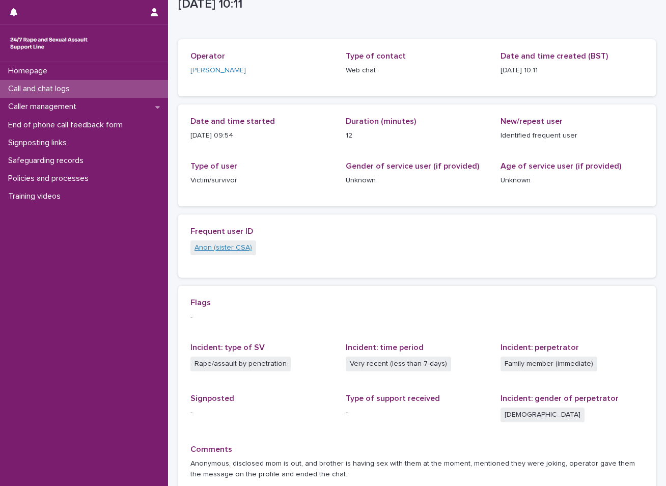
click at [227, 248] on link "Anon (sister CSA)" at bounding box center [224, 247] width 58 height 11
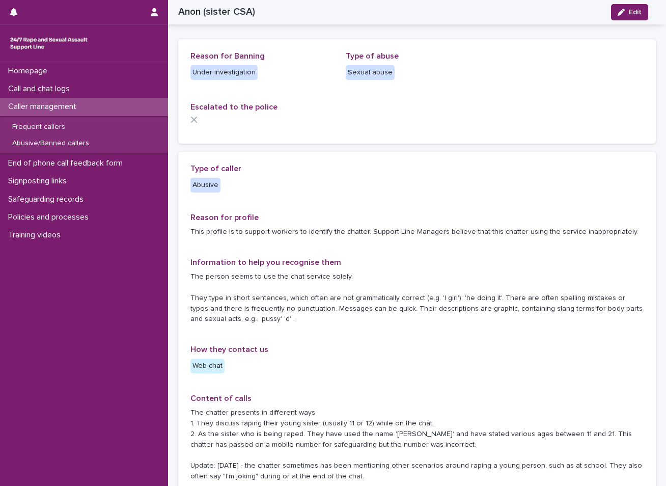
scroll to position [36, 0]
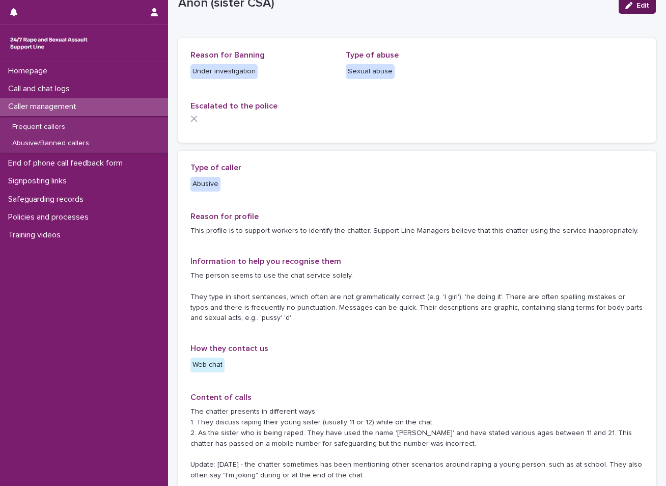
click at [626, 6] on div "button" at bounding box center [630, 5] width 11 height 7
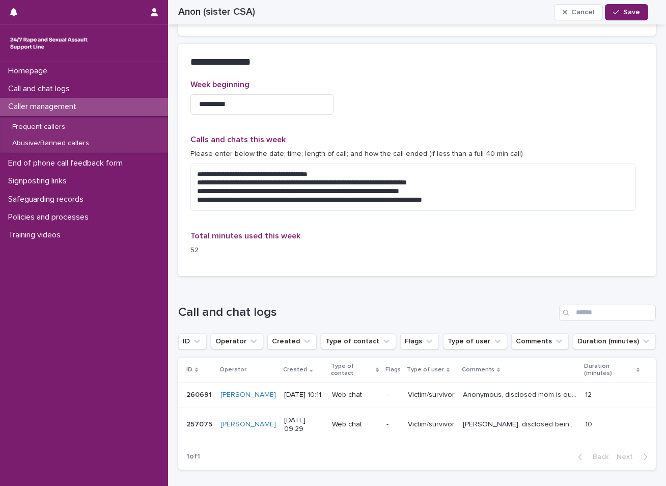
scroll to position [749, 0]
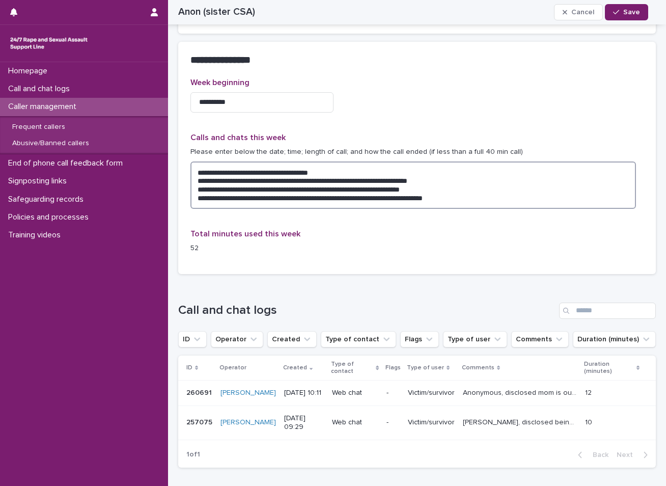
click at [483, 199] on textarea "**********" at bounding box center [413, 184] width 446 height 47
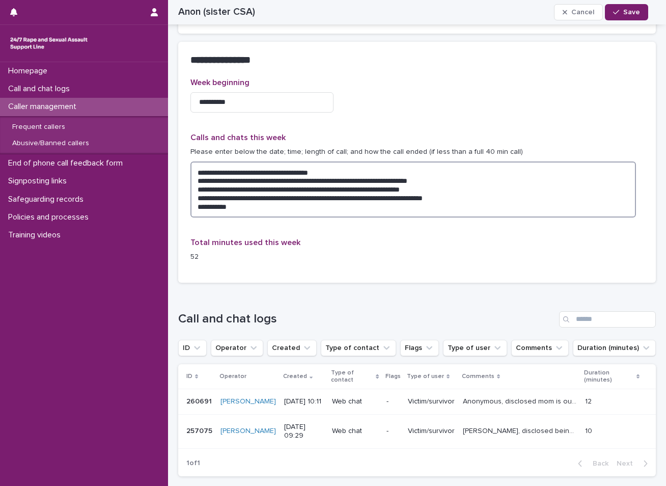
click at [240, 209] on textarea "**********" at bounding box center [413, 189] width 446 height 56
type textarea "**********"
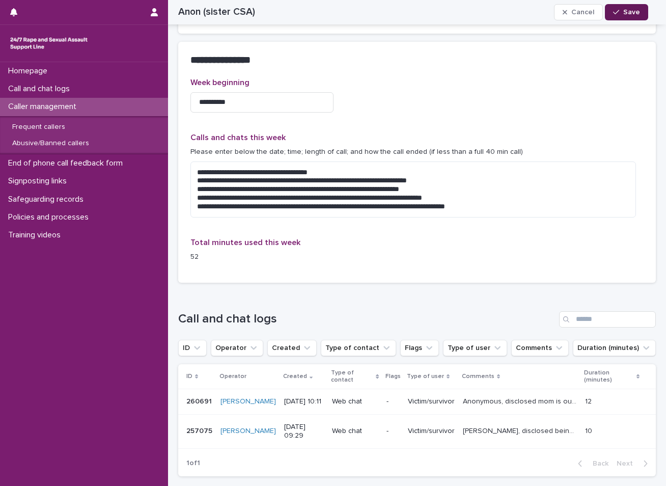
click at [623, 12] on div "button" at bounding box center [618, 12] width 10 height 7
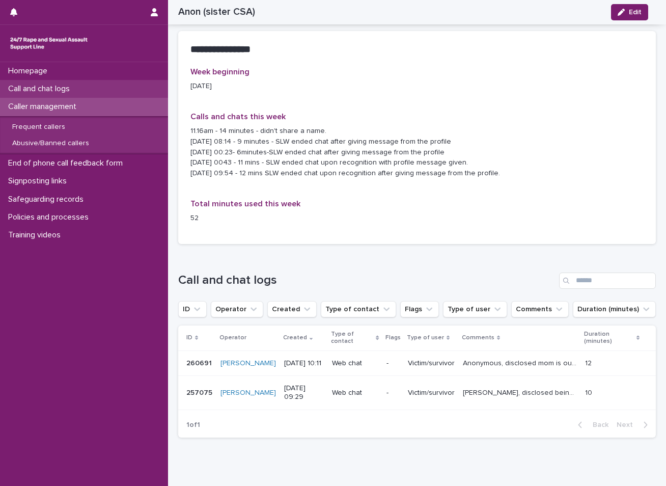
click at [80, 95] on div "Call and chat logs" at bounding box center [84, 89] width 168 height 18
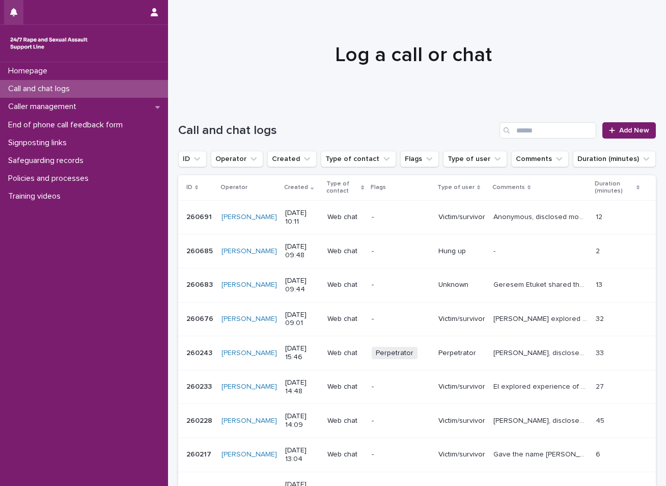
click at [6, 13] on button "button" at bounding box center [13, 12] width 19 height 24
click at [298, 47] on h1 "Log a call or chat" at bounding box center [413, 55] width 470 height 24
click at [271, 70] on div at bounding box center [413, 50] width 490 height 102
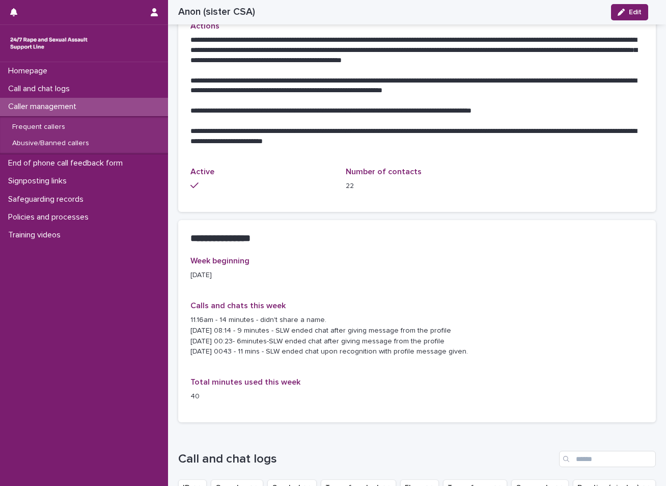
scroll to position [611, 0]
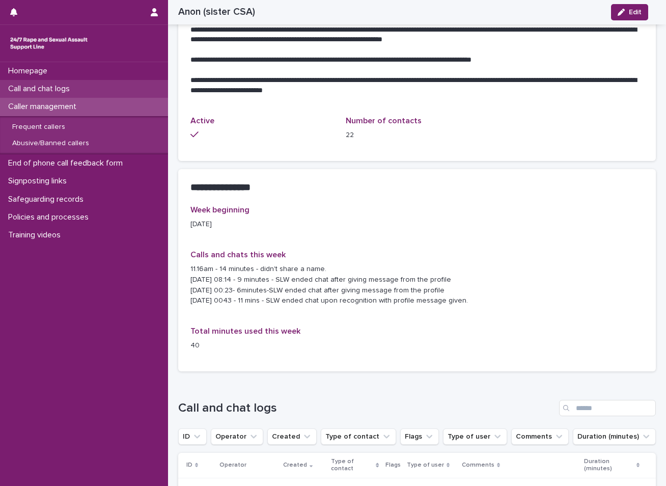
click at [89, 94] on div "Call and chat logs" at bounding box center [84, 89] width 168 height 18
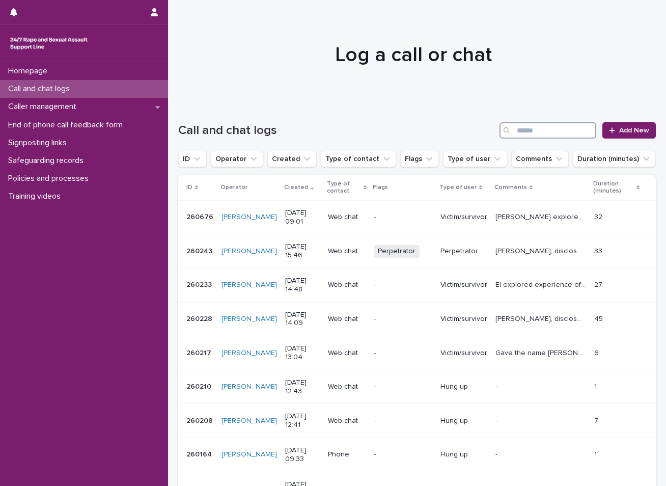
click at [547, 132] on input "Search" at bounding box center [548, 130] width 97 height 16
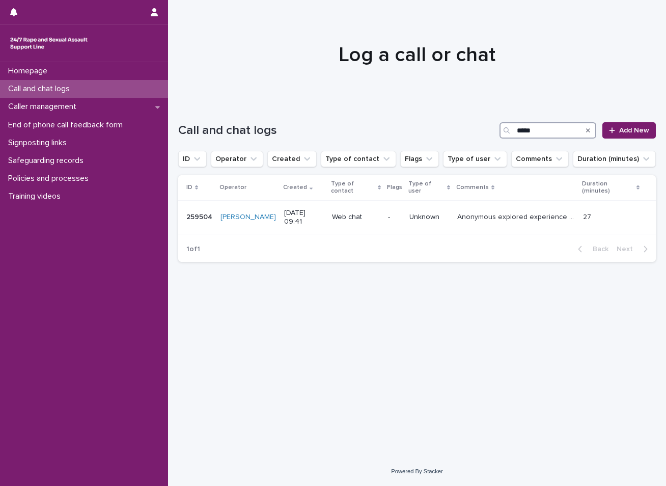
type input "*****"
click at [35, 90] on p "Call and chat logs" at bounding box center [41, 89] width 74 height 10
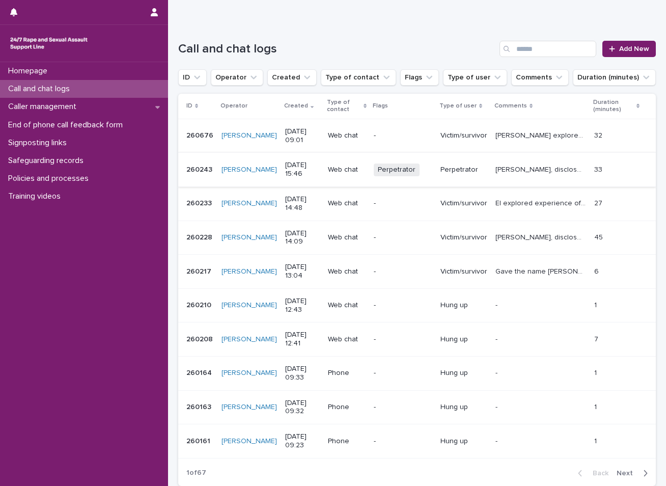
scroll to position [102, 0]
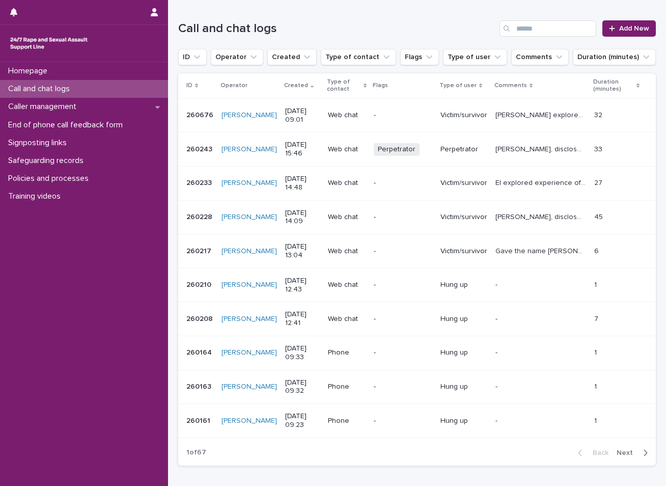
click at [95, 383] on div "Homepage Call and chat logs Caller management End of phone call feedback form S…" at bounding box center [84, 274] width 168 height 424
click at [53, 128] on p "End of phone call feedback form" at bounding box center [67, 125] width 127 height 10
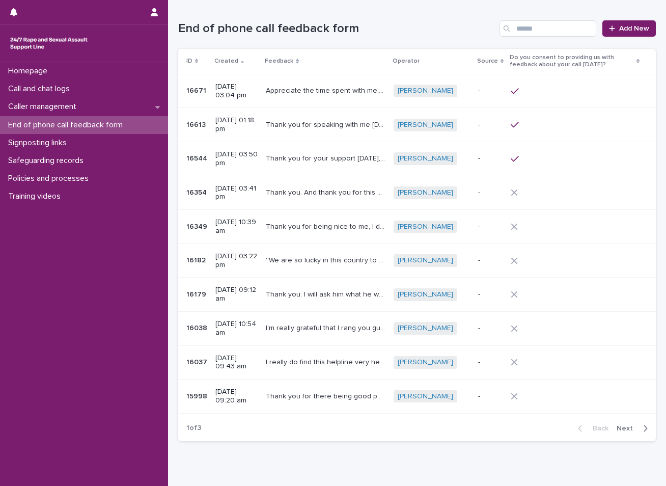
click at [342, 92] on p "Appreciate the time spent with me, thank you for signposting me to the right pl…" at bounding box center [326, 90] width 121 height 11
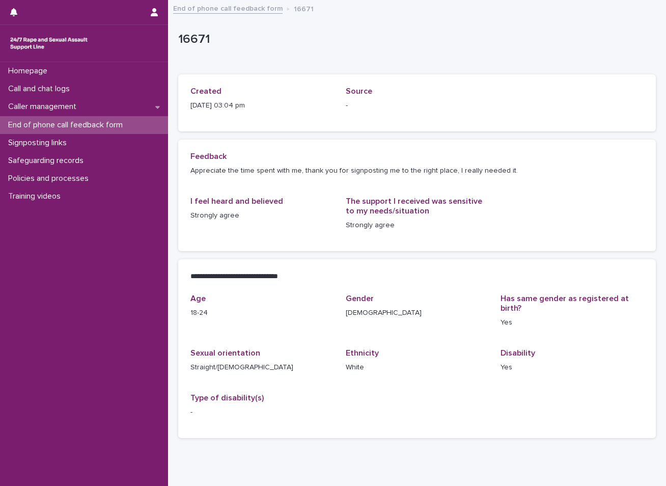
click at [83, 126] on p "End of phone call feedback form" at bounding box center [67, 125] width 127 height 10
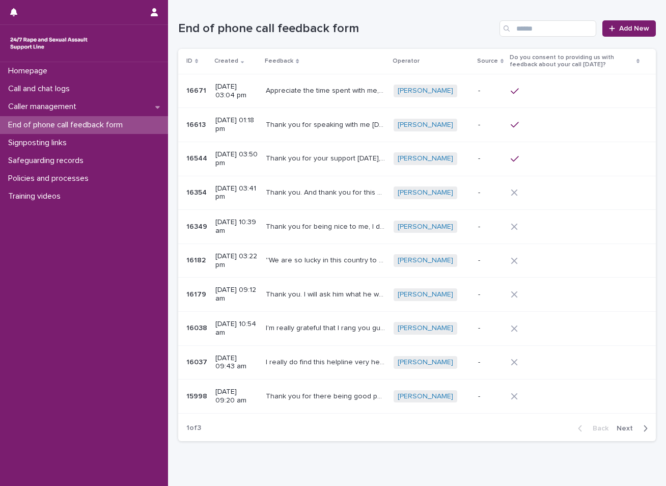
click at [359, 126] on p "Thank you for speaking with me [DATE]." at bounding box center [326, 124] width 121 height 11
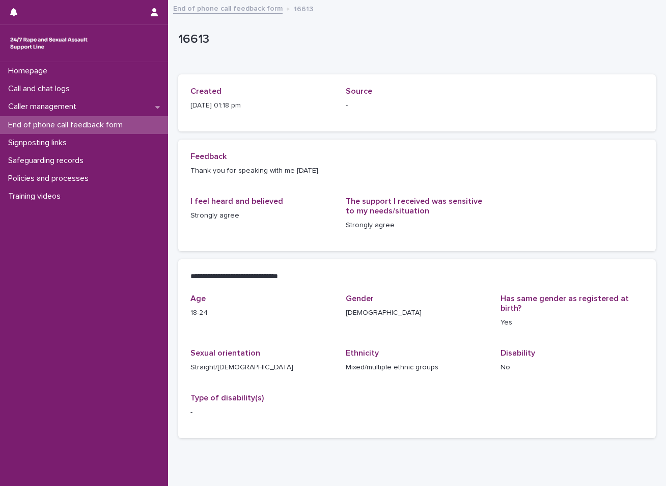
click at [78, 125] on p "End of phone call feedback form" at bounding box center [67, 125] width 127 height 10
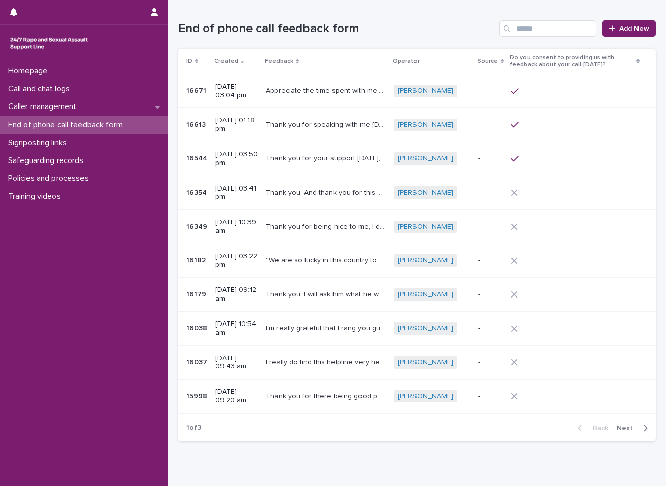
click at [296, 152] on p "Thank you for your support [DATE], I really appreciate it." at bounding box center [326, 157] width 121 height 11
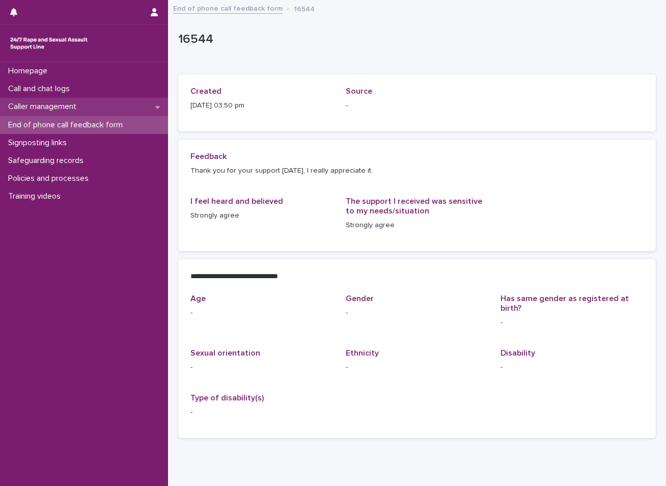
click at [105, 111] on div "Caller management" at bounding box center [84, 107] width 168 height 18
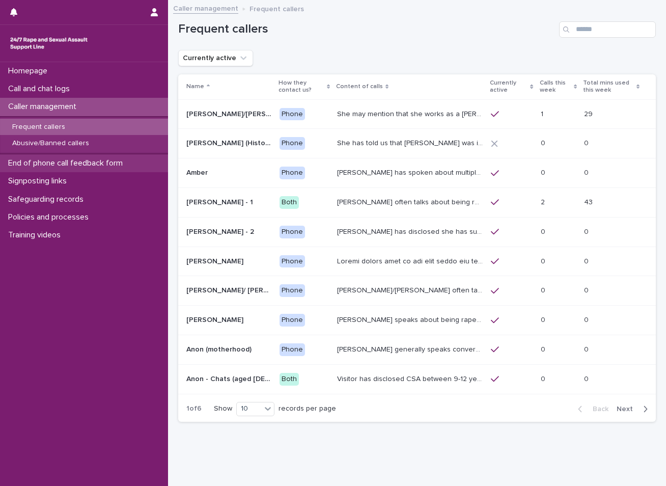
click at [90, 157] on div "End of phone call feedback form" at bounding box center [84, 163] width 168 height 18
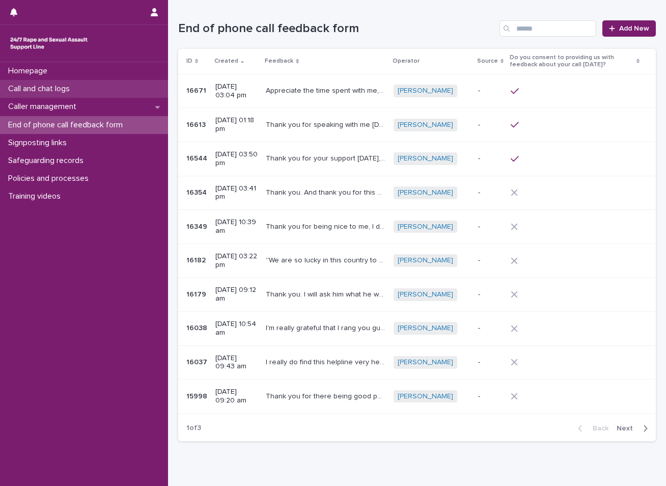
click at [107, 81] on div "Call and chat logs" at bounding box center [84, 89] width 168 height 18
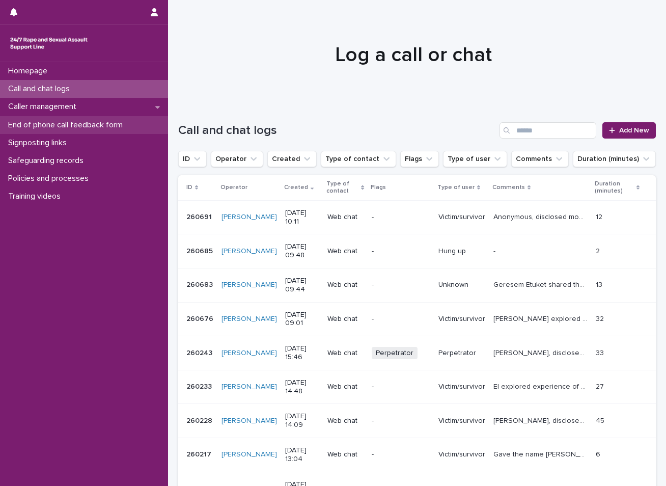
click at [53, 126] on p "End of phone call feedback form" at bounding box center [67, 125] width 127 height 10
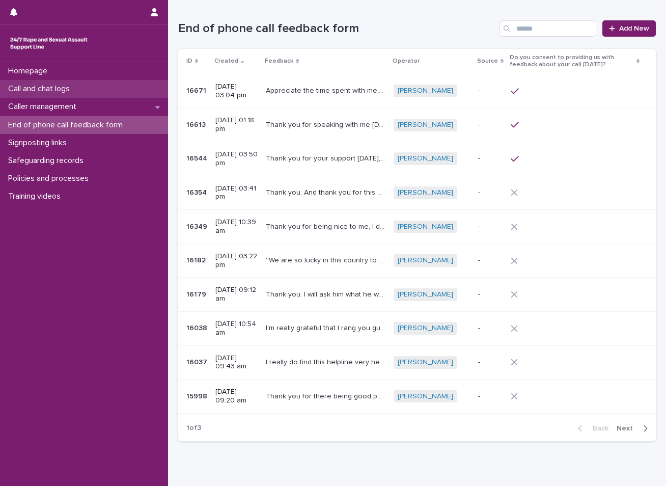
click at [82, 92] on div "Call and chat logs" at bounding box center [84, 89] width 168 height 18
